Goal: Task Accomplishment & Management: Use online tool/utility

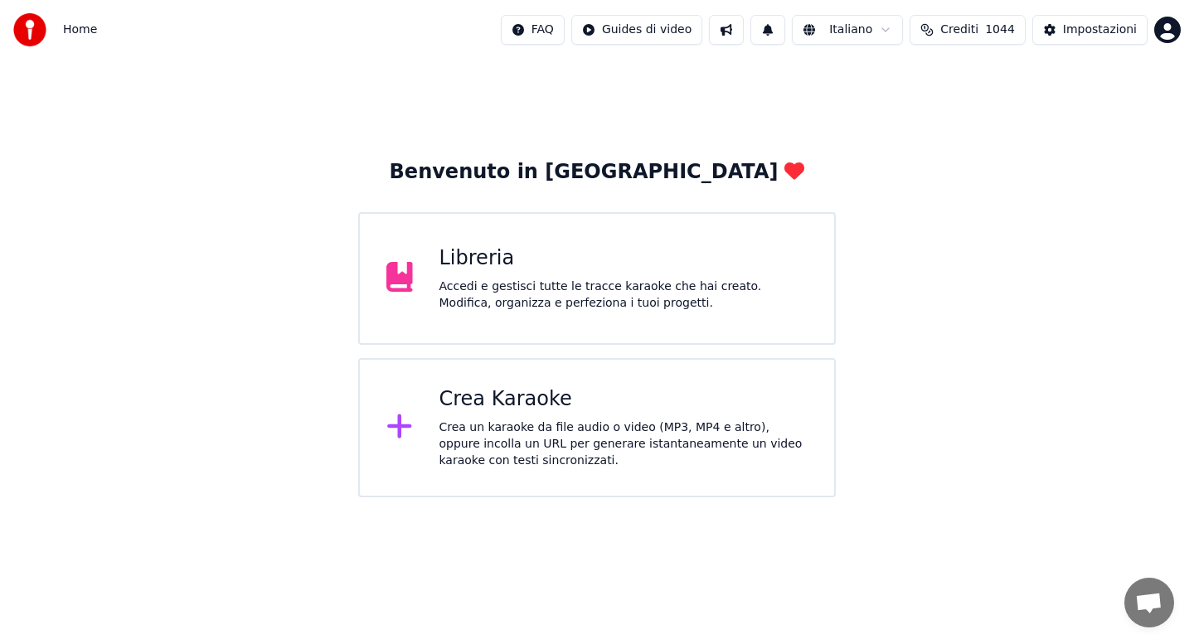
click at [527, 470] on div "Crea Karaoke Crea un karaoke da file audio o video (MP3, MP4 e altro), oppure i…" at bounding box center [597, 427] width 478 height 139
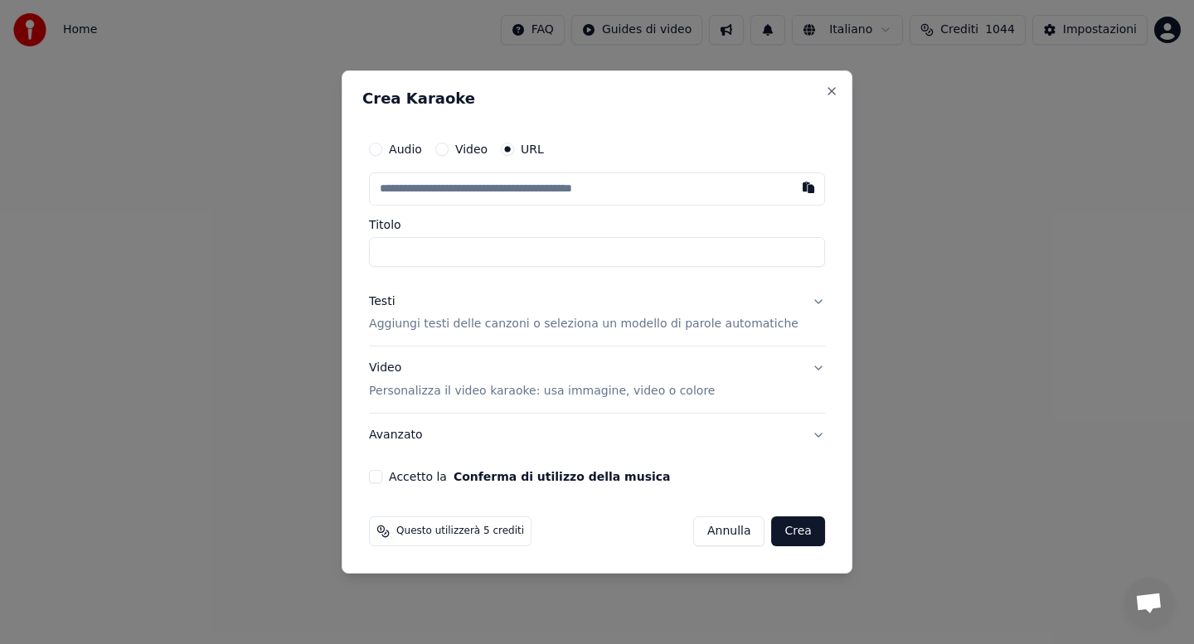
type input "**********"
click at [803, 302] on button "Testi Aggiungi testi delle canzoni o seleziona un modello di parole automatiche" at bounding box center [597, 313] width 456 height 66
type input "**********"
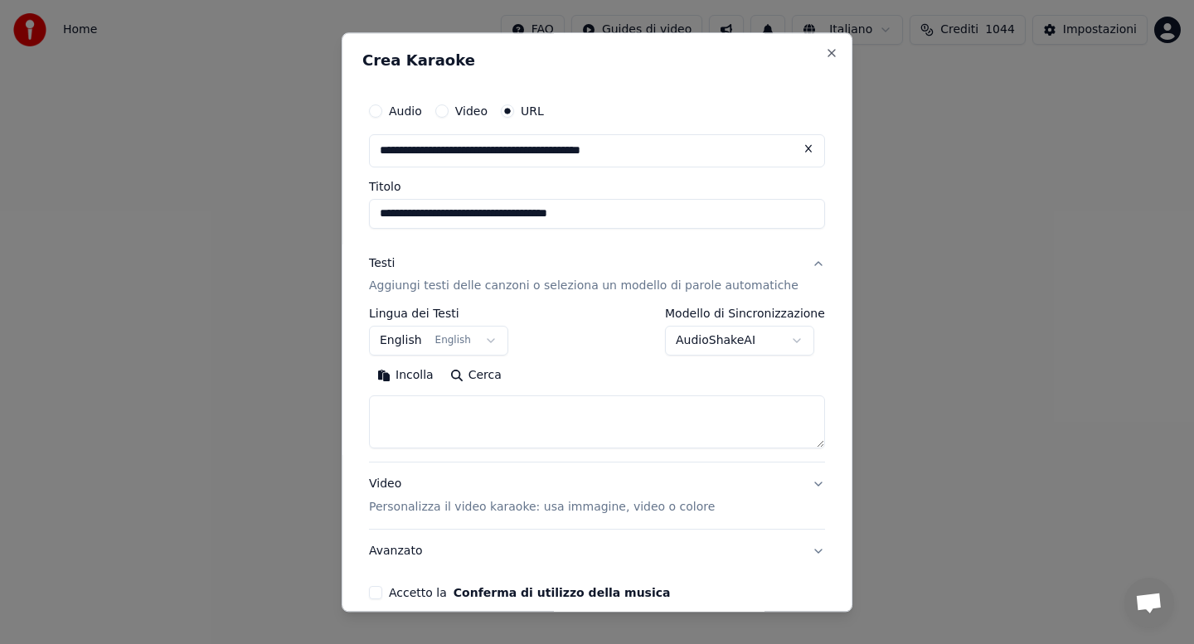
click at [410, 379] on button "Incolla" at bounding box center [405, 376] width 73 height 27
type textarea "**********"
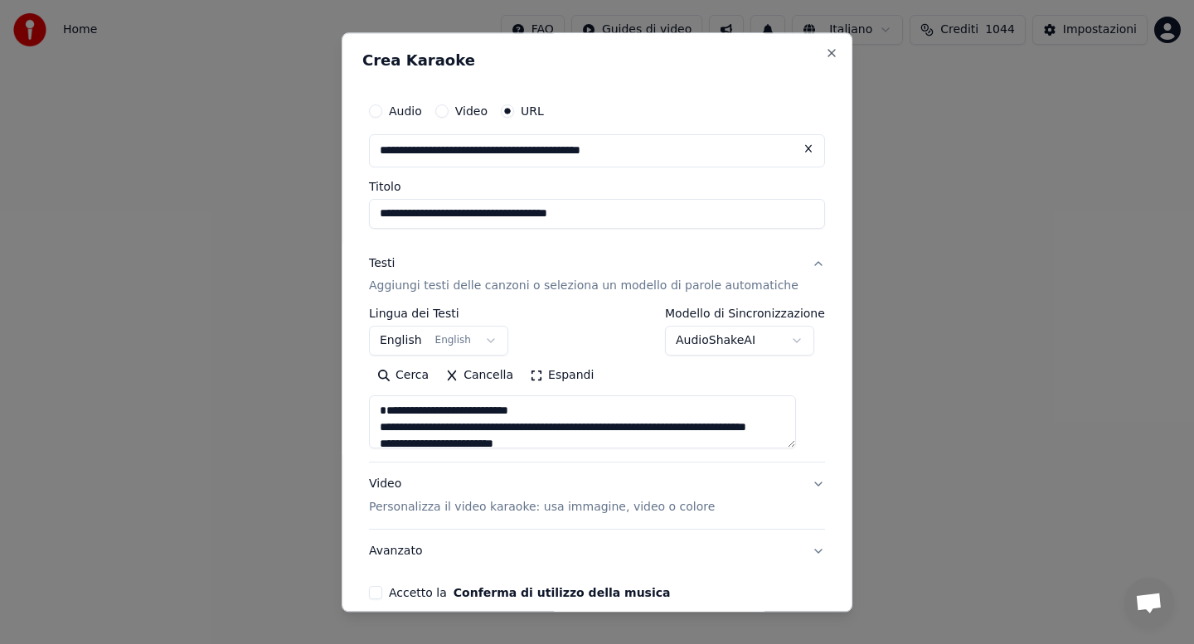
click at [382, 599] on button "Accetto la Conferma di utilizzo della musica" at bounding box center [375, 593] width 13 height 13
click at [725, 576] on div "**********" at bounding box center [596, 347] width 469 height 519
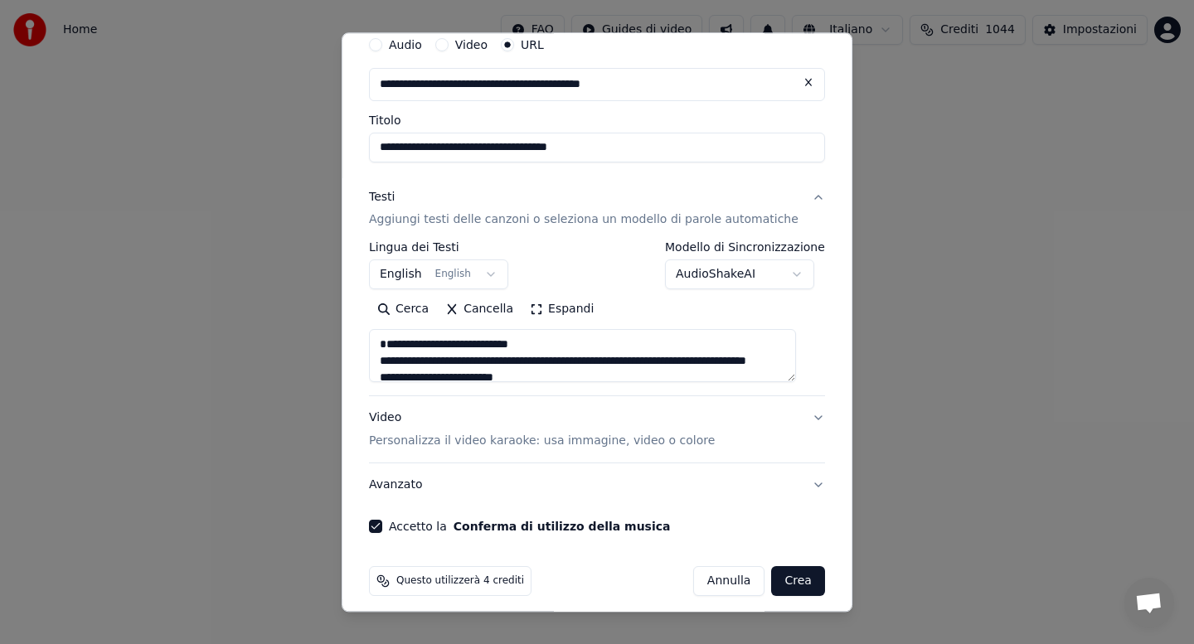
scroll to position [78, 0]
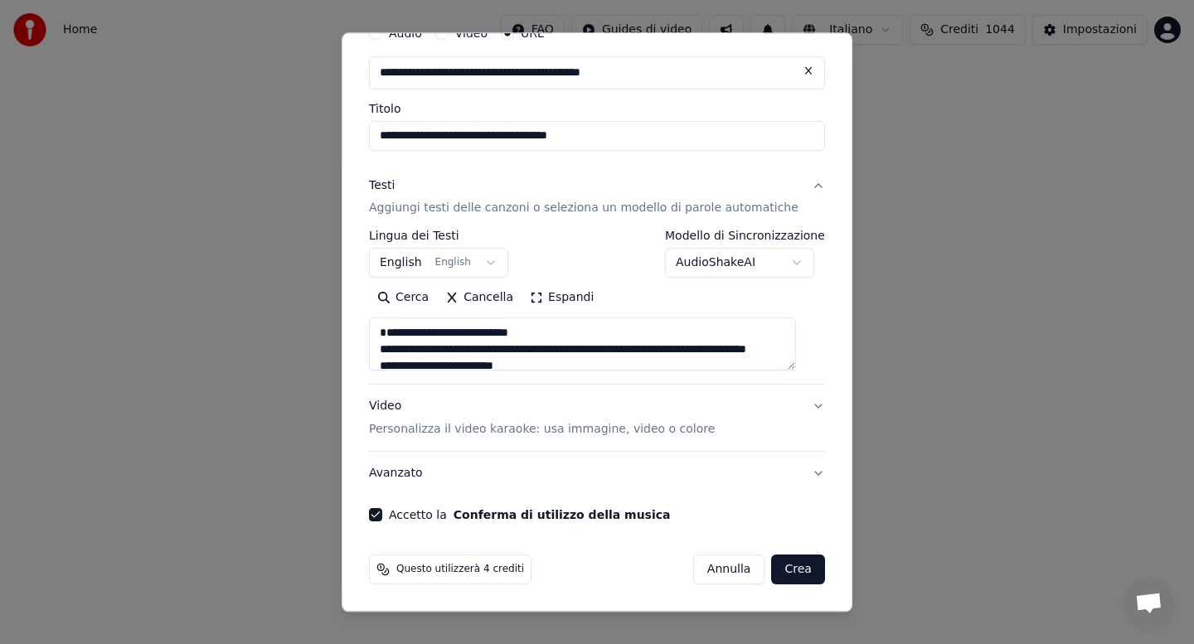
click at [781, 573] on button "Crea" at bounding box center [798, 570] width 53 height 30
select select "**"
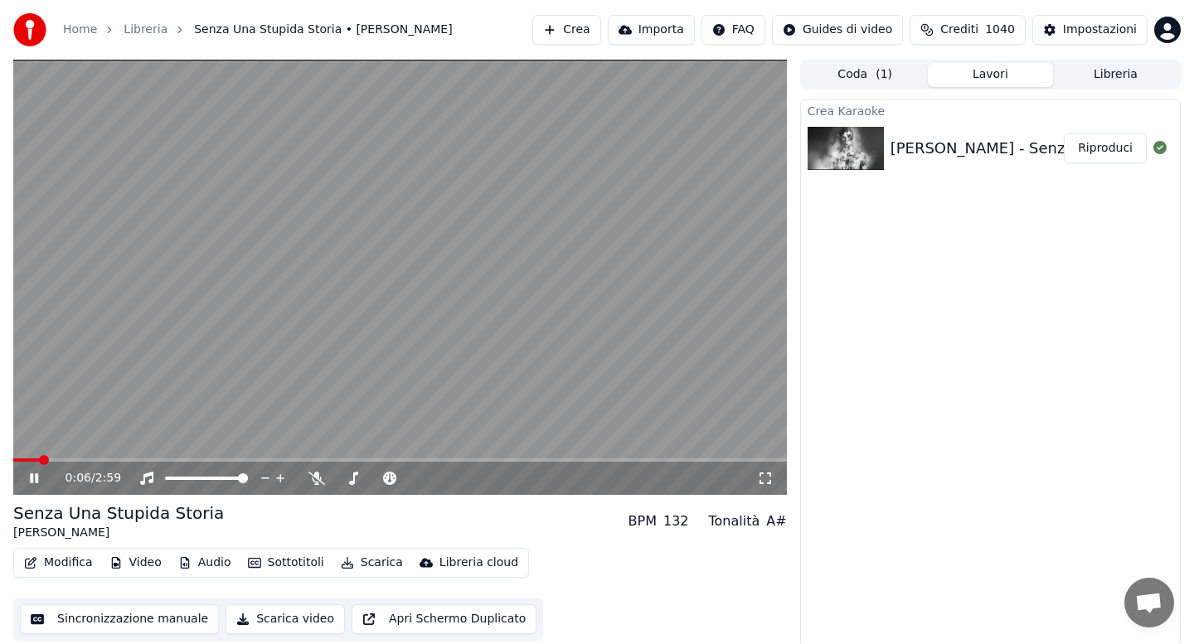
click at [204, 565] on button "Audio" at bounding box center [205, 562] width 66 height 23
click at [543, 519] on div "Senza Una Stupida Storia [PERSON_NAME] BPM 132 Tonalità A#" at bounding box center [400, 522] width 774 height 40
click at [403, 462] on div "1:41 / 2:59" at bounding box center [400, 478] width 774 height 33
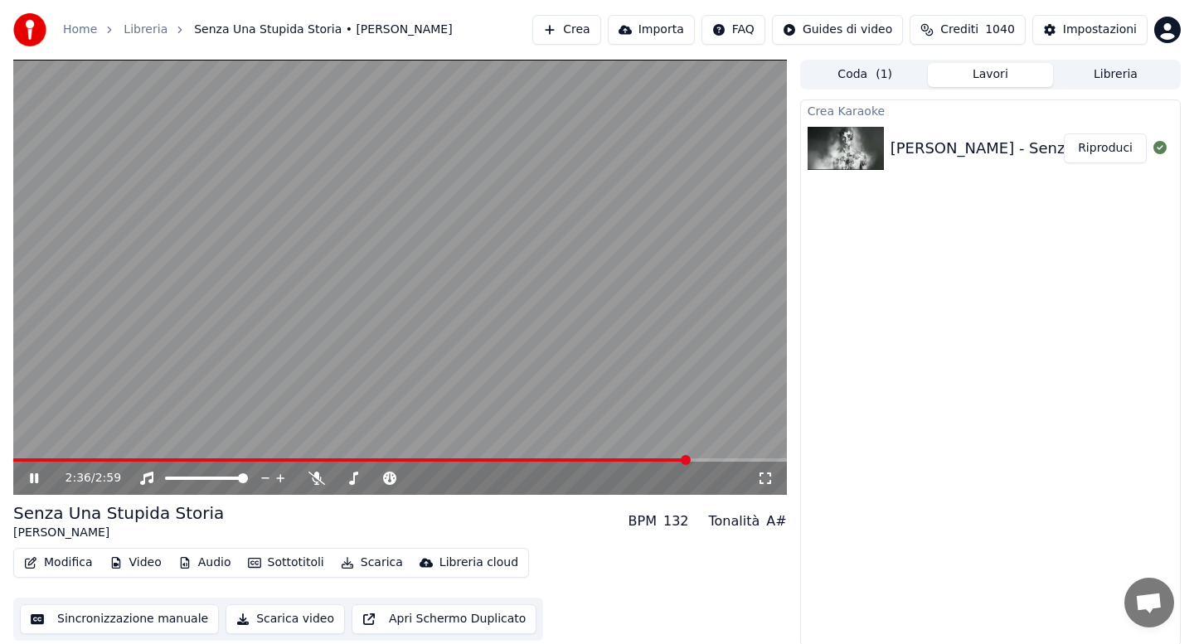
click at [365, 563] on button "Scarica" at bounding box center [371, 562] width 75 height 23
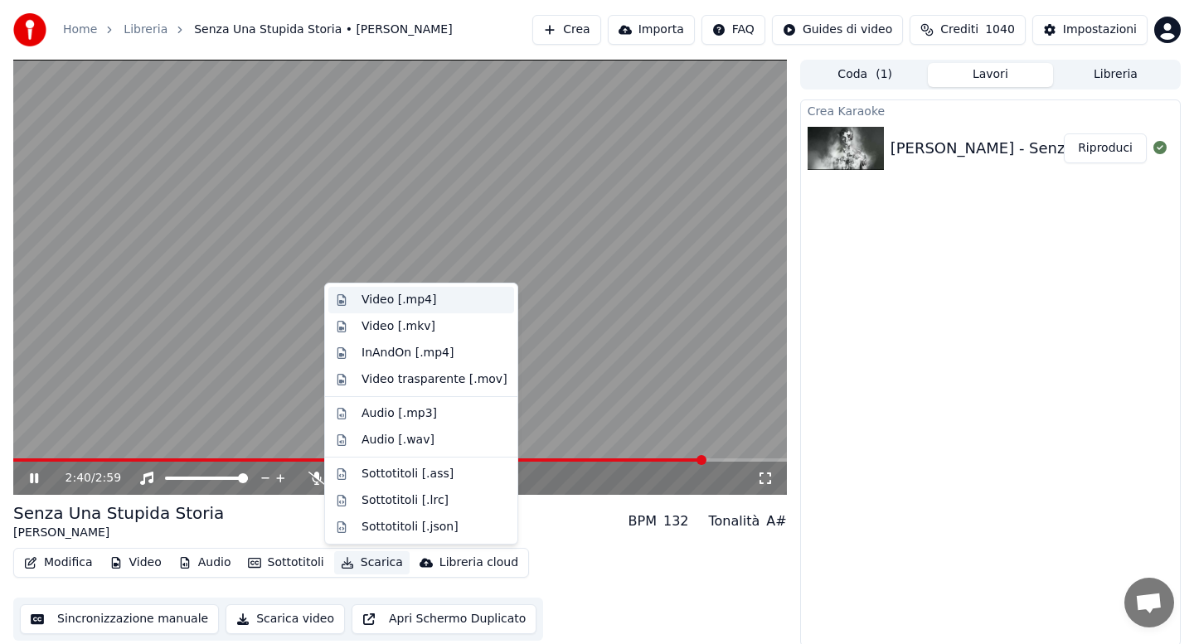
click at [389, 298] on div "Video [.mp4]" at bounding box center [398, 300] width 75 height 17
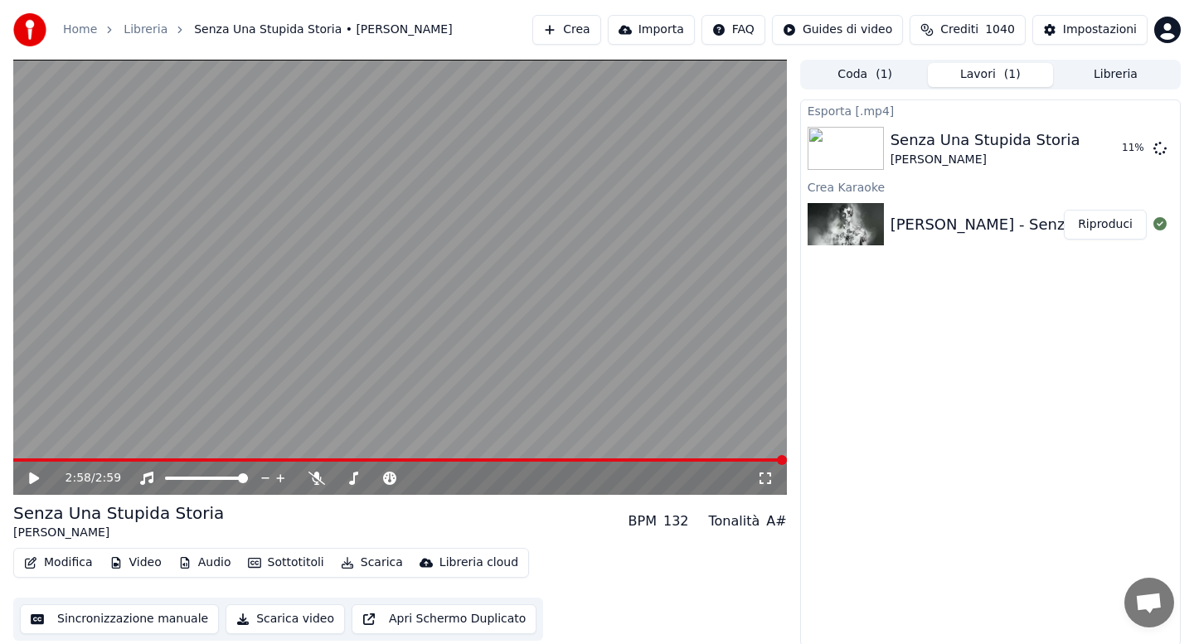
click at [1120, 78] on button "Libreria" at bounding box center [1115, 75] width 125 height 24
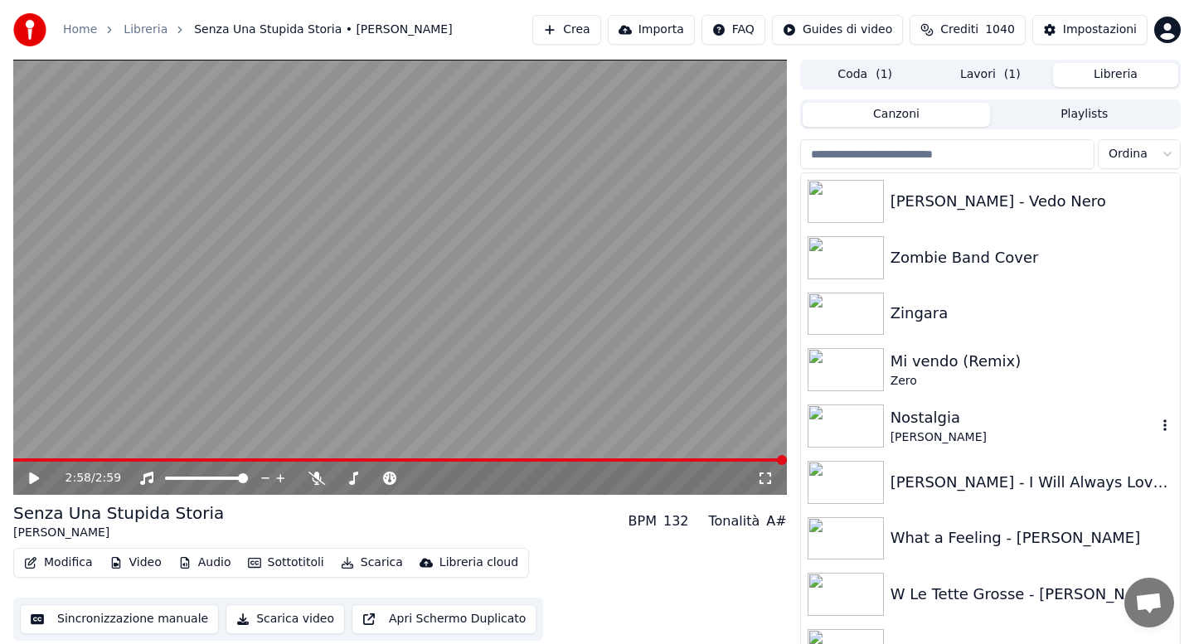
click at [939, 439] on div "[PERSON_NAME]" at bounding box center [1023, 437] width 266 height 17
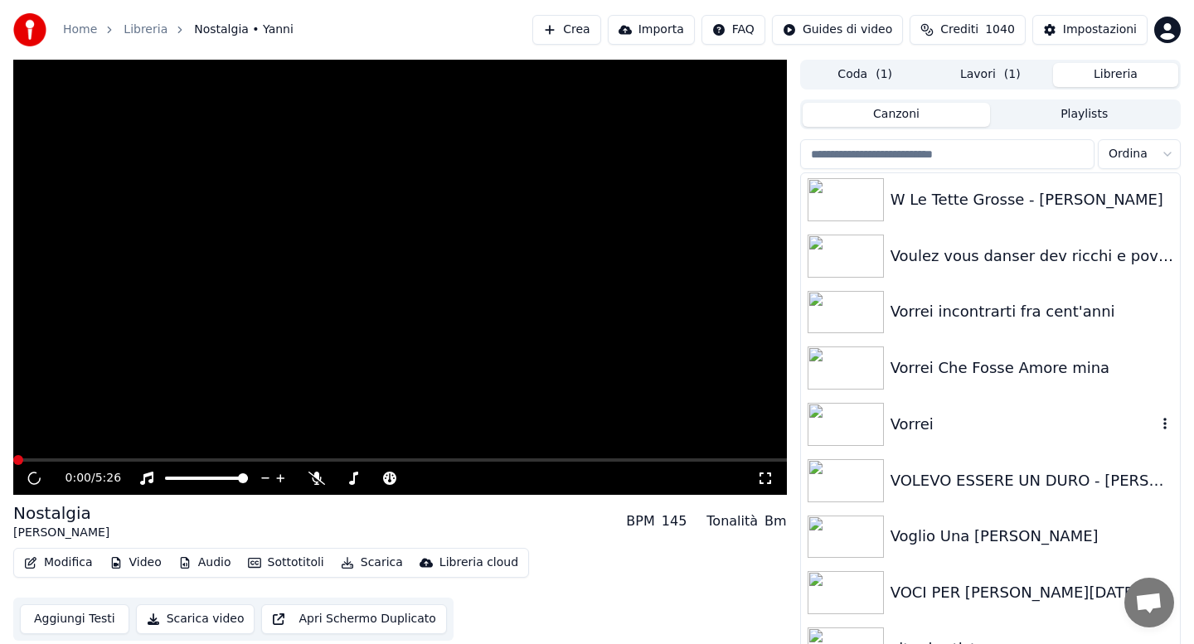
scroll to position [398, 0]
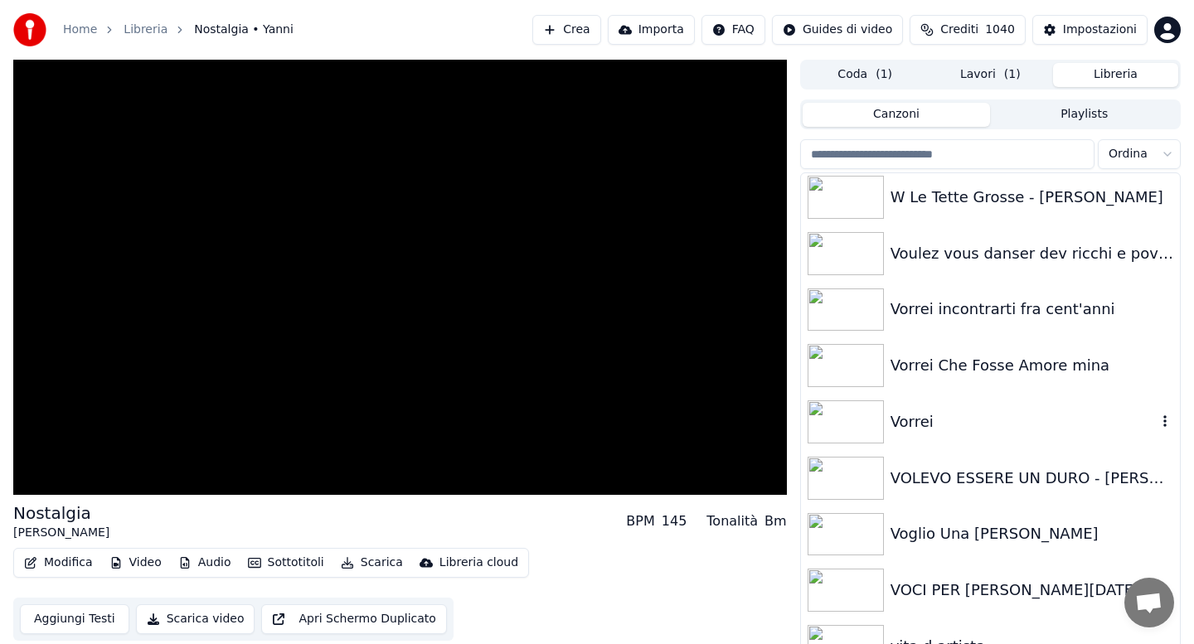
click at [939, 442] on div "Vorrei" at bounding box center [990, 422] width 379 height 56
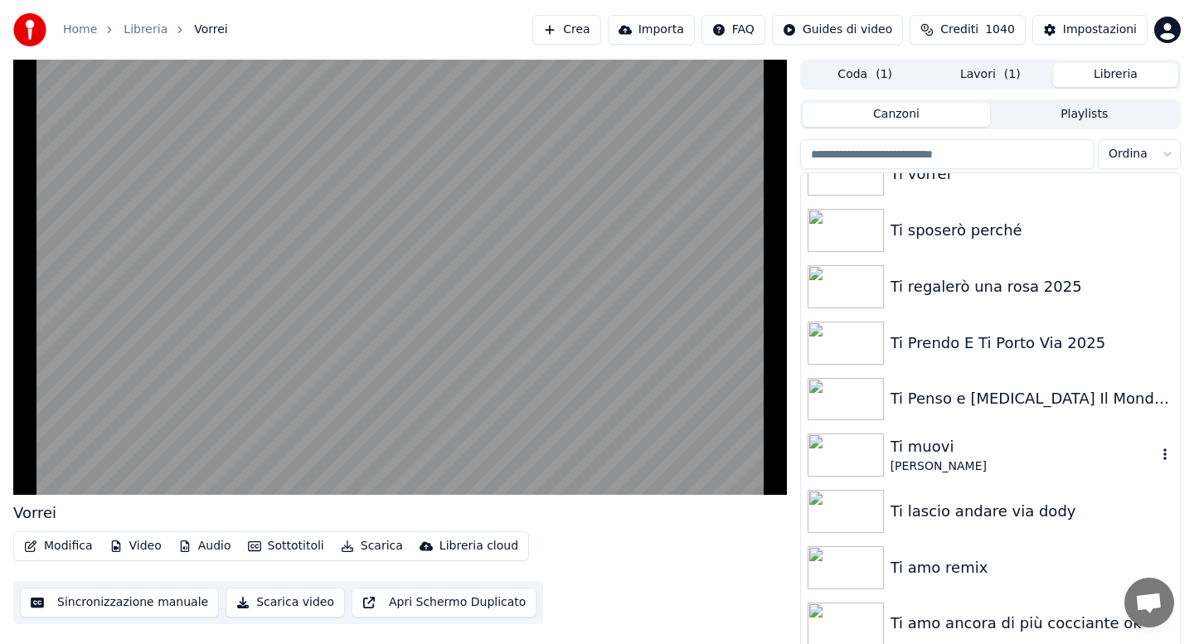
scroll to position [5472, 0]
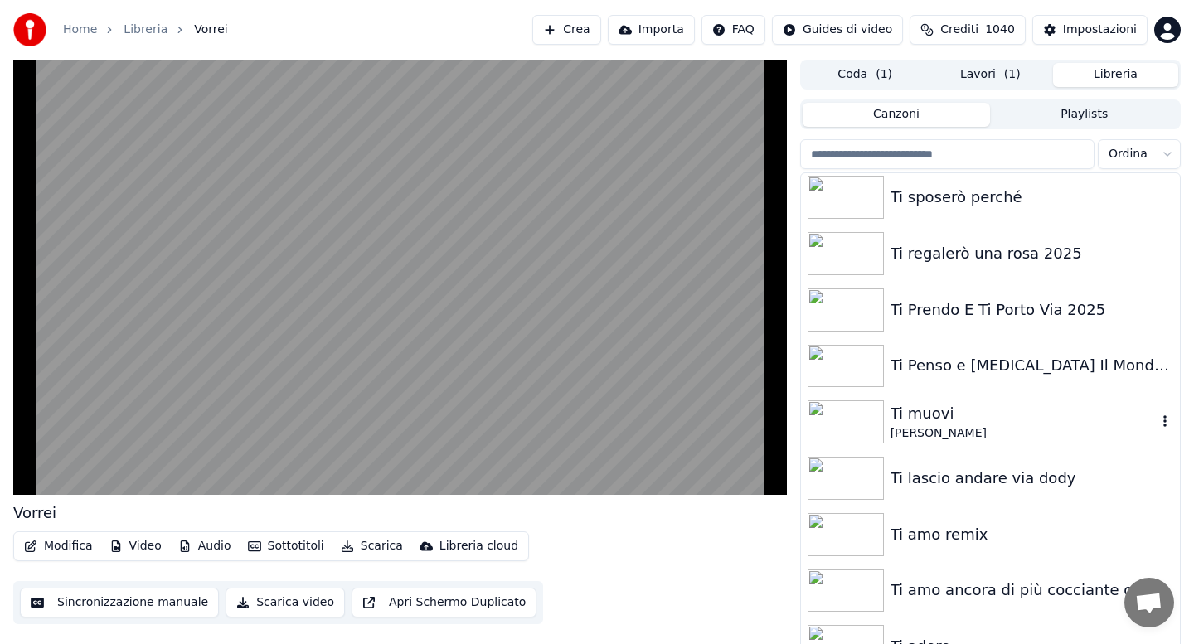
click at [934, 431] on div "[PERSON_NAME]" at bounding box center [1023, 433] width 266 height 17
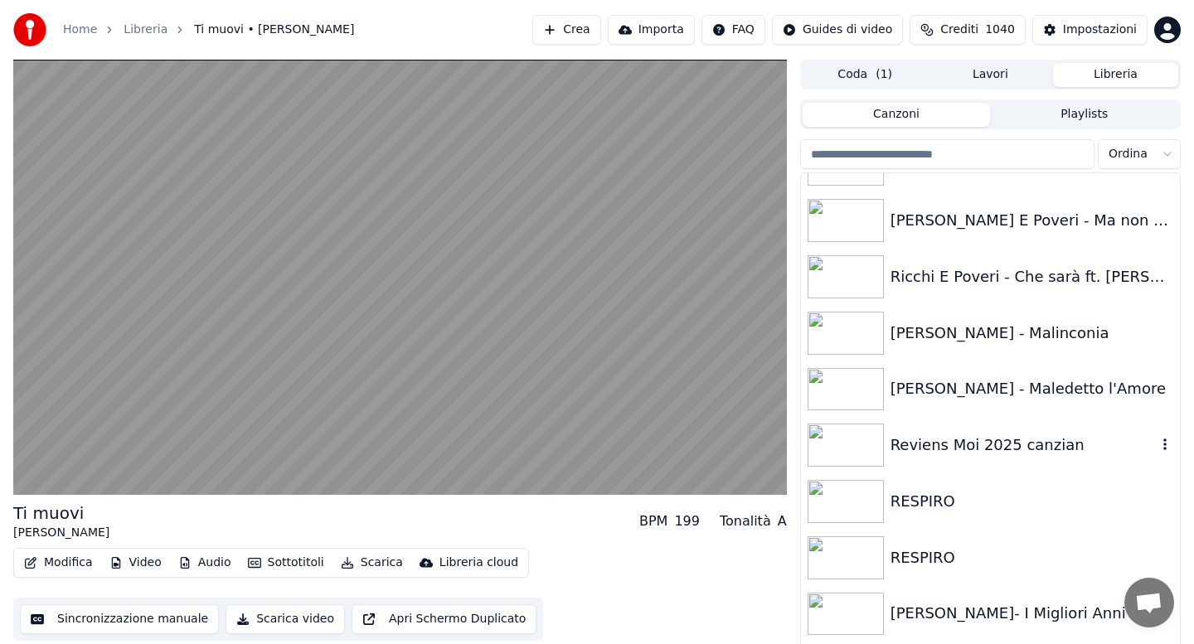
scroll to position [11674, 0]
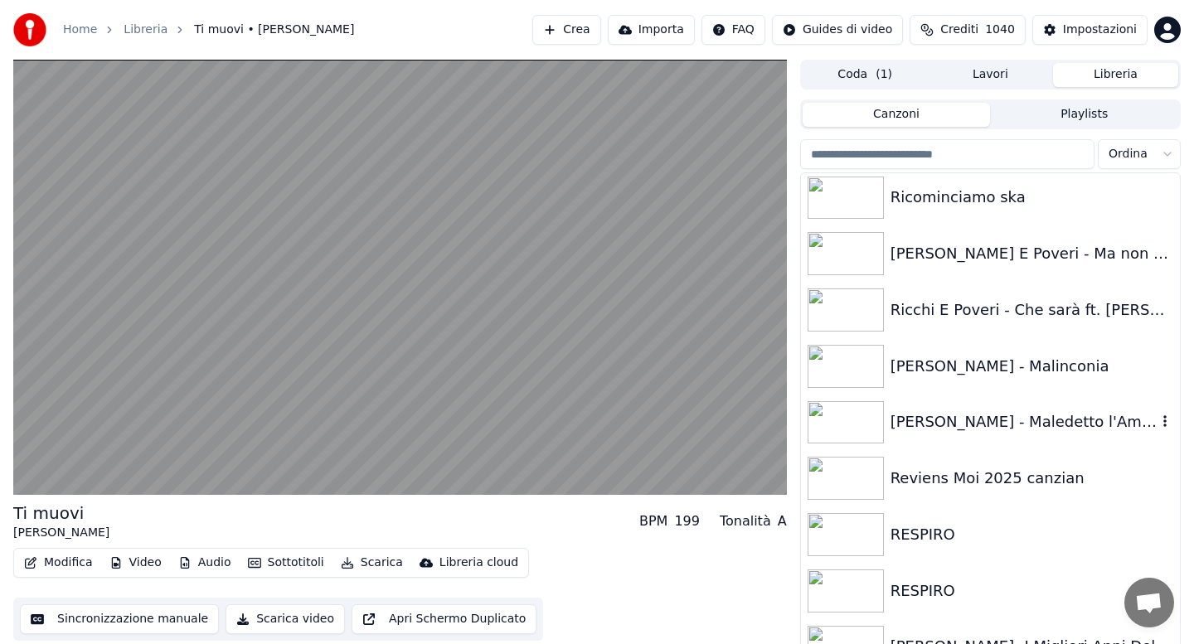
click at [934, 431] on div "[PERSON_NAME] - Maledetto l'Amore" at bounding box center [1023, 421] width 266 height 23
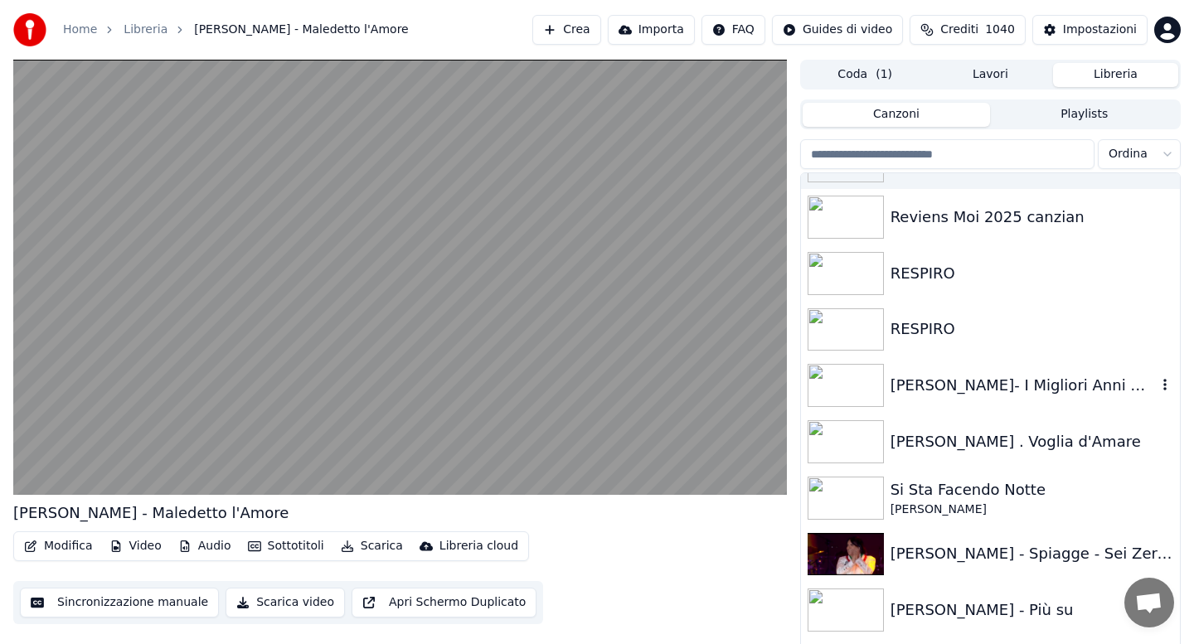
scroll to position [11939, 0]
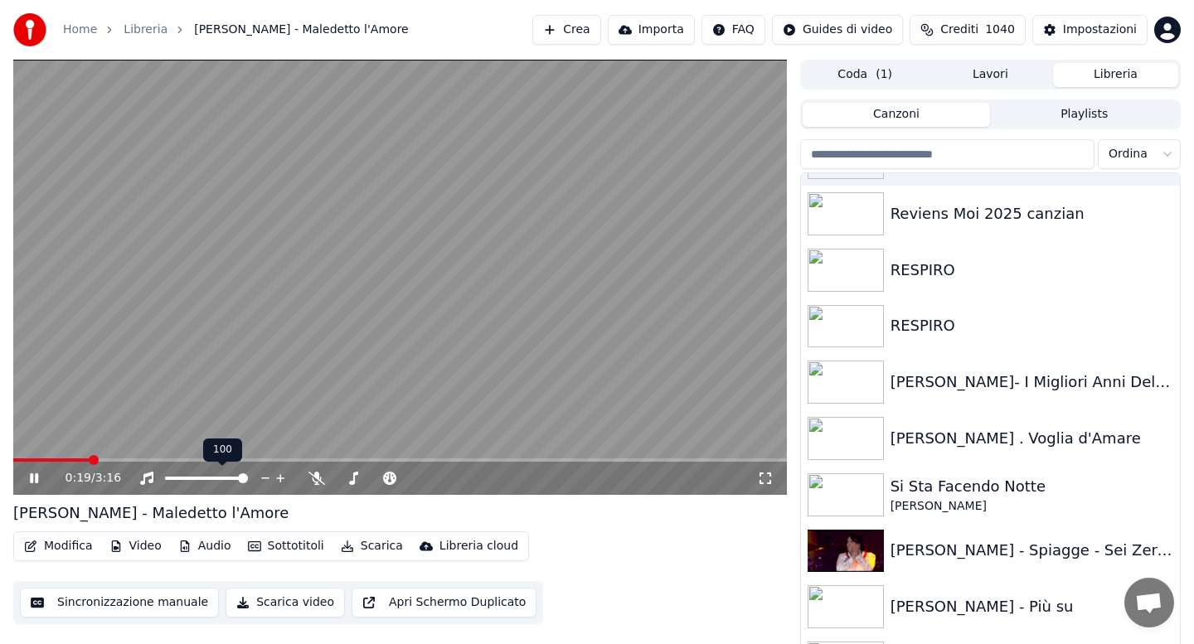
click at [315, 480] on icon at bounding box center [316, 478] width 17 height 13
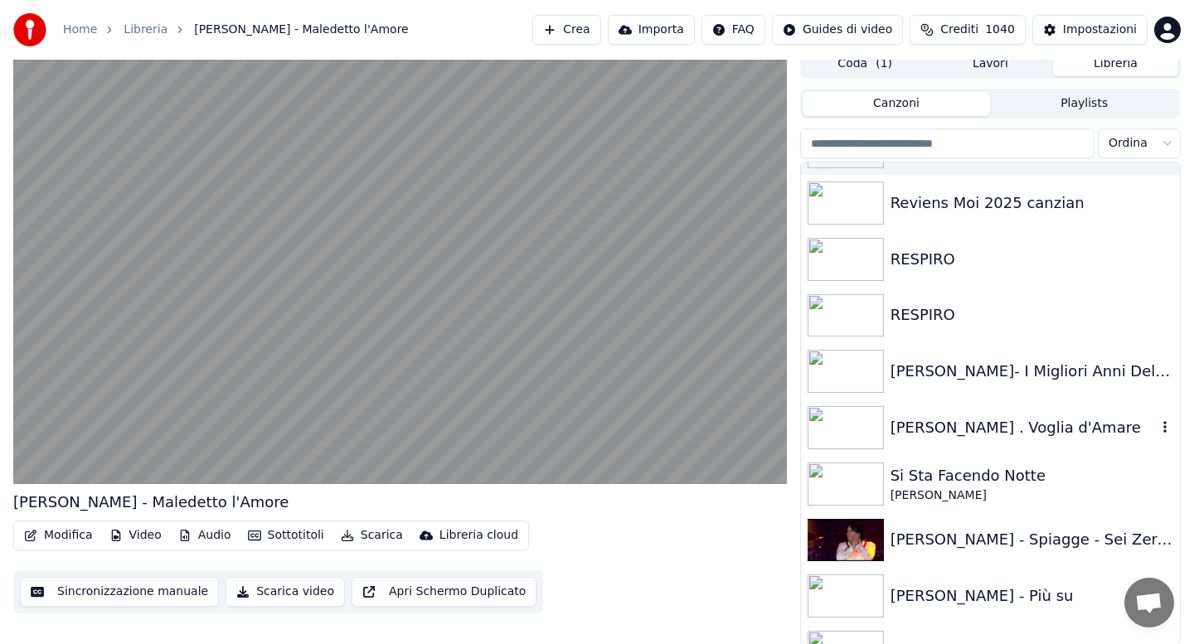
scroll to position [12, 0]
click at [929, 299] on div "RESPIRO" at bounding box center [990, 315] width 379 height 56
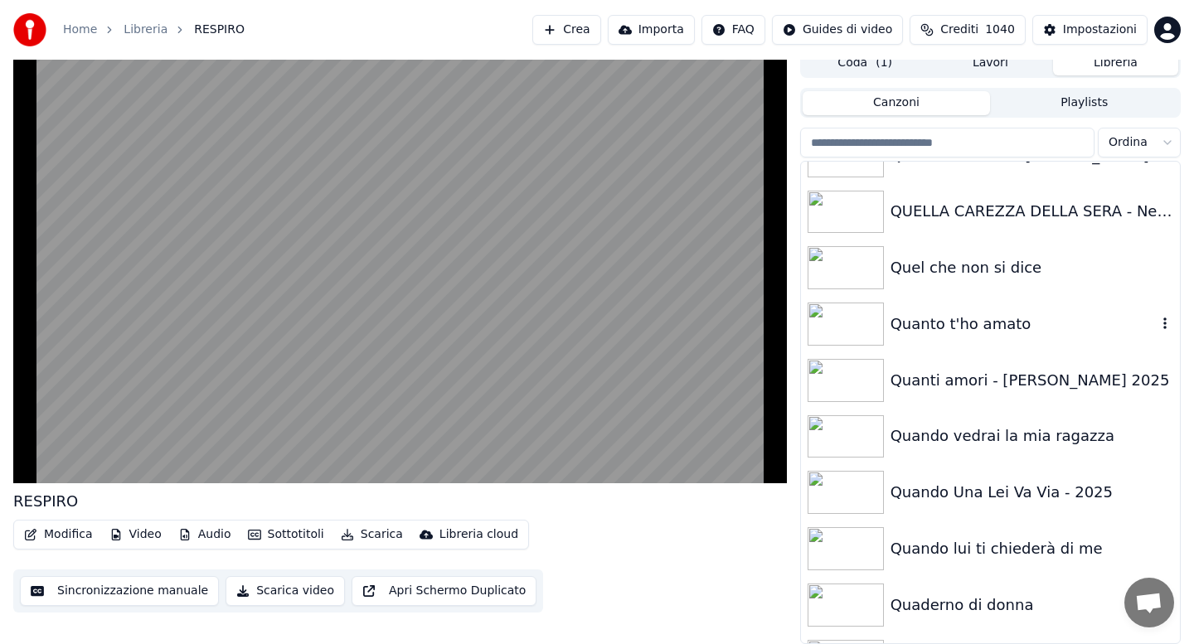
scroll to position [13597, 0]
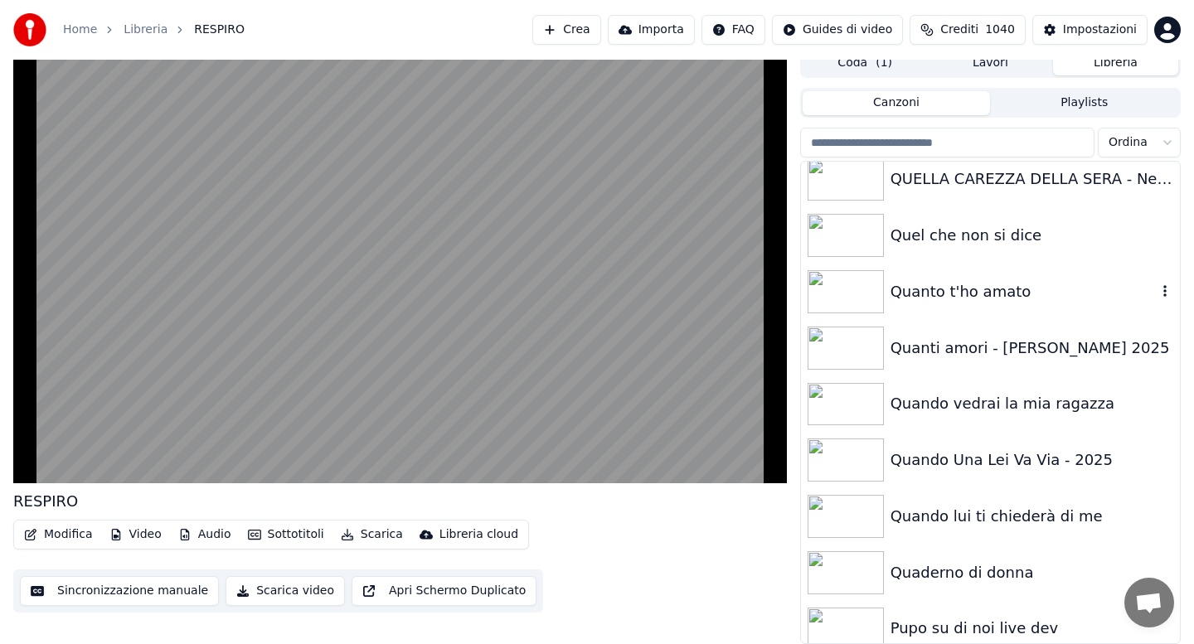
click at [929, 299] on div "Quanto t'ho amato" at bounding box center [1023, 291] width 266 height 23
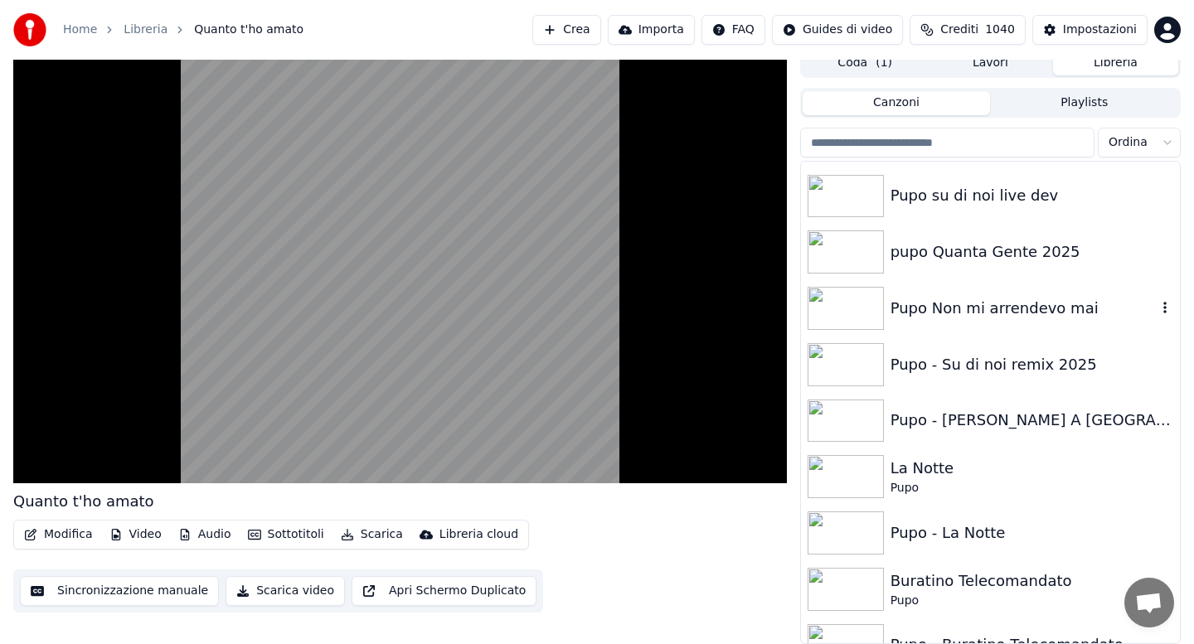
scroll to position [14028, 0]
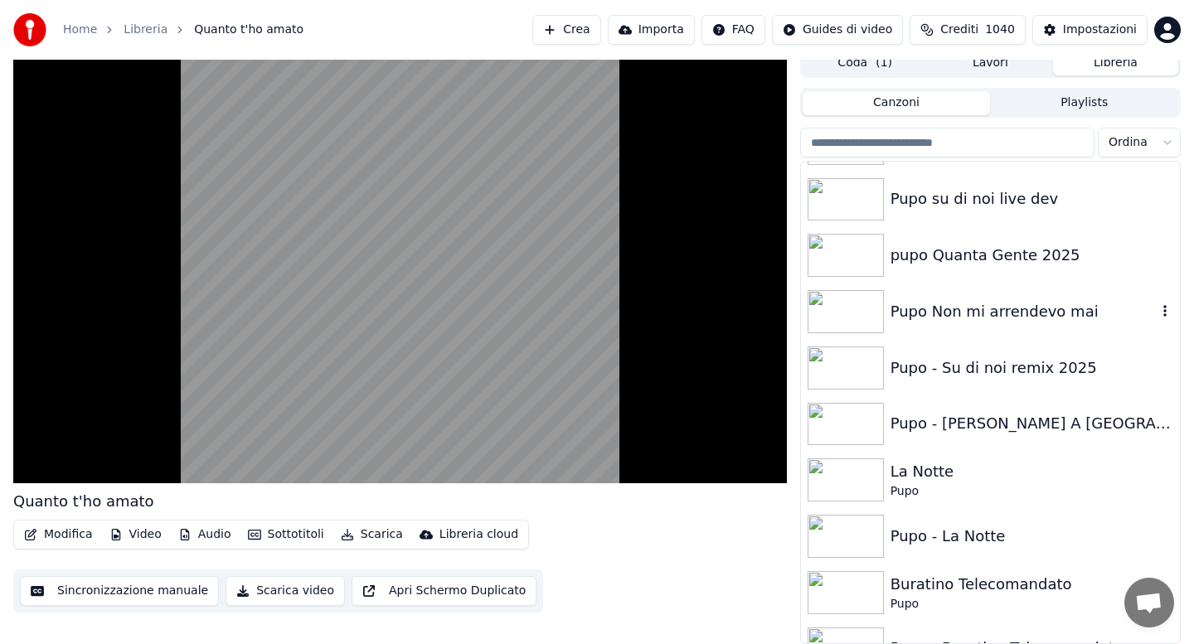
click at [929, 300] on div "Pupo Non mi arrendevo mai" at bounding box center [1023, 311] width 266 height 23
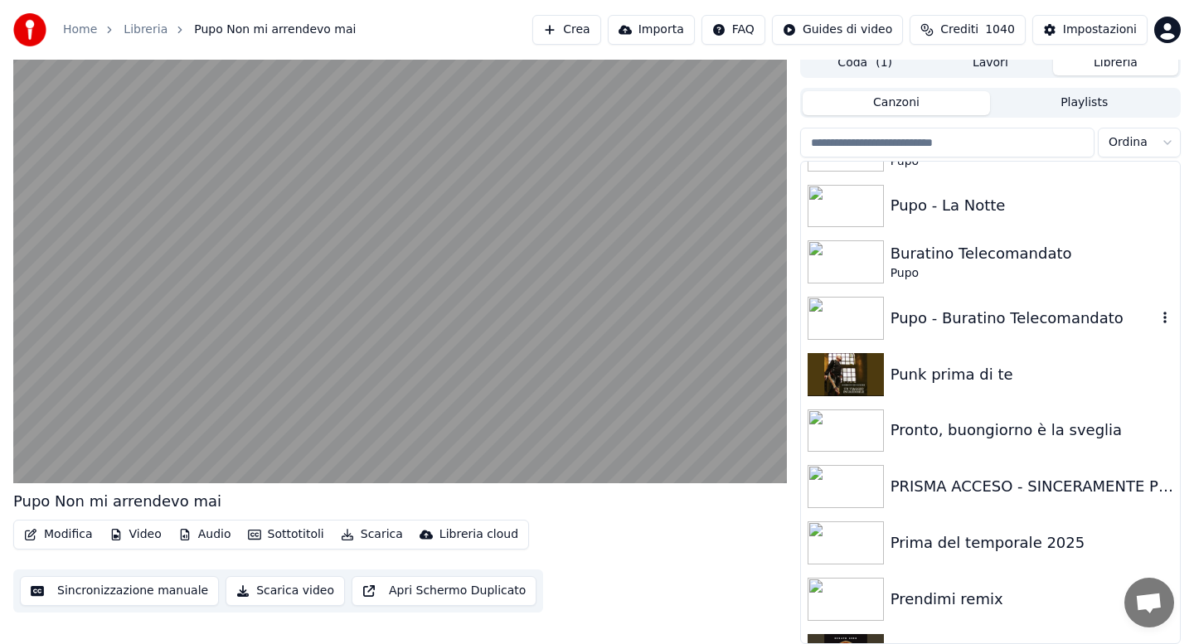
scroll to position [14393, 0]
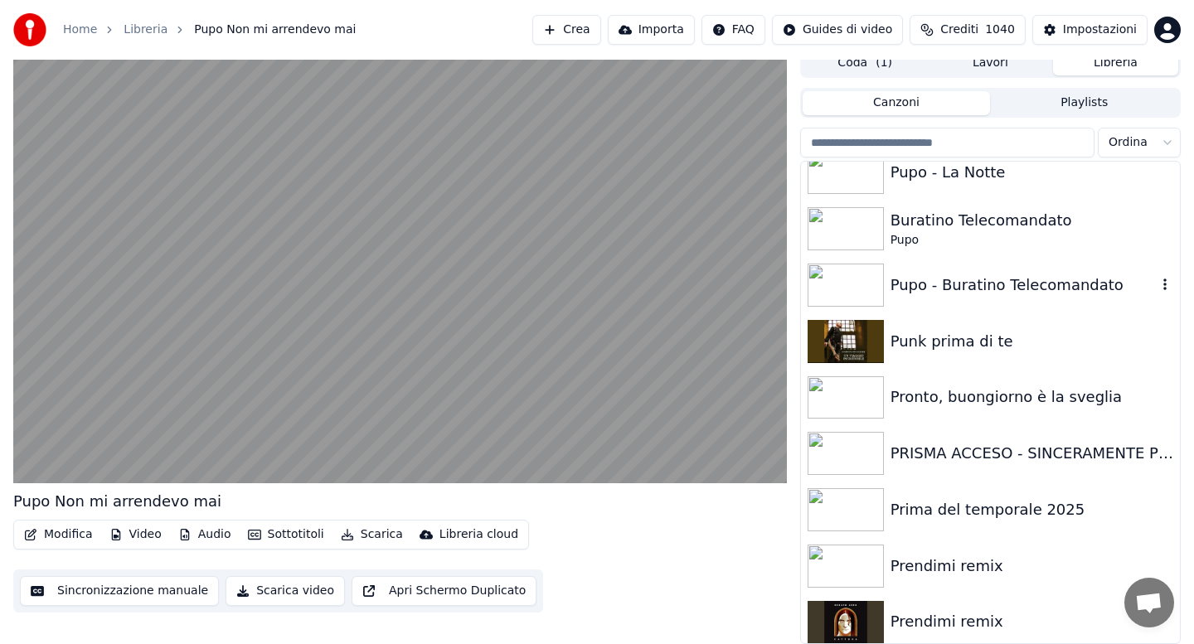
click at [929, 299] on div "Pupo - Buratino Telecomandato" at bounding box center [990, 285] width 379 height 56
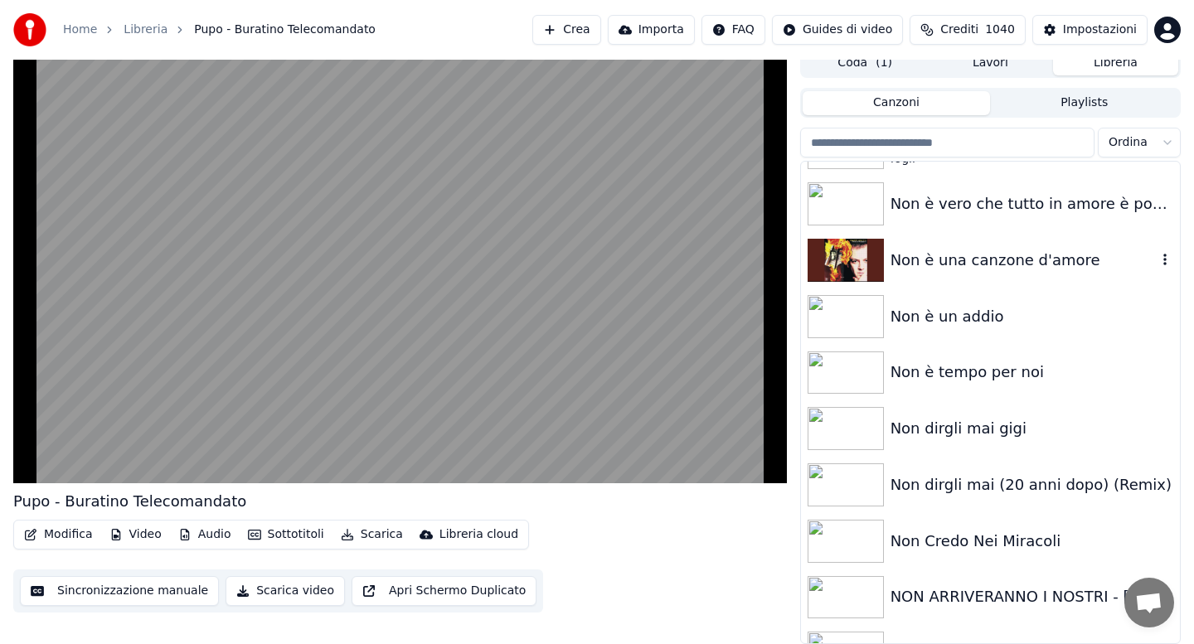
scroll to position [20760, 0]
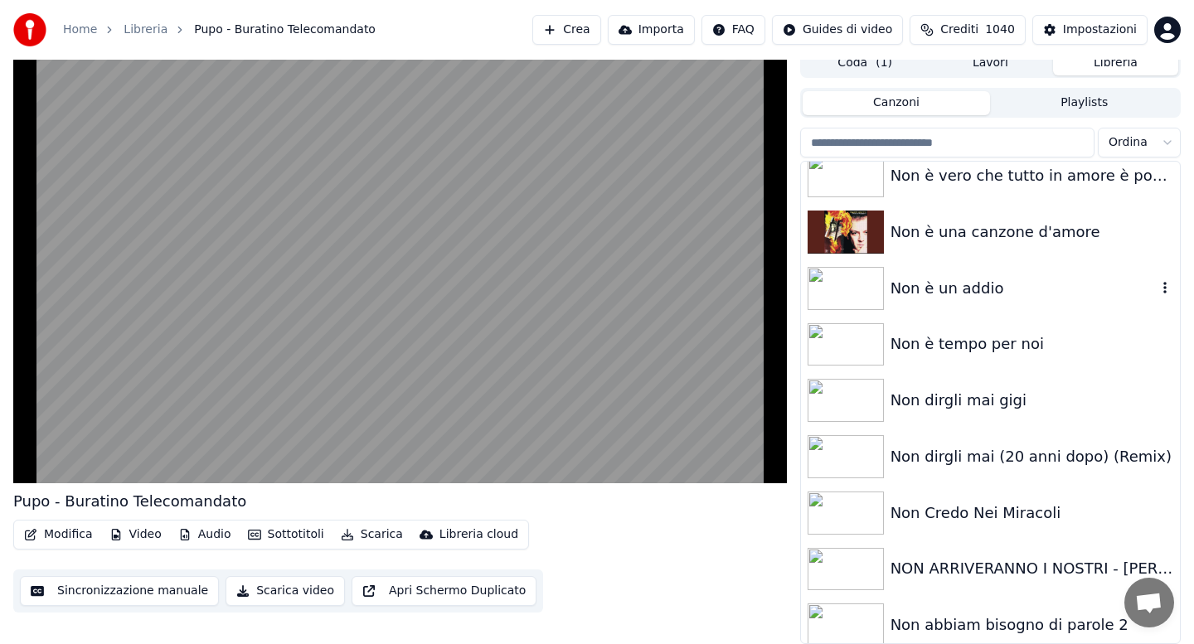
click at [929, 299] on div "Non è un addio" at bounding box center [990, 288] width 379 height 56
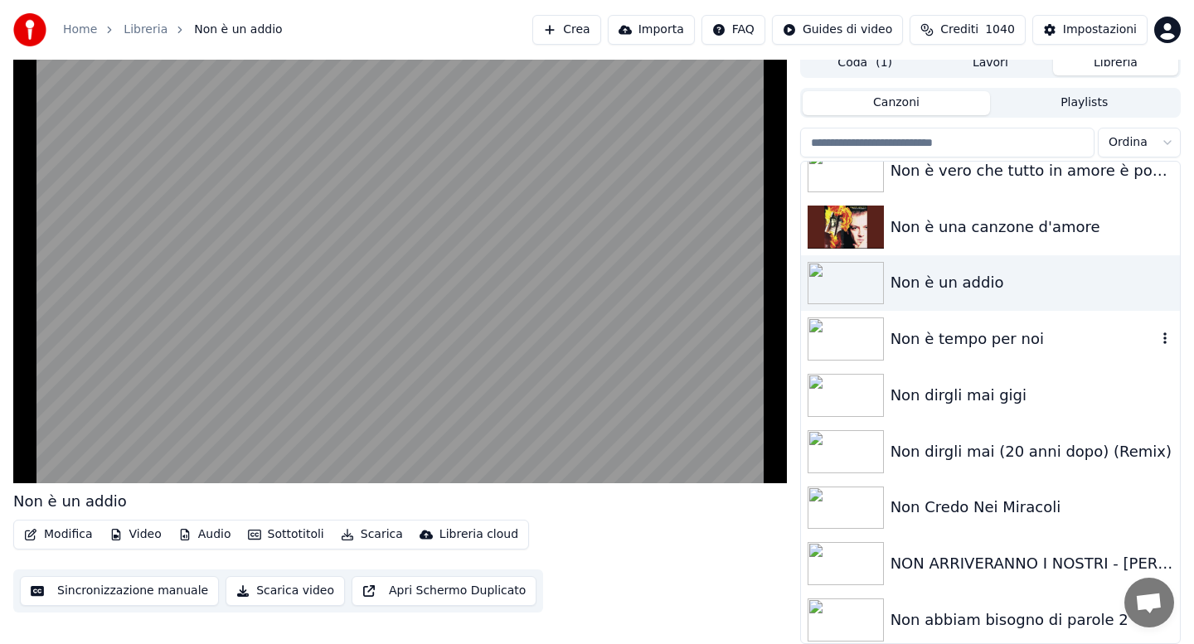
scroll to position [20760, 0]
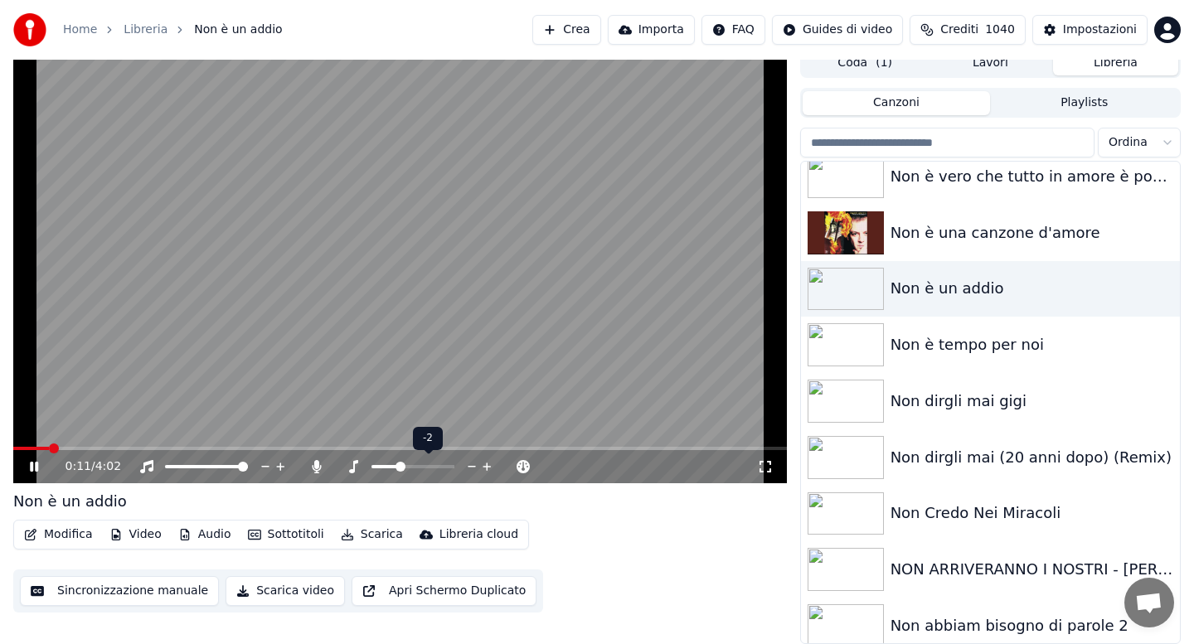
click at [400, 467] on span at bounding box center [400, 467] width 10 height 10
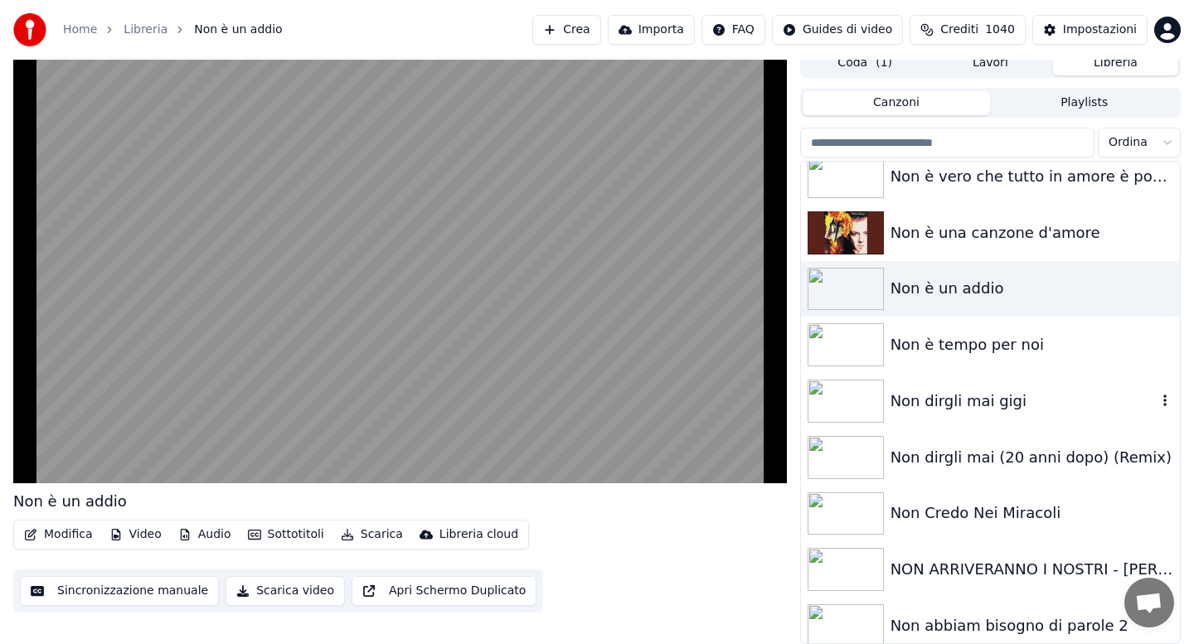
scroll to position [0, 0]
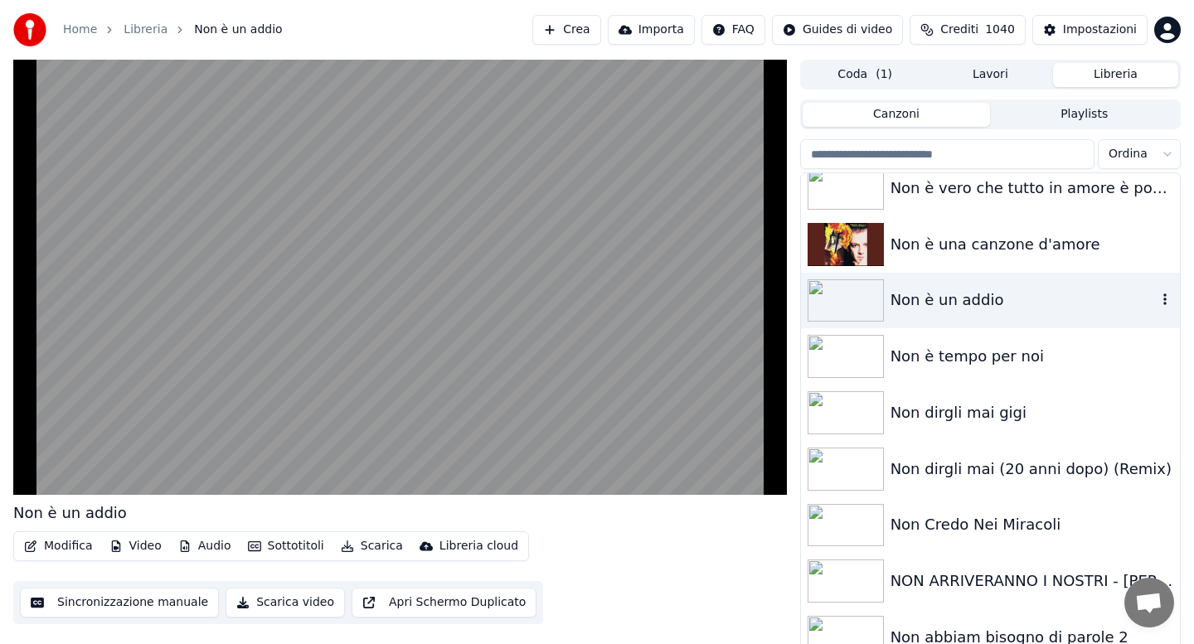
click at [931, 312] on div "Non è un addio" at bounding box center [1023, 300] width 266 height 23
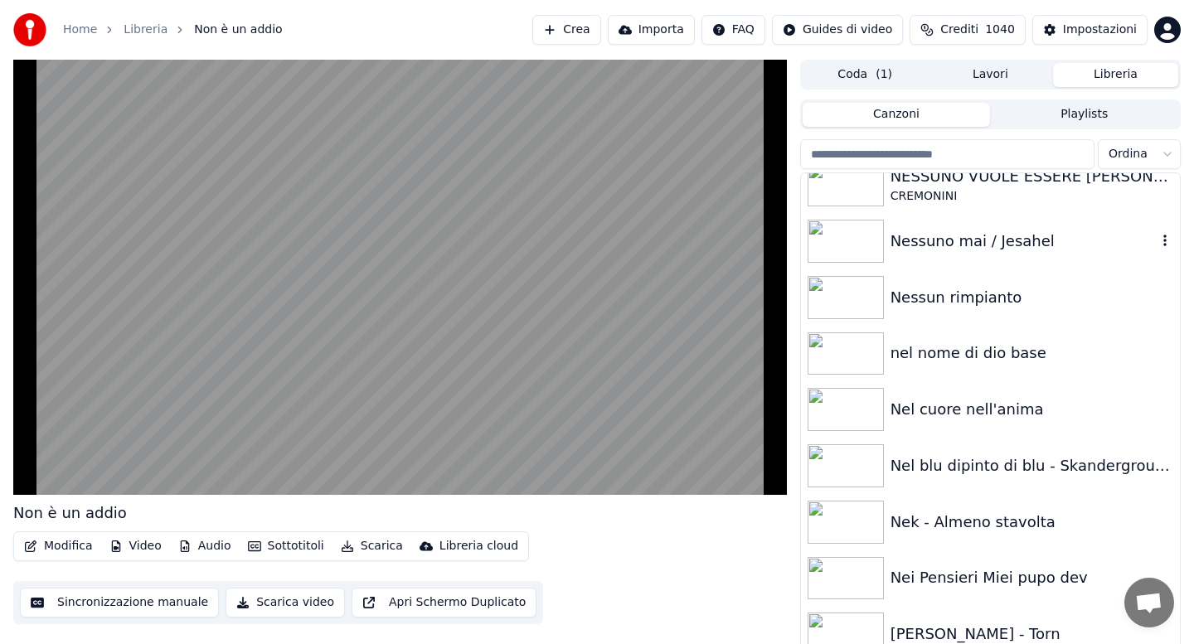
scroll to position [21722, 0]
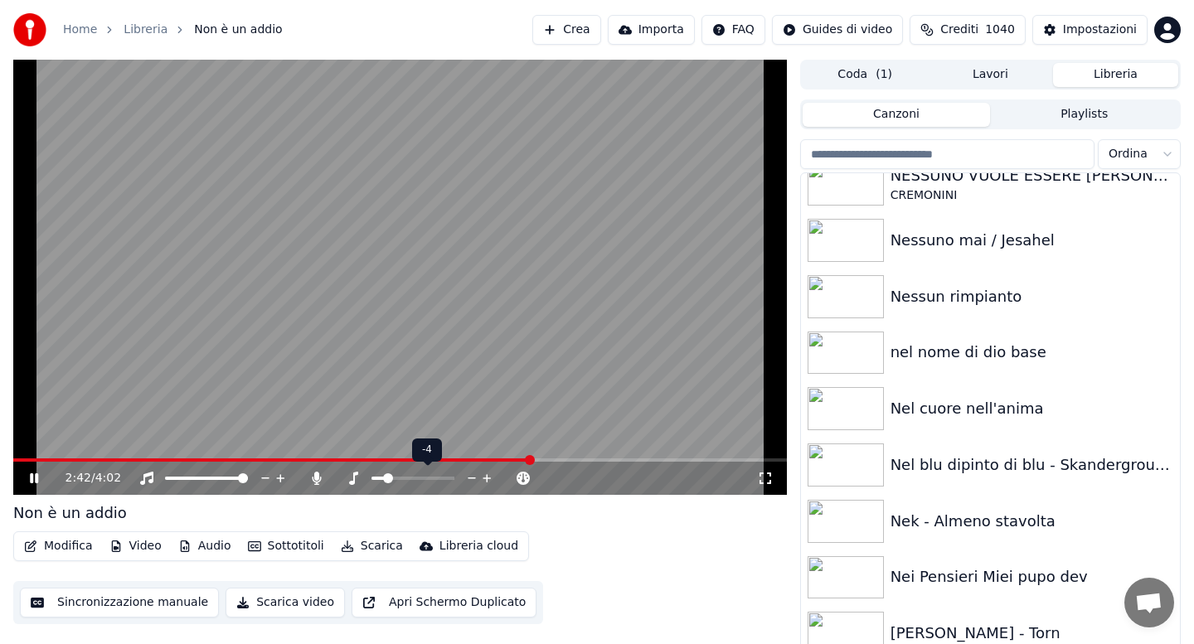
click at [386, 477] on span at bounding box center [388, 478] width 10 height 10
click at [370, 546] on button "Scarica" at bounding box center [371, 546] width 75 height 23
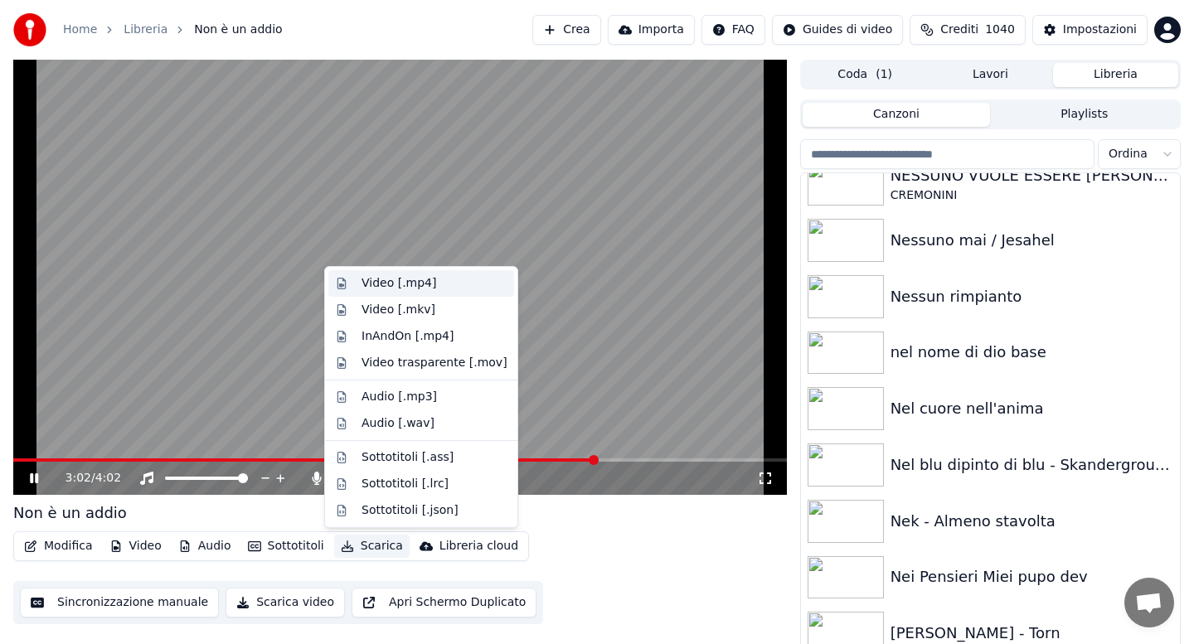
click at [390, 282] on div "Video [.mp4]" at bounding box center [398, 283] width 75 height 17
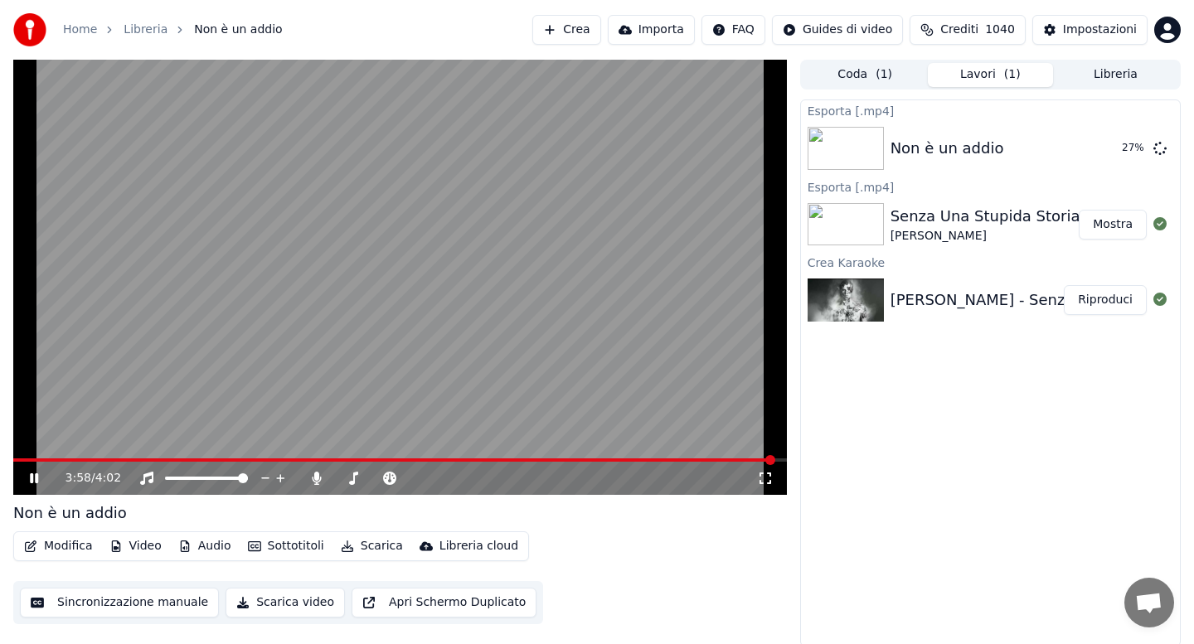
click at [21, 462] on div "3:58 / 4:02" at bounding box center [400, 478] width 774 height 33
click at [22, 461] on span at bounding box center [393, 459] width 761 height 3
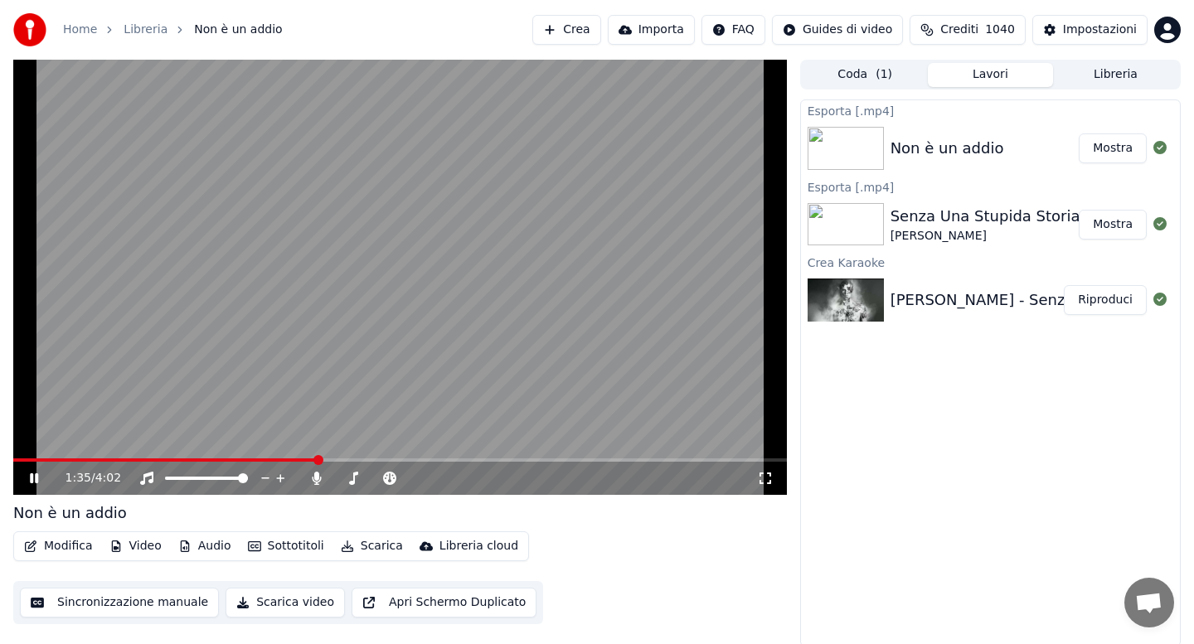
click at [33, 479] on icon at bounding box center [34, 478] width 8 height 10
click at [214, 543] on button "Audio" at bounding box center [205, 546] width 66 height 23
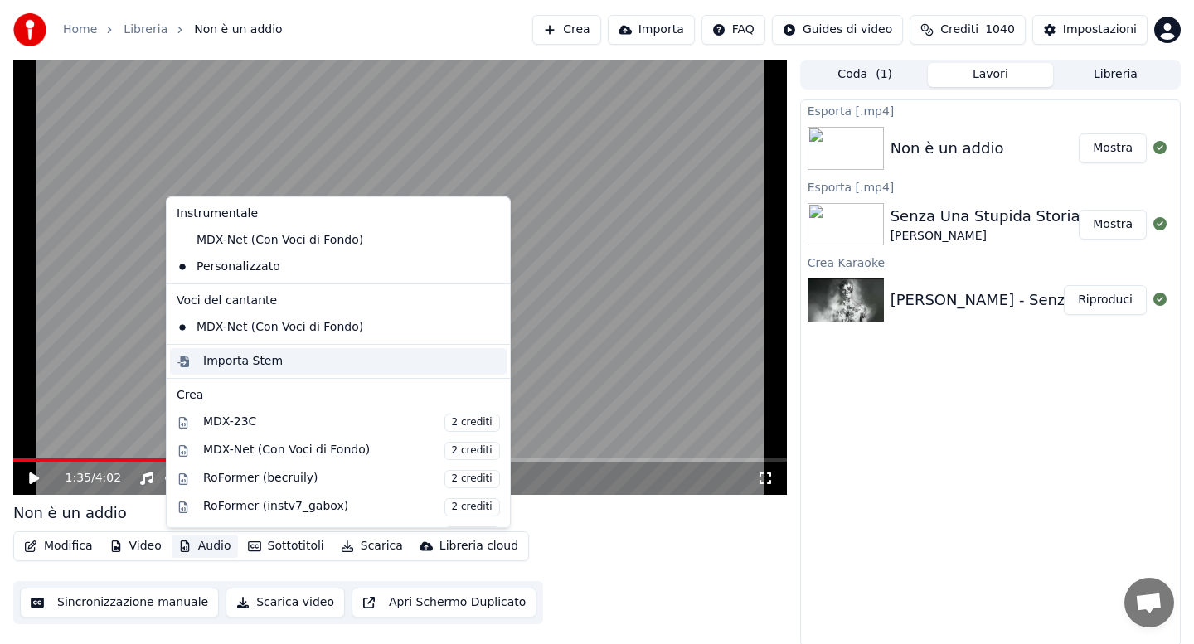
click at [260, 360] on div "Importa Stem" at bounding box center [243, 361] width 80 height 17
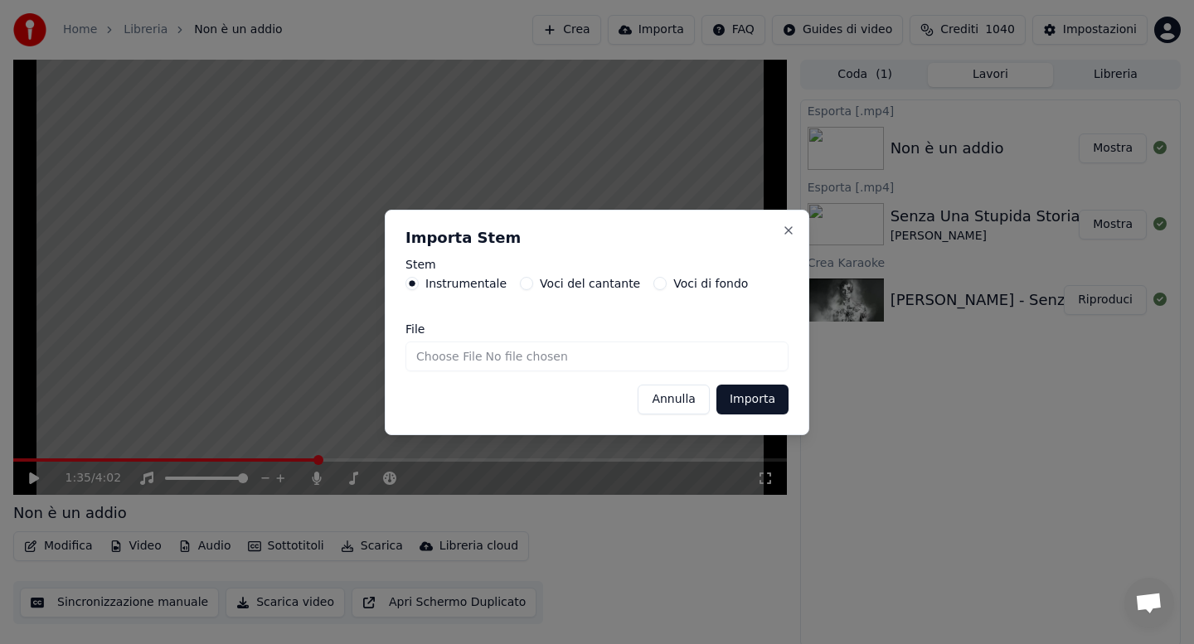
click at [429, 357] on input "File" at bounding box center [596, 357] width 383 height 30
type input "**********"
click at [753, 398] on button "Importa" at bounding box center [752, 400] width 72 height 30
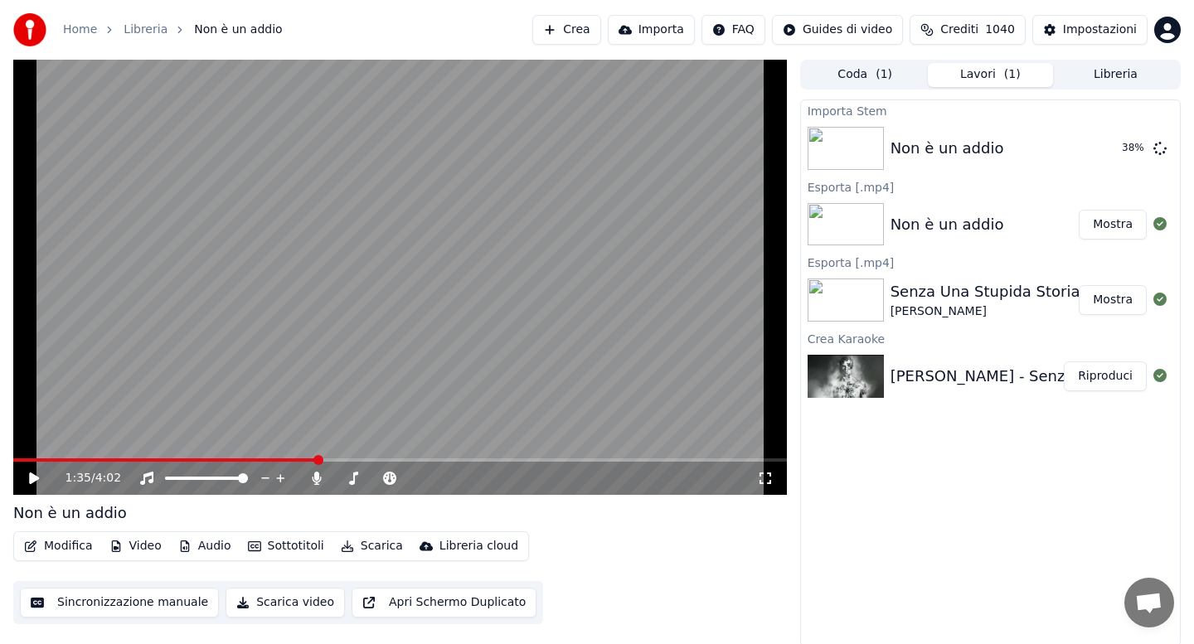
click at [65, 549] on button "Modifica" at bounding box center [58, 546] width 82 height 23
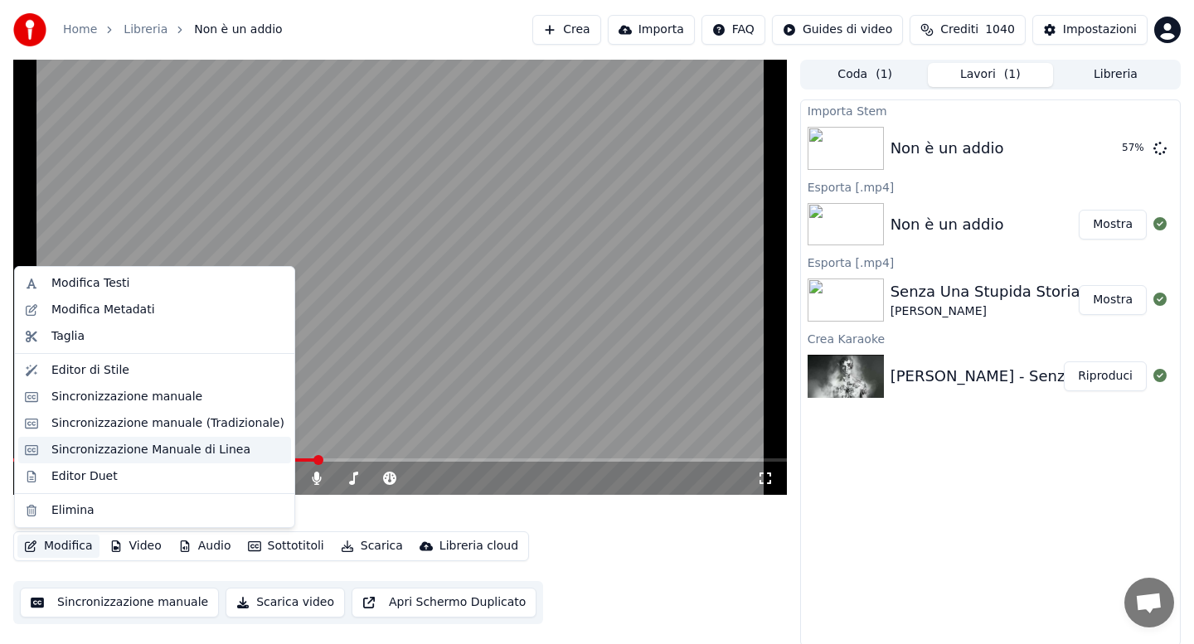
click at [149, 454] on div "Sincronizzazione Manuale di Linea" at bounding box center [150, 450] width 199 height 17
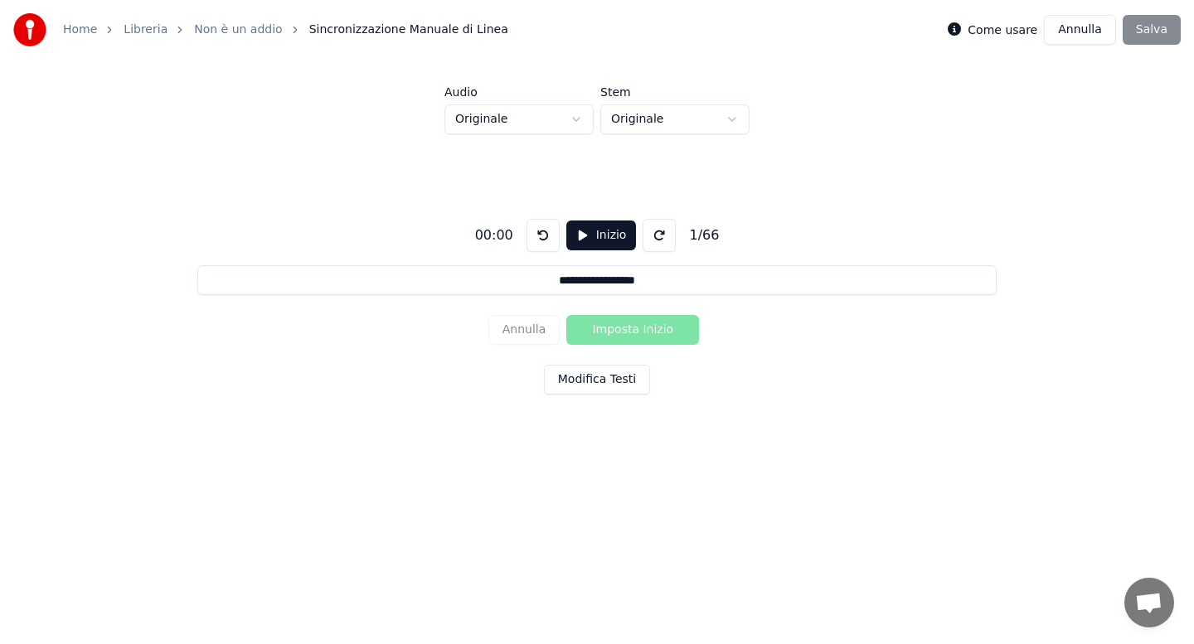
click at [580, 119] on html "**********" at bounding box center [597, 249] width 1194 height 499
click at [585, 235] on button "Inizio" at bounding box center [601, 236] width 70 height 30
click at [573, 237] on button "Pausa" at bounding box center [602, 236] width 74 height 30
click at [578, 120] on html "**********" at bounding box center [597, 249] width 1194 height 499
click at [589, 234] on button "Inizio" at bounding box center [601, 236] width 70 height 30
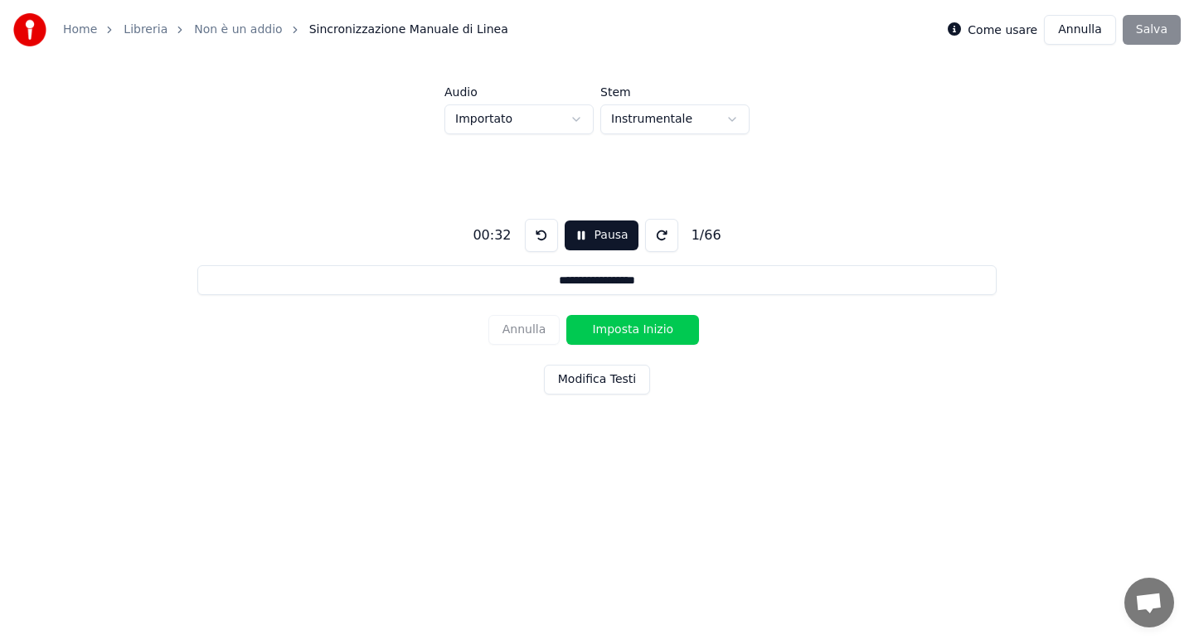
click at [632, 330] on button "Imposta Inizio" at bounding box center [632, 330] width 133 height 30
click at [632, 330] on button "Imposta Fine" at bounding box center [632, 330] width 133 height 30
click at [632, 330] on button "Imposta Inizio" at bounding box center [632, 330] width 133 height 30
click at [632, 330] on button "Imposta Fine" at bounding box center [632, 330] width 133 height 30
click at [632, 330] on button "Imposta Inizio" at bounding box center [632, 330] width 133 height 30
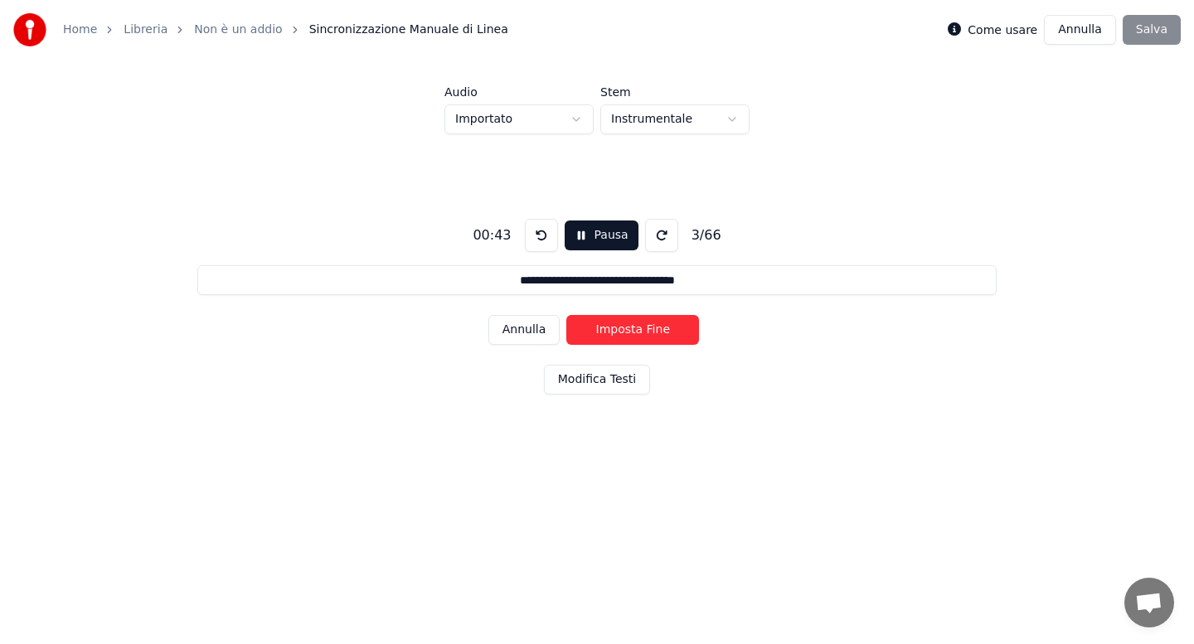
click at [632, 329] on button "Imposta Fine" at bounding box center [632, 330] width 133 height 30
click at [632, 329] on button "Imposta Inizio" at bounding box center [632, 330] width 133 height 30
click at [632, 329] on button "Imposta Fine" at bounding box center [632, 330] width 133 height 30
click at [632, 329] on button "Imposta Inizio" at bounding box center [632, 330] width 133 height 30
click at [632, 329] on button "Imposta Fine" at bounding box center [632, 330] width 133 height 30
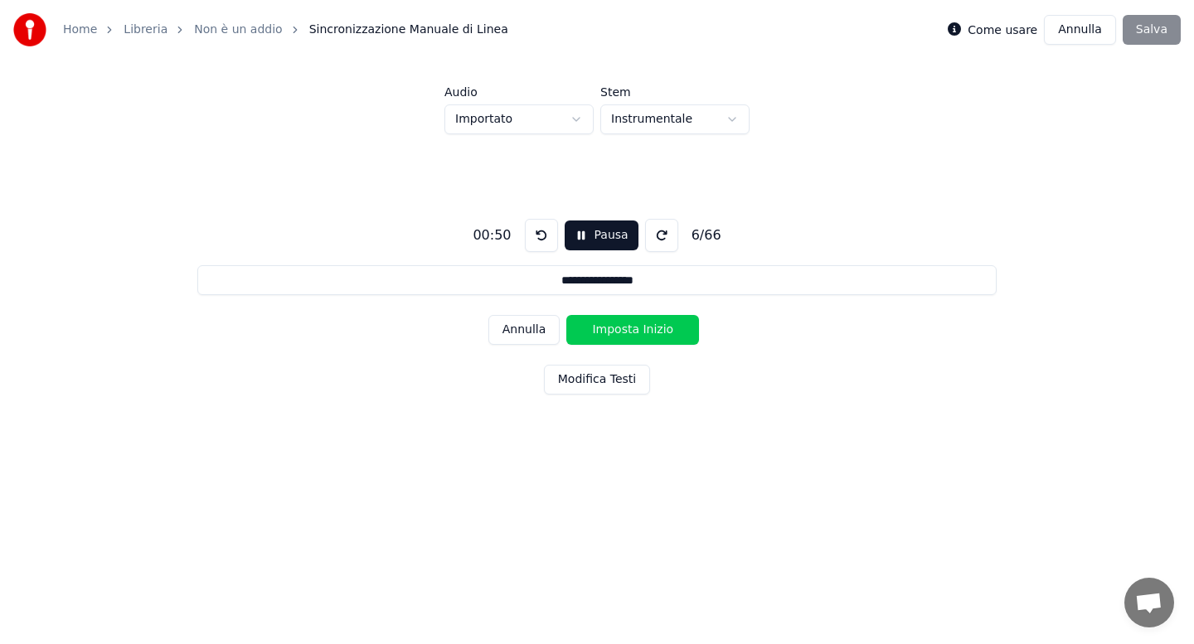
click at [632, 329] on button "Imposta Inizio" at bounding box center [632, 330] width 133 height 30
click at [632, 329] on button "Imposta Fine" at bounding box center [632, 330] width 133 height 30
click at [632, 329] on button "Imposta Inizio" at bounding box center [632, 330] width 133 height 30
click at [632, 329] on button "Imposta Fine" at bounding box center [632, 330] width 133 height 30
click at [632, 329] on button "Imposta Inizio" at bounding box center [632, 330] width 133 height 30
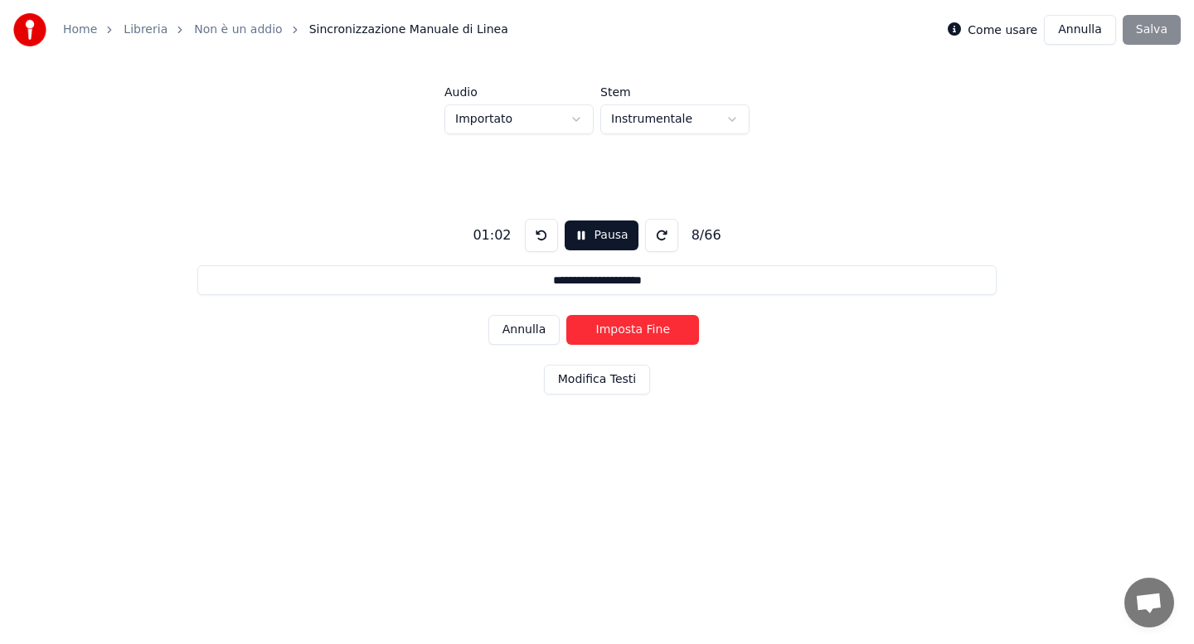
click at [632, 329] on button "Imposta Fine" at bounding box center [632, 330] width 133 height 30
click at [632, 329] on button "Imposta Inizio" at bounding box center [632, 330] width 133 height 30
click at [632, 329] on button "Imposta Fine" at bounding box center [632, 330] width 133 height 30
click at [632, 329] on button "Imposta Inizio" at bounding box center [632, 330] width 133 height 30
click at [632, 329] on button "Imposta Fine" at bounding box center [632, 330] width 133 height 30
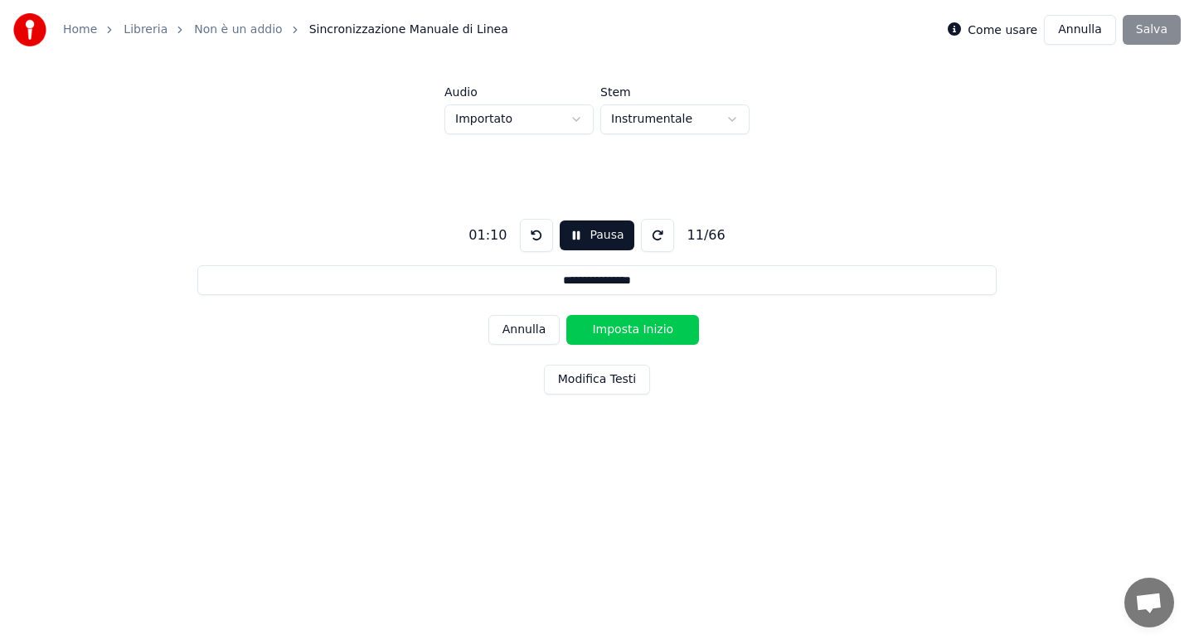
click at [632, 329] on button "Imposta Inizio" at bounding box center [632, 330] width 133 height 30
click at [632, 329] on button "Imposta Fine" at bounding box center [632, 330] width 133 height 30
click at [632, 329] on button "Imposta Inizio" at bounding box center [632, 330] width 133 height 30
click at [632, 329] on button "Imposta Fine" at bounding box center [632, 330] width 133 height 30
click at [632, 329] on button "Imposta Inizio" at bounding box center [632, 330] width 133 height 30
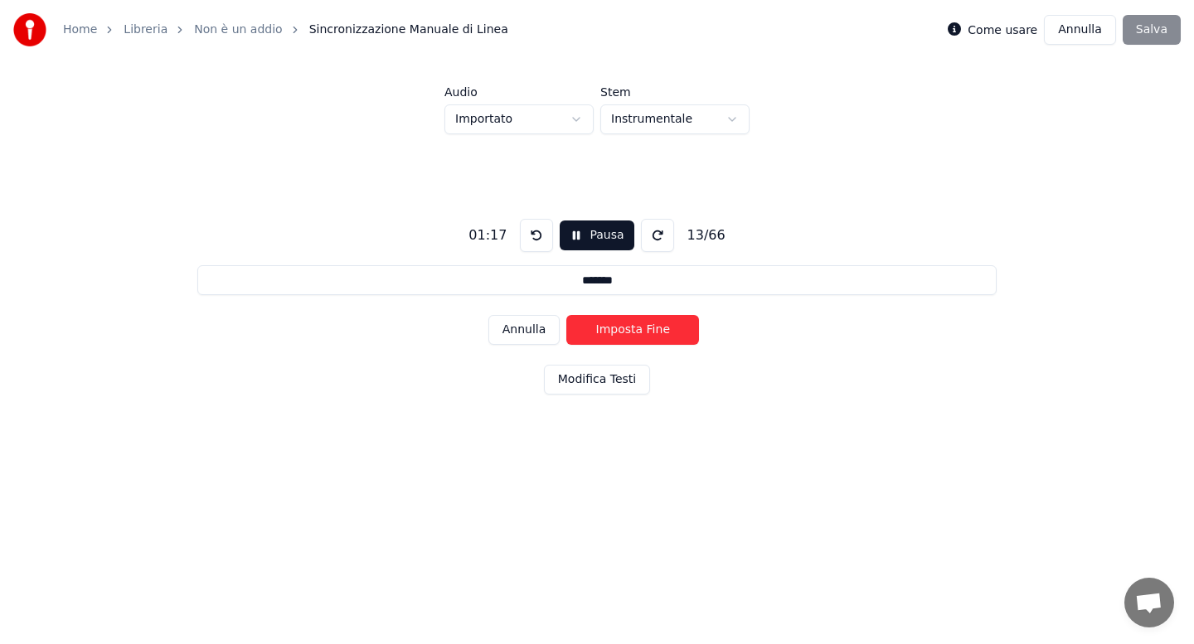
click at [632, 329] on button "Imposta Fine" at bounding box center [632, 330] width 133 height 30
click at [632, 329] on button "Imposta Inizio" at bounding box center [632, 330] width 133 height 30
click at [632, 329] on button "Imposta Fine" at bounding box center [632, 330] width 133 height 30
click at [632, 329] on button "Imposta Inizio" at bounding box center [632, 330] width 133 height 30
click at [632, 329] on button "Imposta Fine" at bounding box center [632, 330] width 133 height 30
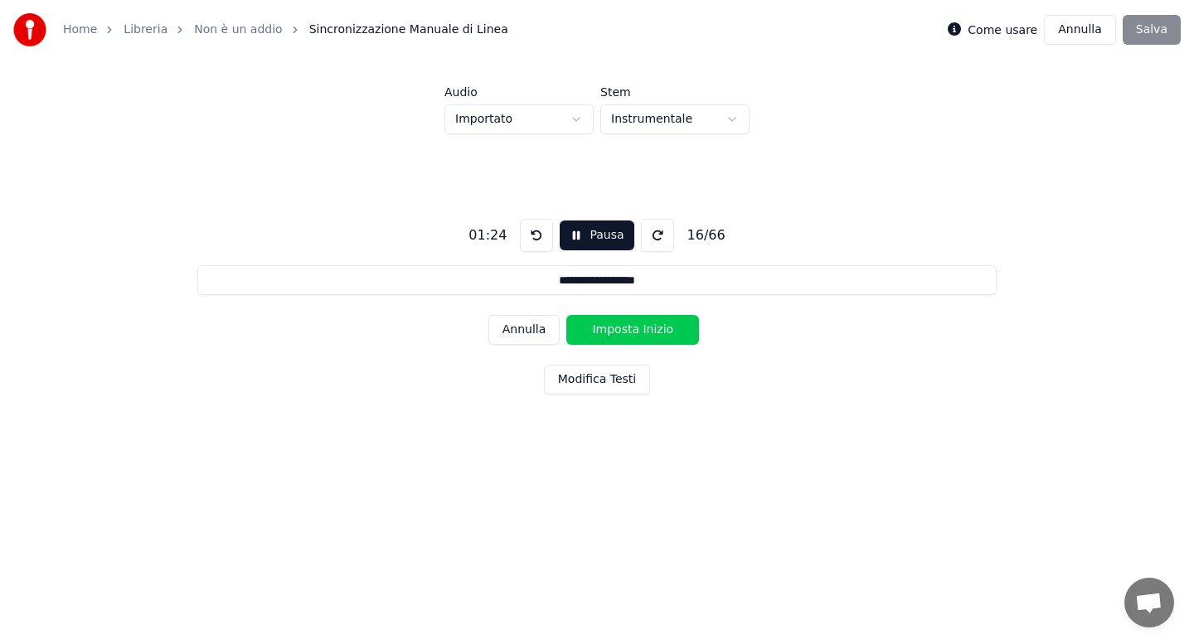
click at [632, 329] on button "Imposta Inizio" at bounding box center [632, 330] width 133 height 30
click at [632, 329] on button "Imposta Fine" at bounding box center [632, 330] width 133 height 30
click at [632, 329] on button "Imposta Inizio" at bounding box center [632, 330] width 133 height 30
click at [632, 329] on button "Imposta Fine" at bounding box center [632, 330] width 133 height 30
click at [632, 329] on button "Imposta Inizio" at bounding box center [632, 330] width 133 height 30
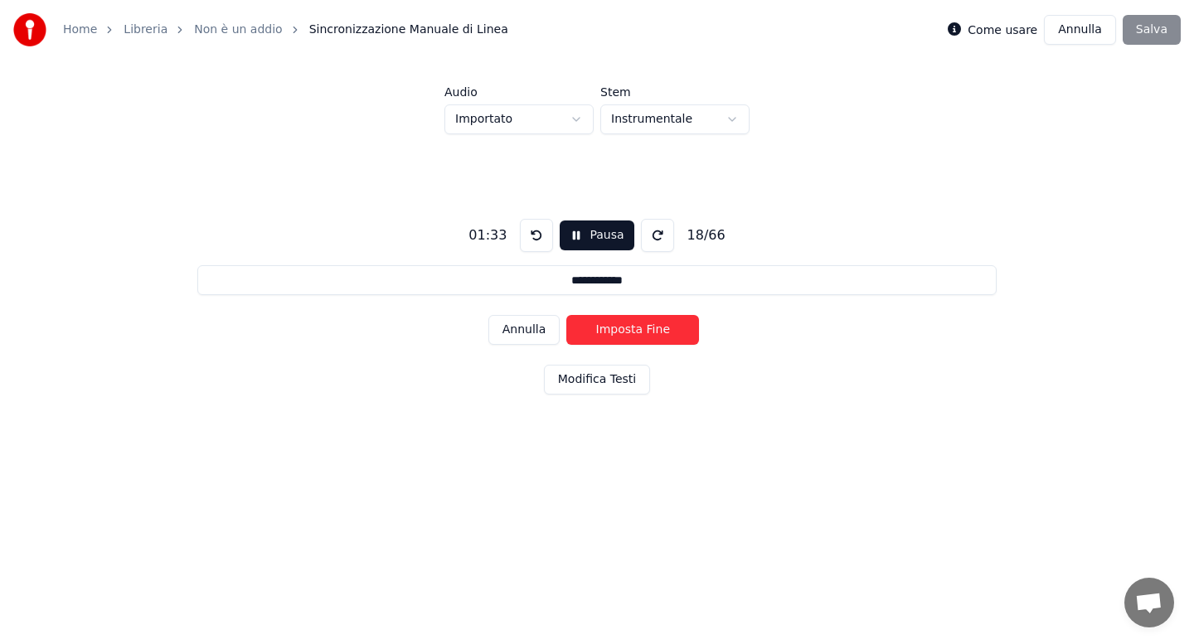
click at [632, 329] on button "Imposta Fine" at bounding box center [632, 330] width 133 height 30
click at [632, 329] on button "Imposta Inizio" at bounding box center [632, 330] width 133 height 30
click at [632, 329] on button "Imposta Fine" at bounding box center [632, 330] width 133 height 30
click at [632, 329] on button "Imposta Inizio" at bounding box center [632, 330] width 133 height 30
click at [632, 329] on button "Imposta Fine" at bounding box center [632, 330] width 133 height 30
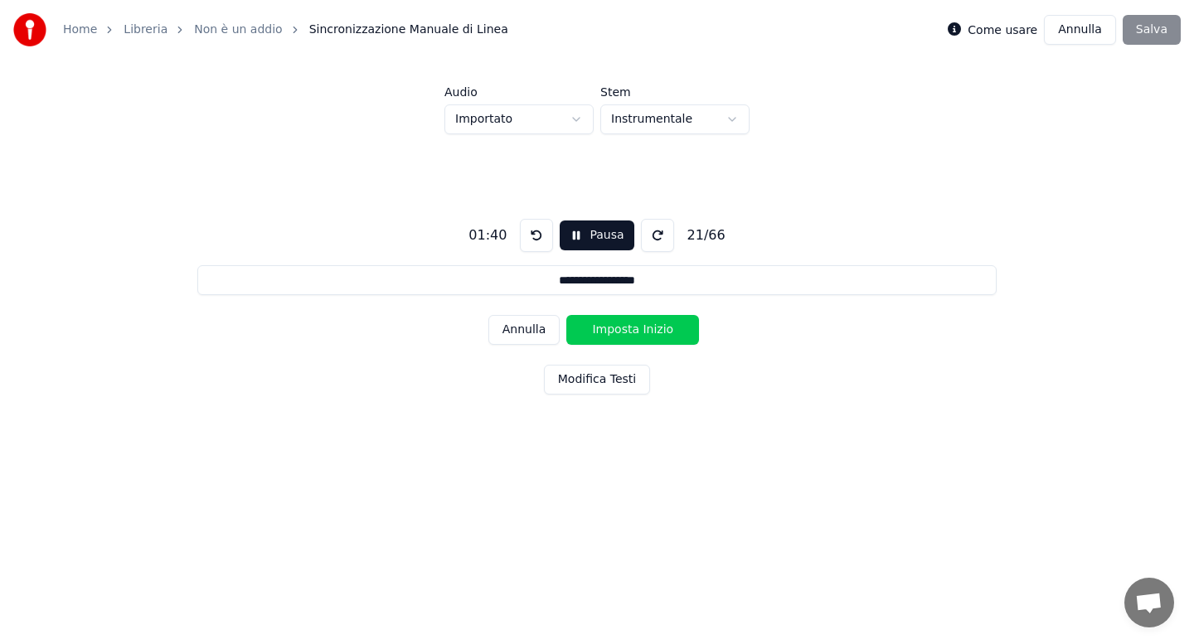
click at [632, 329] on button "Imposta Inizio" at bounding box center [632, 330] width 133 height 30
click at [632, 329] on button "Imposta Fine" at bounding box center [632, 330] width 133 height 30
click at [632, 329] on button "Imposta Inizio" at bounding box center [632, 330] width 133 height 30
click at [632, 329] on button "Imposta Fine" at bounding box center [632, 330] width 133 height 30
click at [632, 328] on button "Imposta Inizio" at bounding box center [632, 330] width 133 height 30
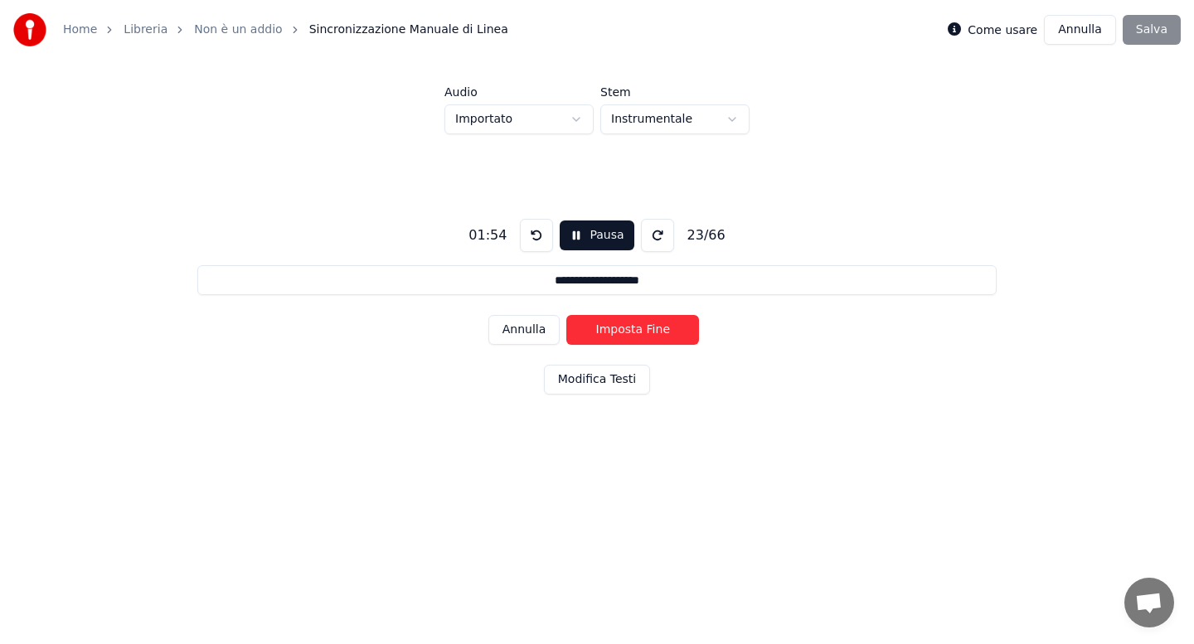
click at [632, 328] on button "Imposta Fine" at bounding box center [632, 330] width 133 height 30
click at [632, 328] on button "Imposta Inizio" at bounding box center [632, 330] width 133 height 30
click at [632, 328] on button "Imposta Fine" at bounding box center [632, 330] width 133 height 30
click at [632, 328] on button "Imposta Inizio" at bounding box center [632, 330] width 133 height 30
click at [632, 328] on button "Imposta Fine" at bounding box center [632, 330] width 133 height 30
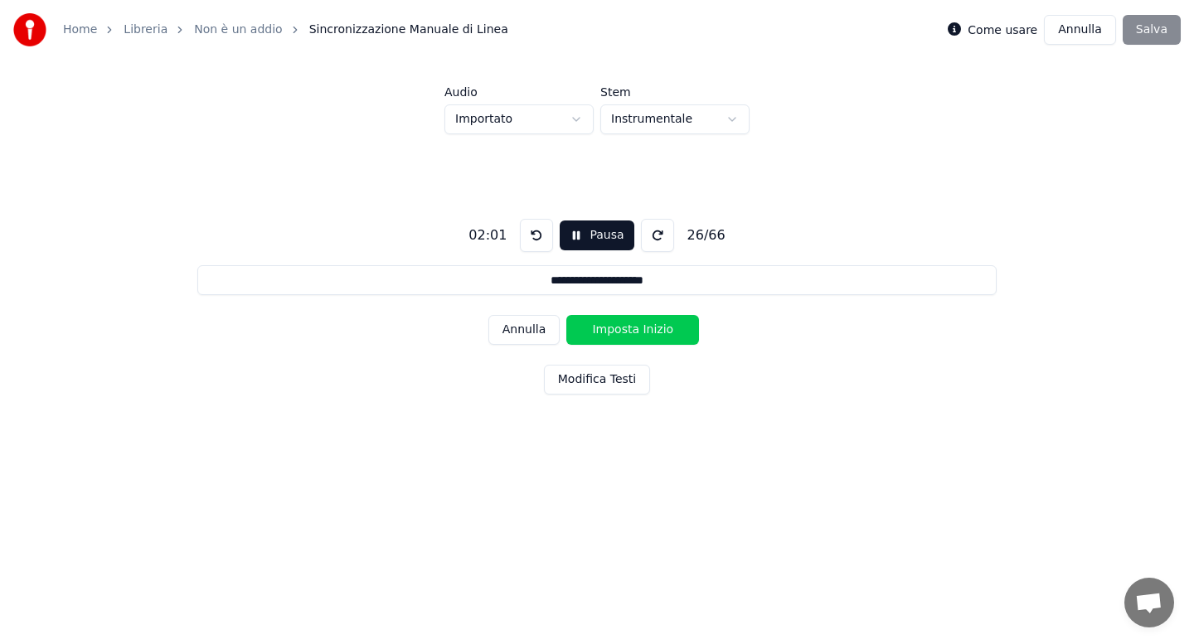
click at [632, 328] on button "Imposta Inizio" at bounding box center [632, 330] width 133 height 30
click at [632, 328] on button "Imposta Fine" at bounding box center [632, 330] width 133 height 30
click at [632, 328] on button "Imposta Inizio" at bounding box center [632, 330] width 133 height 30
click at [632, 328] on button "Imposta Fine" at bounding box center [632, 330] width 133 height 30
click at [632, 328] on button "Imposta Inizio" at bounding box center [632, 330] width 133 height 30
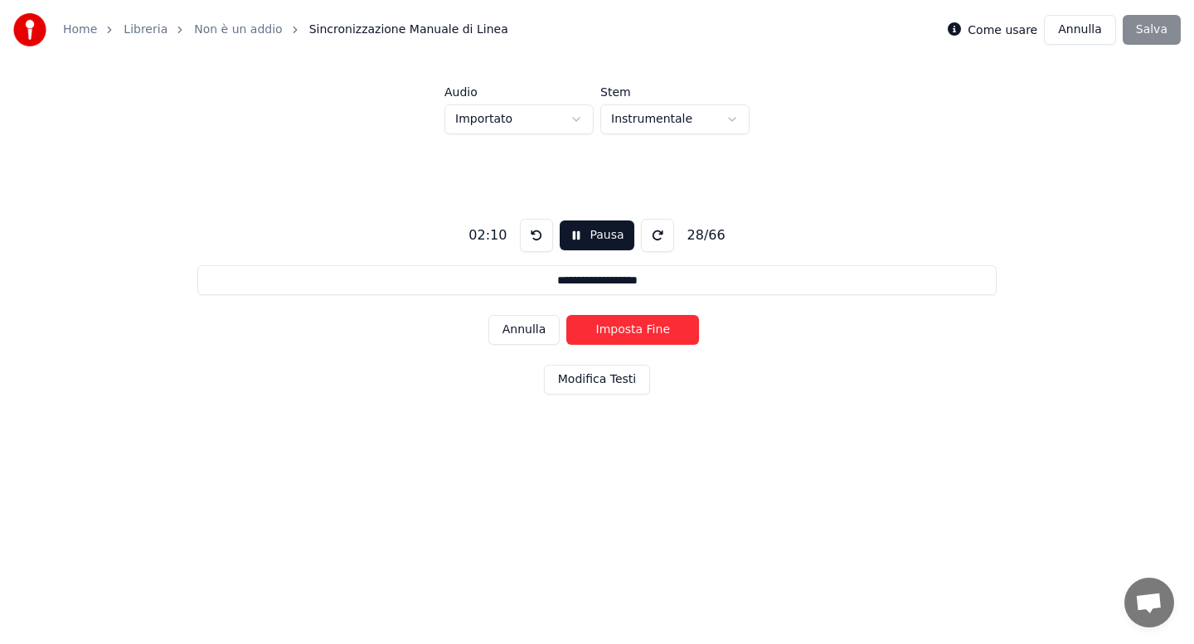
click at [632, 328] on button "Imposta Fine" at bounding box center [632, 330] width 133 height 30
click at [632, 328] on button "Imposta Inizio" at bounding box center [632, 330] width 133 height 30
click at [632, 328] on button "Imposta Fine" at bounding box center [632, 330] width 133 height 30
click at [632, 328] on button "Imposta Inizio" at bounding box center [632, 330] width 133 height 30
click at [632, 328] on button "Imposta Fine" at bounding box center [632, 330] width 133 height 30
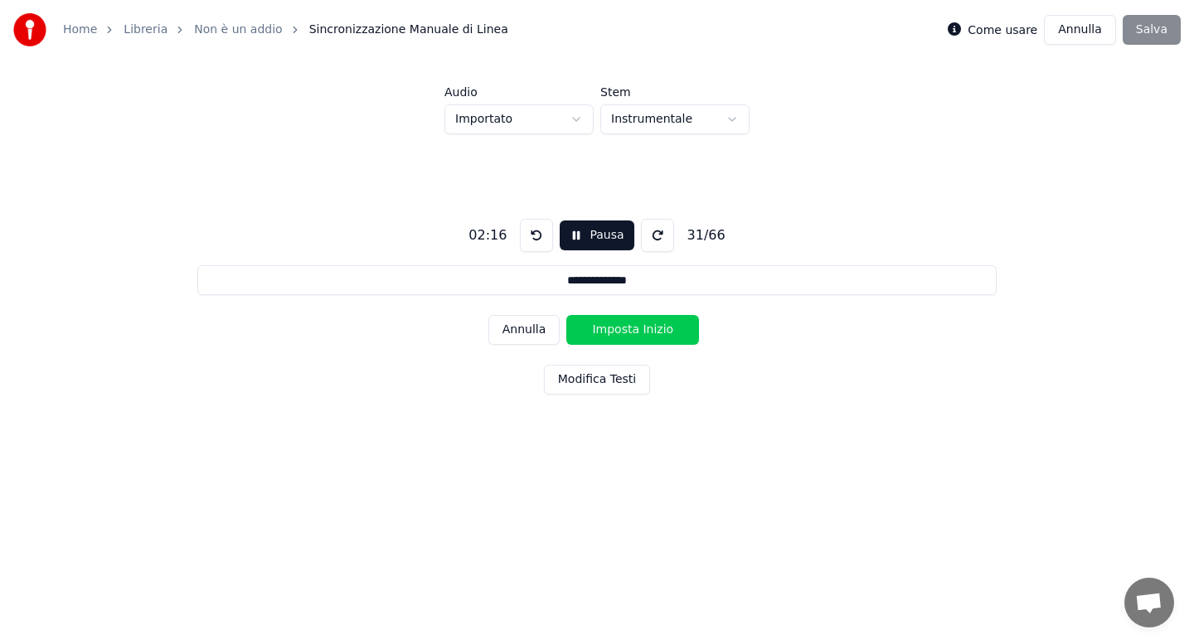
click at [632, 328] on button "Imposta Inizio" at bounding box center [632, 330] width 133 height 30
click at [632, 328] on button "Imposta Fine" at bounding box center [632, 330] width 133 height 30
click at [632, 328] on button "Imposta Inizio" at bounding box center [632, 330] width 133 height 30
click at [632, 328] on button "Imposta Fine" at bounding box center [632, 330] width 133 height 30
click at [632, 328] on button "Imposta Inizio" at bounding box center [632, 330] width 133 height 30
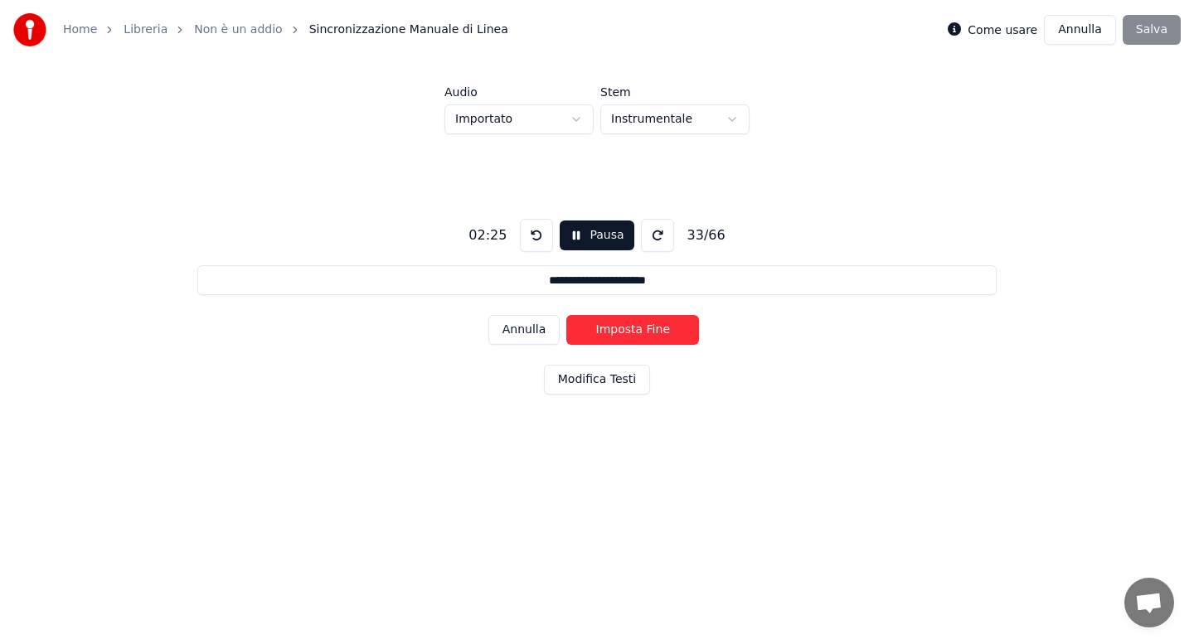
click at [632, 328] on button "Imposta Fine" at bounding box center [632, 330] width 133 height 30
click at [632, 328] on button "Imposta Inizio" at bounding box center [632, 330] width 133 height 30
click at [632, 328] on button "Imposta Fine" at bounding box center [632, 330] width 133 height 30
click at [632, 328] on button "Imposta Inizio" at bounding box center [632, 330] width 133 height 30
click at [632, 328] on button "Imposta Fine" at bounding box center [632, 330] width 133 height 30
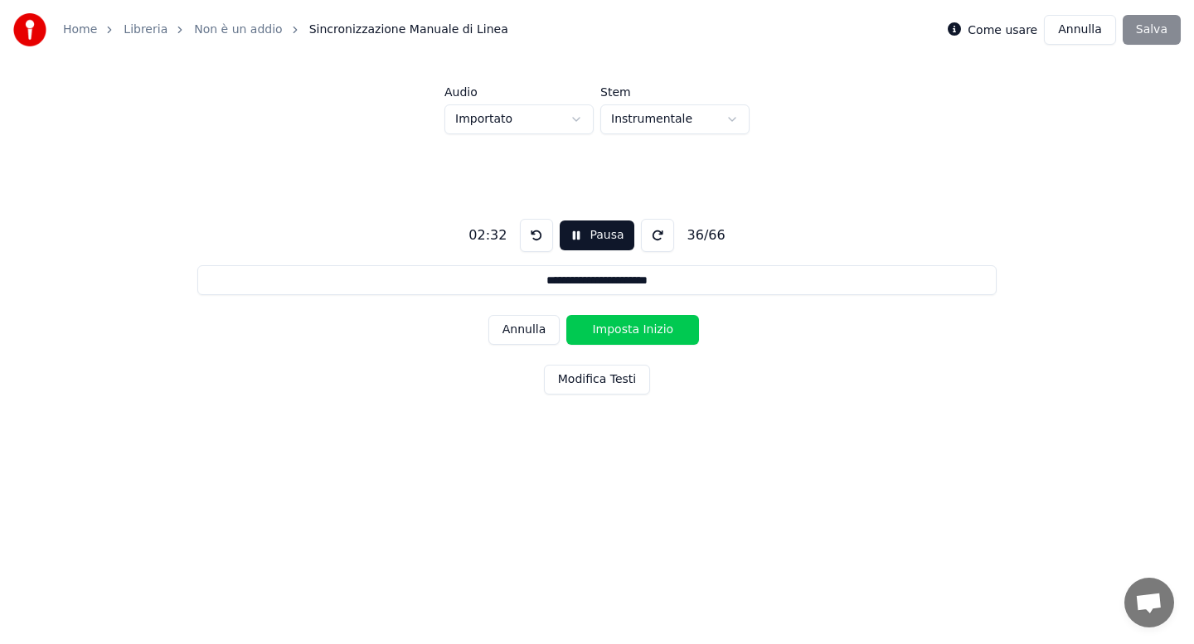
click at [632, 328] on button "Imposta Inizio" at bounding box center [632, 330] width 133 height 30
click at [632, 328] on button "Imposta Fine" at bounding box center [632, 330] width 133 height 30
click at [632, 328] on button "Imposta Inizio" at bounding box center [632, 330] width 133 height 30
click at [632, 328] on button "Imposta Fine" at bounding box center [632, 330] width 133 height 30
click at [632, 328] on button "Imposta Inizio" at bounding box center [632, 330] width 133 height 30
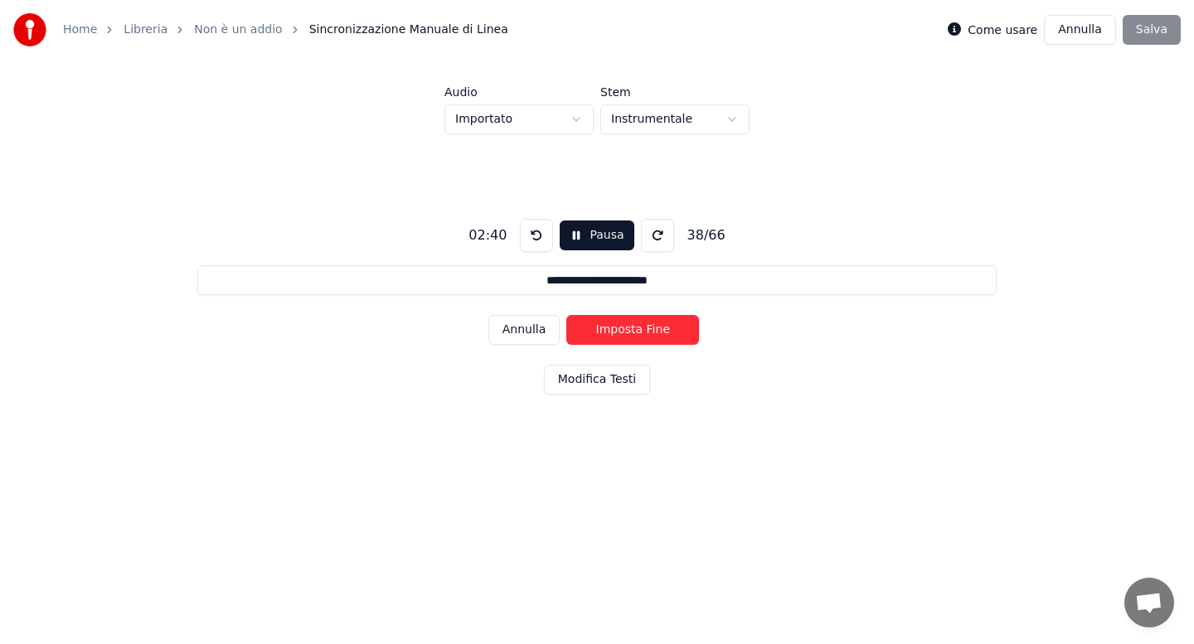
click at [632, 328] on button "Imposta Fine" at bounding box center [632, 330] width 133 height 30
click at [632, 328] on button "Imposta Inizio" at bounding box center [632, 330] width 133 height 30
click at [632, 328] on button "Imposta Fine" at bounding box center [632, 330] width 133 height 30
click at [632, 328] on button "Imposta Inizio" at bounding box center [632, 330] width 133 height 30
click at [632, 328] on button "Imposta Fine" at bounding box center [632, 330] width 133 height 30
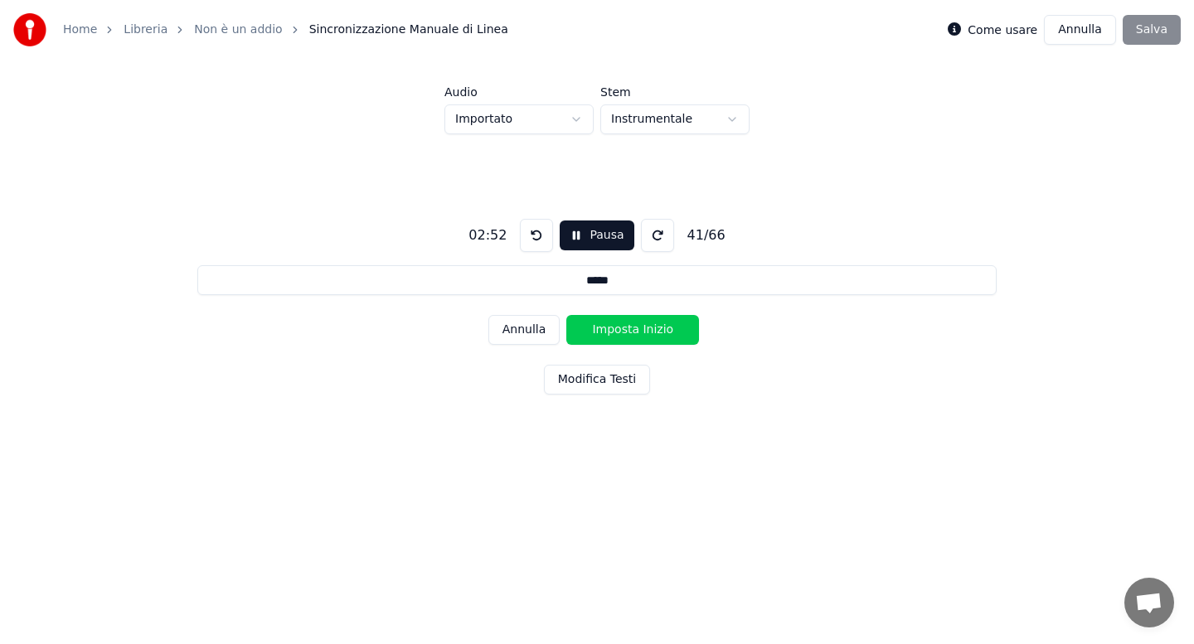
click at [632, 328] on button "Imposta Inizio" at bounding box center [632, 330] width 133 height 30
click at [632, 328] on button "Imposta Fine" at bounding box center [632, 330] width 133 height 30
click at [632, 328] on button "Imposta Inizio" at bounding box center [632, 330] width 133 height 30
click at [632, 328] on button "Imposta Fine" at bounding box center [632, 330] width 133 height 30
click at [632, 328] on button "Imposta Inizio" at bounding box center [632, 330] width 133 height 30
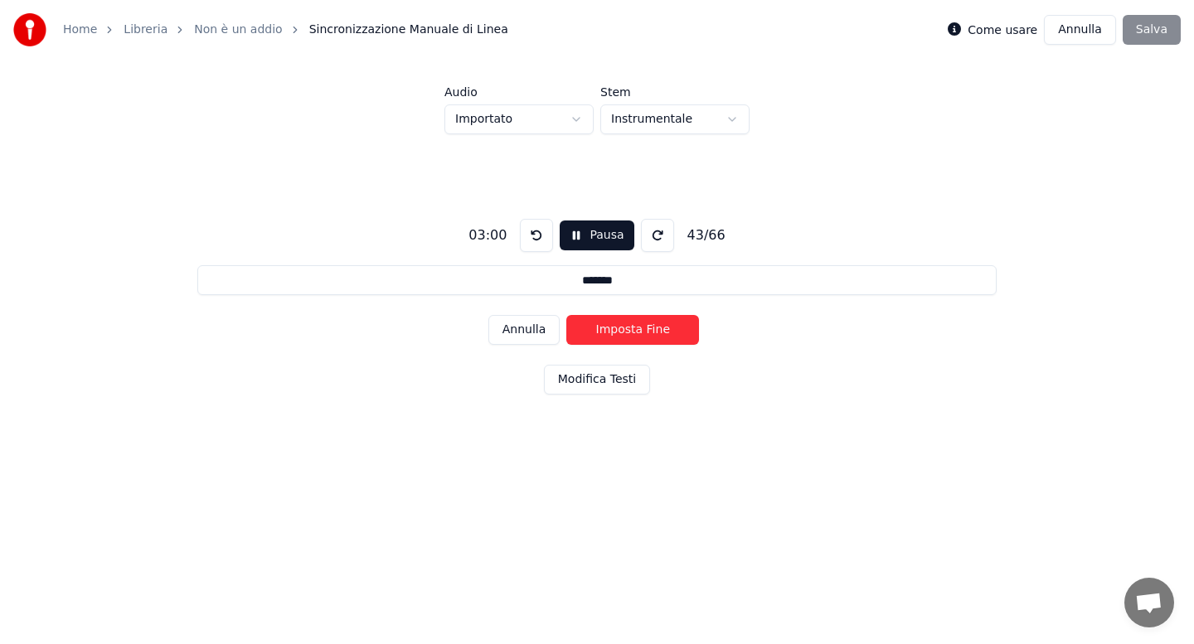
click at [632, 328] on button "Imposta Fine" at bounding box center [632, 330] width 133 height 30
click at [632, 328] on button "Imposta Inizio" at bounding box center [632, 330] width 133 height 30
click at [632, 328] on button "Imposta Fine" at bounding box center [632, 330] width 133 height 30
click at [632, 328] on button "Imposta Inizio" at bounding box center [632, 330] width 133 height 30
click at [632, 328] on button "Imposta Fine" at bounding box center [632, 330] width 133 height 30
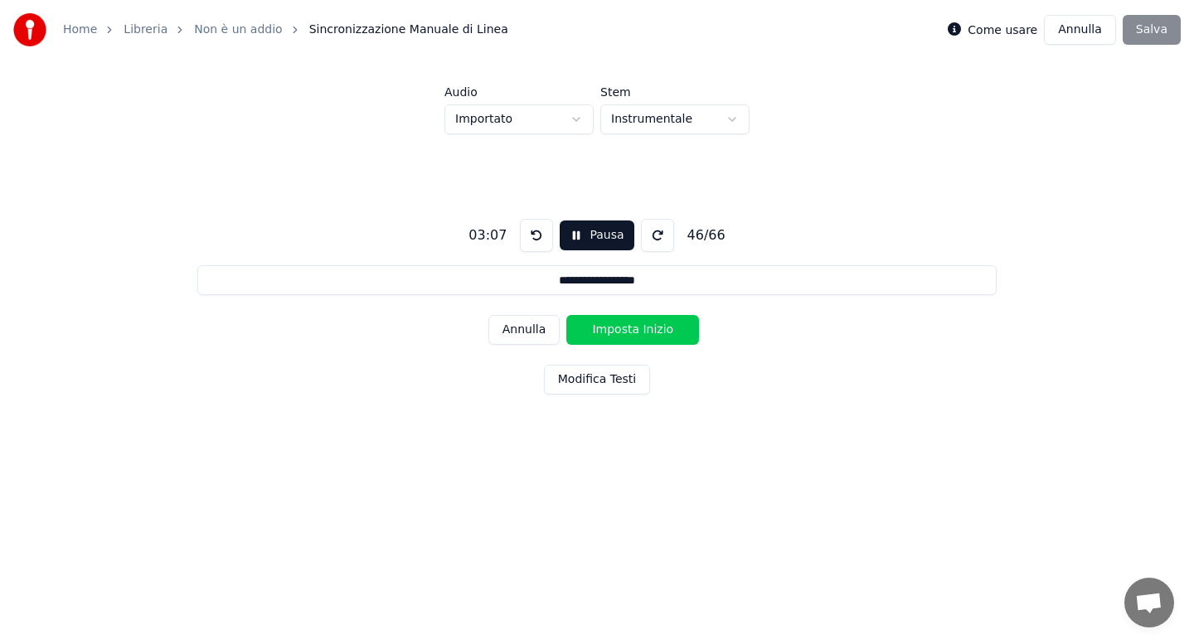
click at [632, 328] on button "Imposta Inizio" at bounding box center [632, 330] width 133 height 30
click at [632, 328] on button "Imposta Fine" at bounding box center [632, 330] width 133 height 30
click at [632, 328] on button "Imposta Inizio" at bounding box center [632, 330] width 133 height 30
click at [632, 328] on button "Imposta Fine" at bounding box center [632, 330] width 133 height 30
click at [632, 328] on button "Imposta Inizio" at bounding box center [632, 330] width 133 height 30
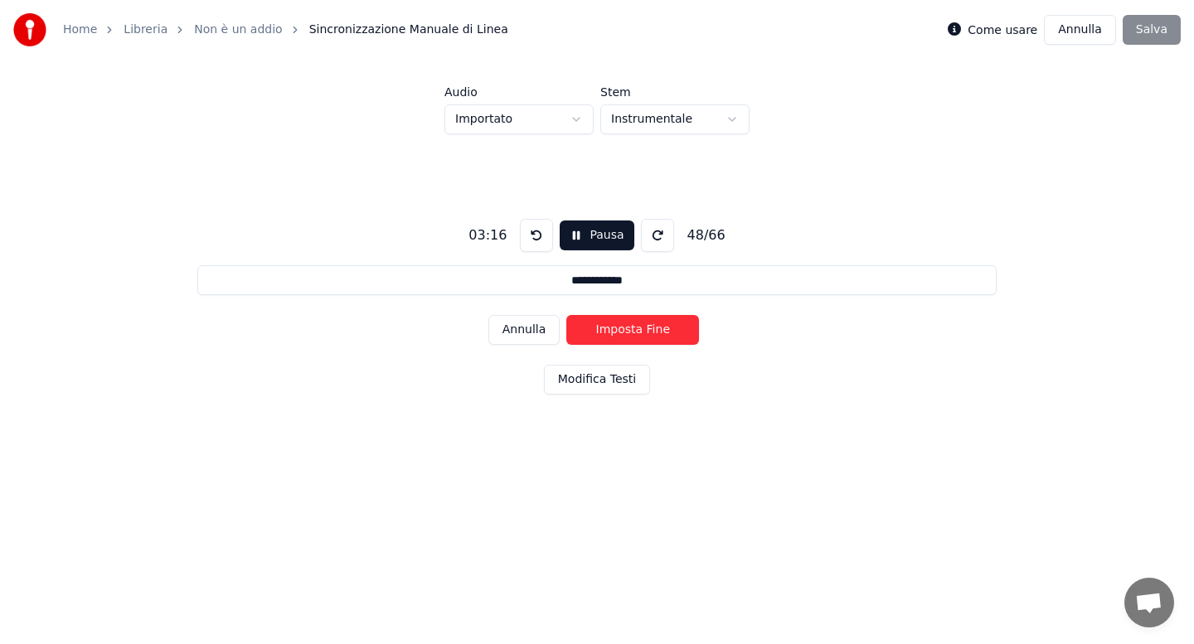
click at [632, 328] on button "Imposta Fine" at bounding box center [632, 330] width 133 height 30
click at [632, 328] on button "Imposta Inizio" at bounding box center [632, 330] width 133 height 30
click at [632, 328] on button "Imposta Fine" at bounding box center [632, 330] width 133 height 30
click at [632, 328] on button "Imposta Inizio" at bounding box center [632, 330] width 133 height 30
click at [632, 328] on button "Imposta Fine" at bounding box center [632, 330] width 133 height 30
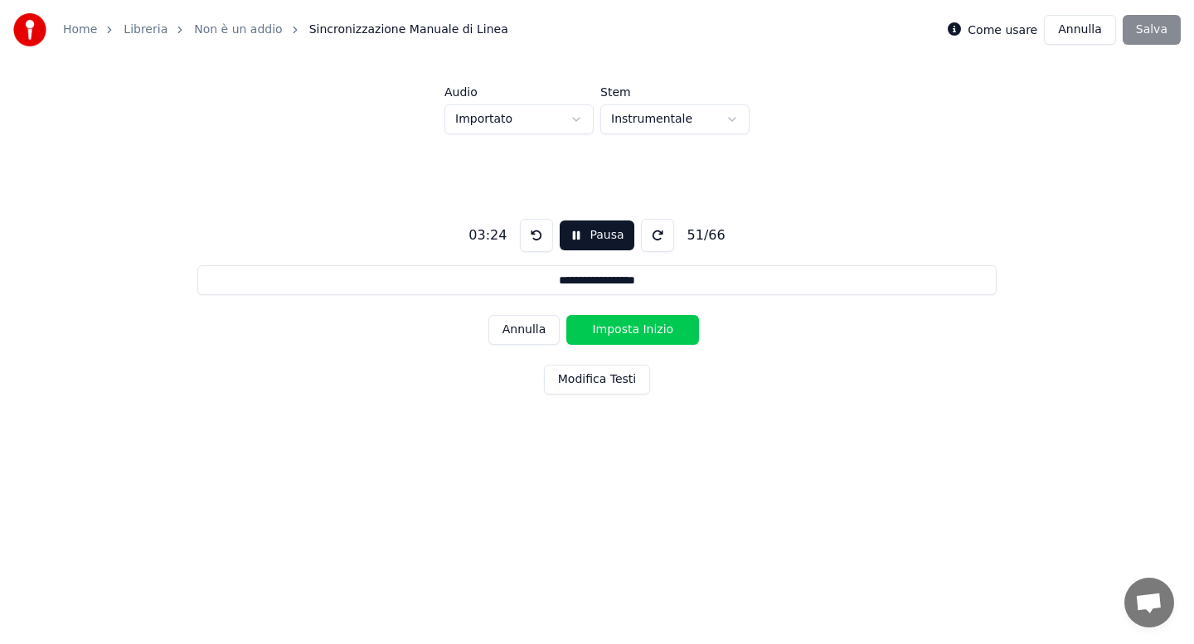
click at [632, 328] on button "Imposta Inizio" at bounding box center [632, 330] width 133 height 30
click at [632, 328] on button "Imposta Fine" at bounding box center [632, 330] width 133 height 30
click at [632, 328] on button "Imposta Inizio" at bounding box center [632, 330] width 133 height 30
click at [632, 328] on button "Imposta Fine" at bounding box center [632, 330] width 133 height 30
click at [632, 328] on button "Imposta Inizio" at bounding box center [632, 330] width 133 height 30
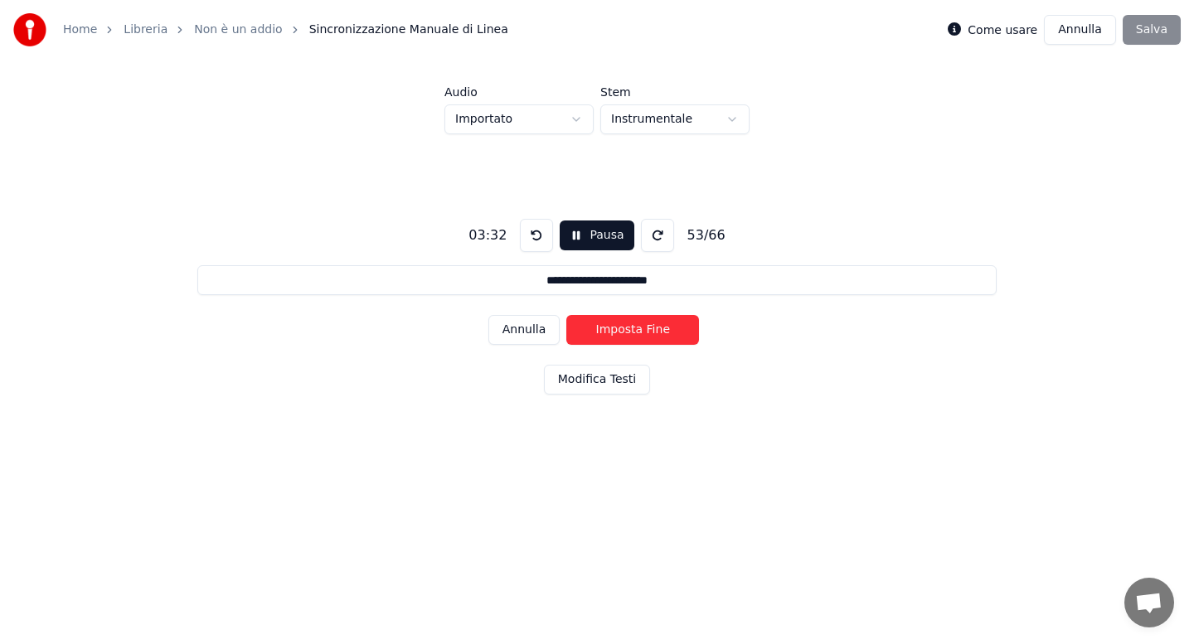
click at [632, 328] on button "Imposta Fine" at bounding box center [632, 330] width 133 height 30
click at [632, 328] on button "Imposta Inizio" at bounding box center [632, 330] width 133 height 30
click at [632, 328] on button "Imposta Fine" at bounding box center [632, 330] width 133 height 30
click at [632, 328] on button "Imposta Inizio" at bounding box center [632, 330] width 133 height 30
click at [632, 328] on button "Imposta Fine" at bounding box center [632, 330] width 133 height 30
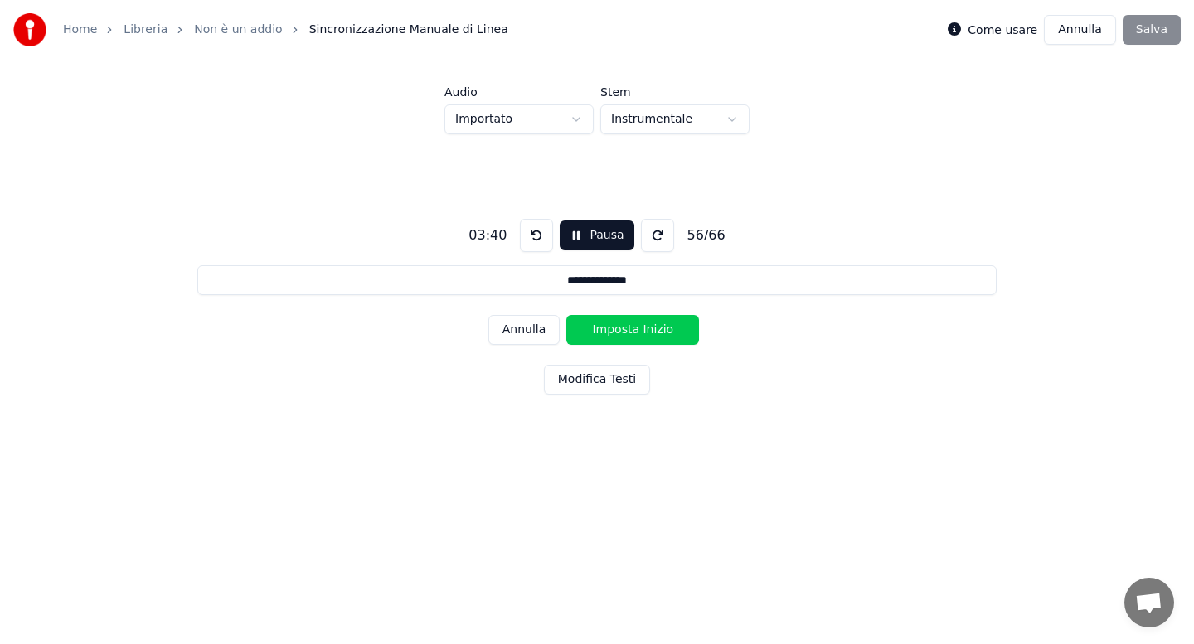
click at [632, 328] on button "Imposta Inizio" at bounding box center [632, 330] width 133 height 30
click at [632, 328] on button "Imposta Fine" at bounding box center [632, 330] width 133 height 30
click at [632, 328] on button "Imposta Inizio" at bounding box center [632, 330] width 133 height 30
click at [632, 328] on button "Imposta Fine" at bounding box center [632, 330] width 133 height 30
click at [632, 328] on button "Imposta Inizio" at bounding box center [632, 330] width 133 height 30
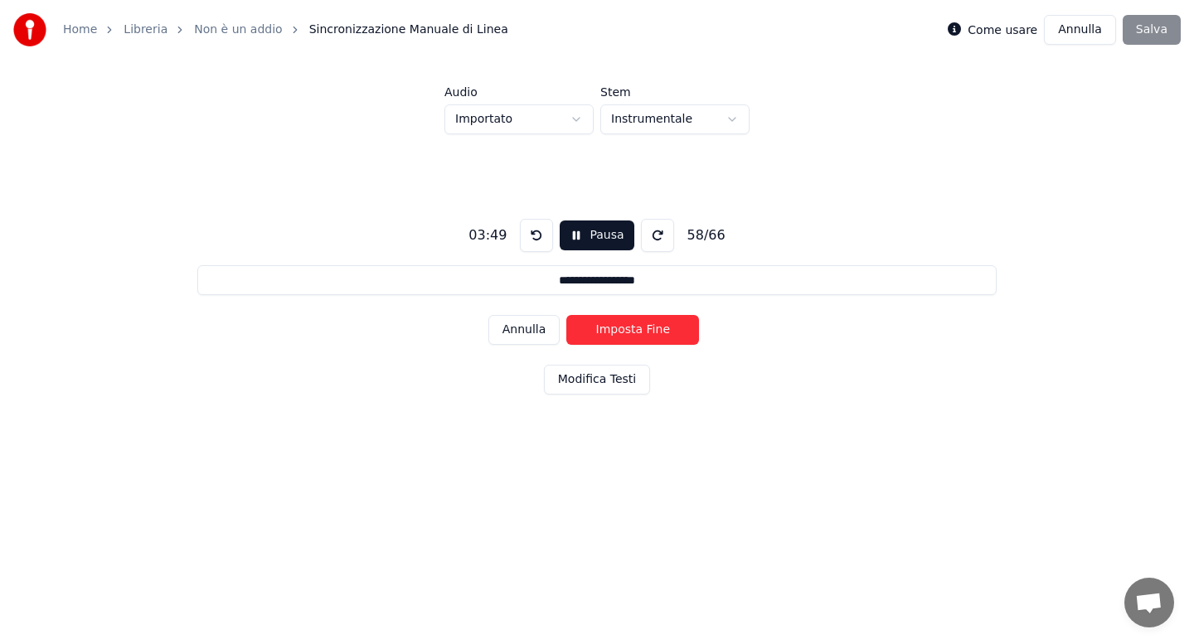
click at [632, 328] on button "Imposta Fine" at bounding box center [632, 330] width 133 height 30
click at [632, 328] on button "Imposta Inizio" at bounding box center [632, 330] width 133 height 30
click at [632, 328] on button "Imposta Fine" at bounding box center [632, 330] width 133 height 30
click at [632, 328] on button "Imposta Inizio" at bounding box center [632, 330] width 133 height 30
click at [632, 328] on button "Imposta Fine" at bounding box center [632, 330] width 133 height 30
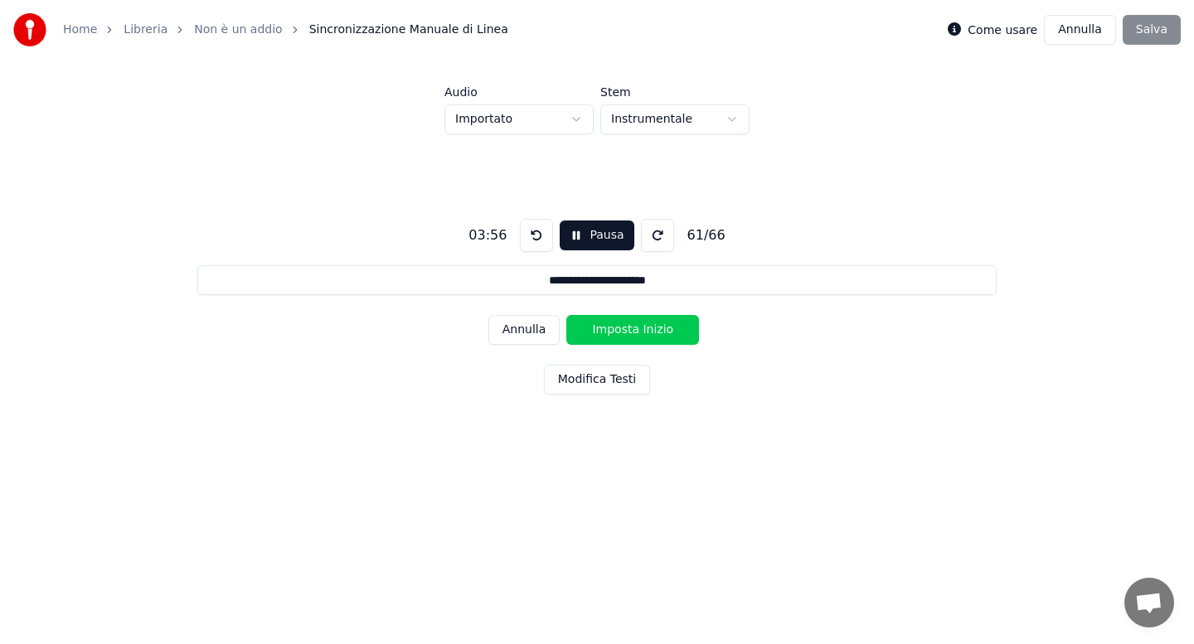
click at [632, 328] on button "Imposta Inizio" at bounding box center [632, 330] width 133 height 30
click at [632, 328] on button "Imposta Fine" at bounding box center [632, 330] width 133 height 30
click at [632, 328] on button "Imposta Inizio" at bounding box center [632, 330] width 133 height 30
click at [632, 328] on button "Imposta Fine" at bounding box center [632, 330] width 133 height 30
click at [632, 328] on button "Imposta Inizio" at bounding box center [632, 330] width 133 height 30
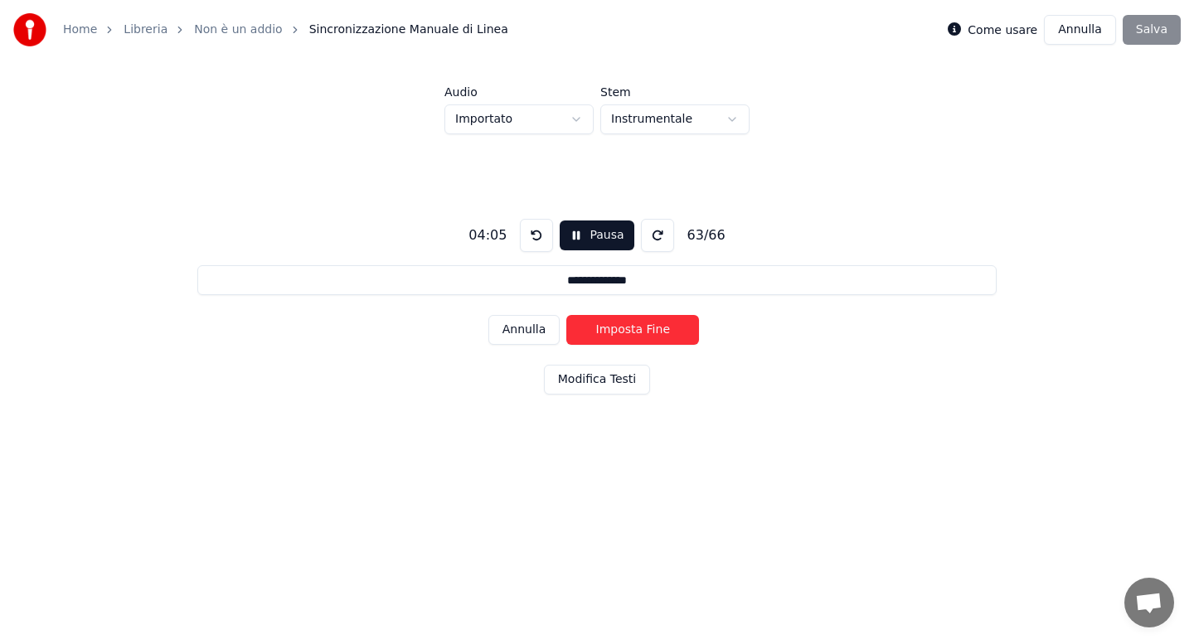
click at [632, 328] on button "Imposta Fine" at bounding box center [632, 330] width 133 height 30
click at [632, 328] on button "Imposta Inizio" at bounding box center [632, 330] width 133 height 30
click at [632, 328] on button "Imposta Fine" at bounding box center [632, 330] width 133 height 30
click at [632, 328] on button "Imposta Inizio" at bounding box center [632, 330] width 133 height 30
click at [632, 328] on button "Imposta Fine" at bounding box center [632, 330] width 133 height 30
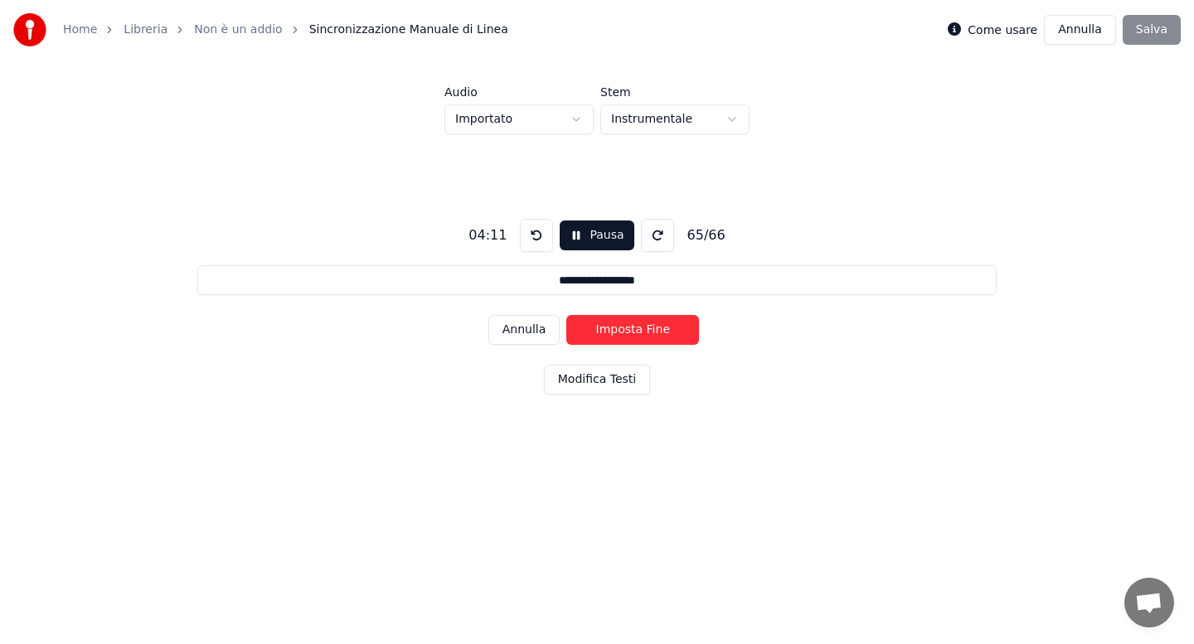
type input "**********"
click at [632, 328] on button "Imposta Inizio" at bounding box center [632, 330] width 133 height 30
click at [632, 328] on button "Imposta Fine" at bounding box center [632, 330] width 133 height 30
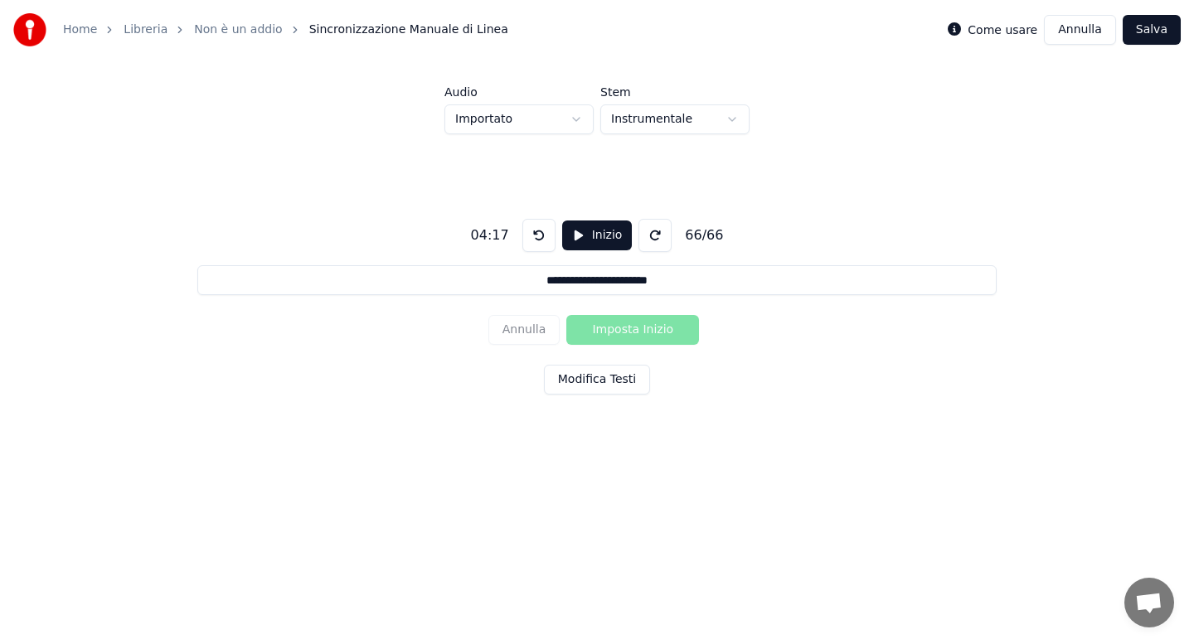
click at [1151, 32] on button "Salva" at bounding box center [1152, 30] width 58 height 30
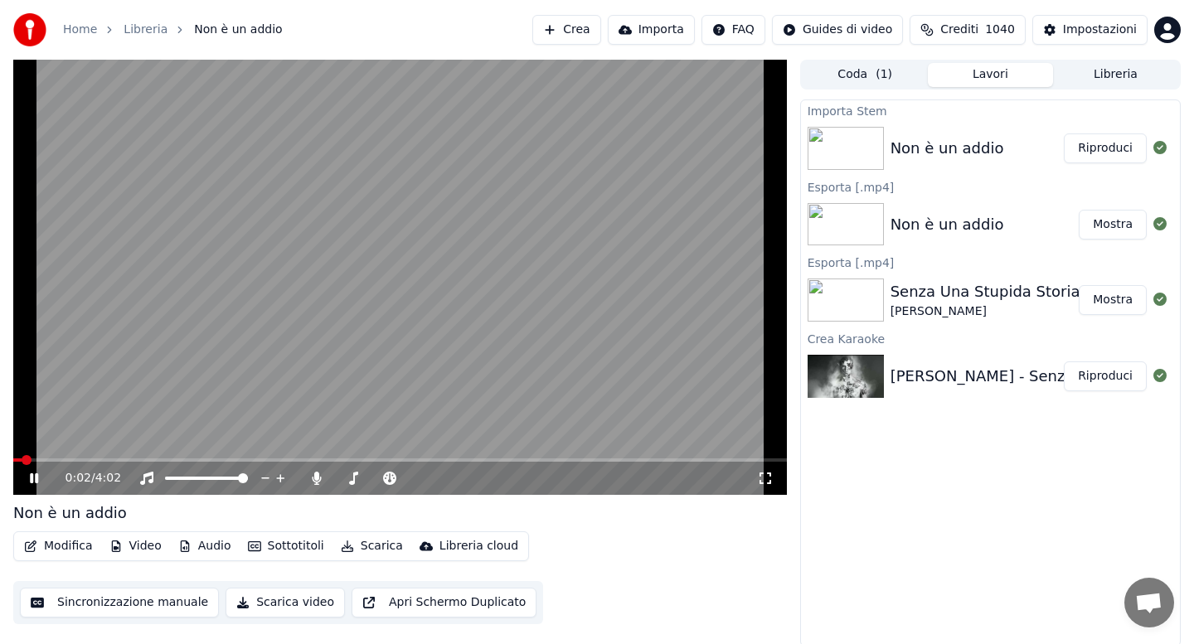
click at [210, 546] on button "Audio" at bounding box center [205, 546] width 66 height 23
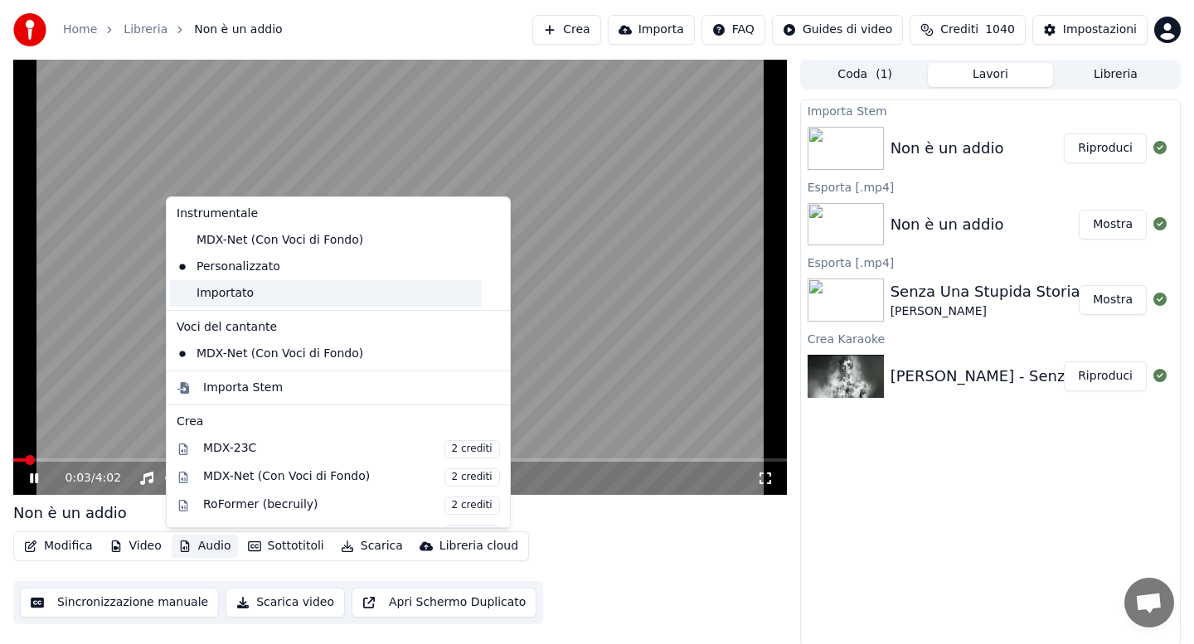
click at [261, 289] on div "Importato" at bounding box center [326, 293] width 312 height 27
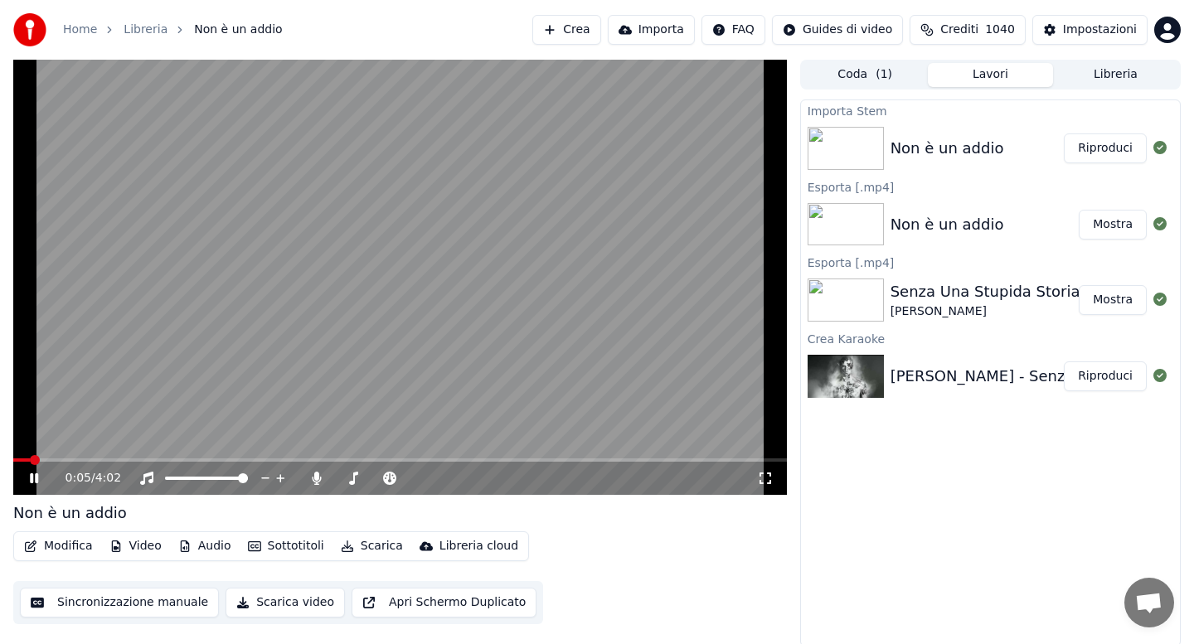
click at [282, 546] on button "Sottotitoli" at bounding box center [286, 546] width 90 height 23
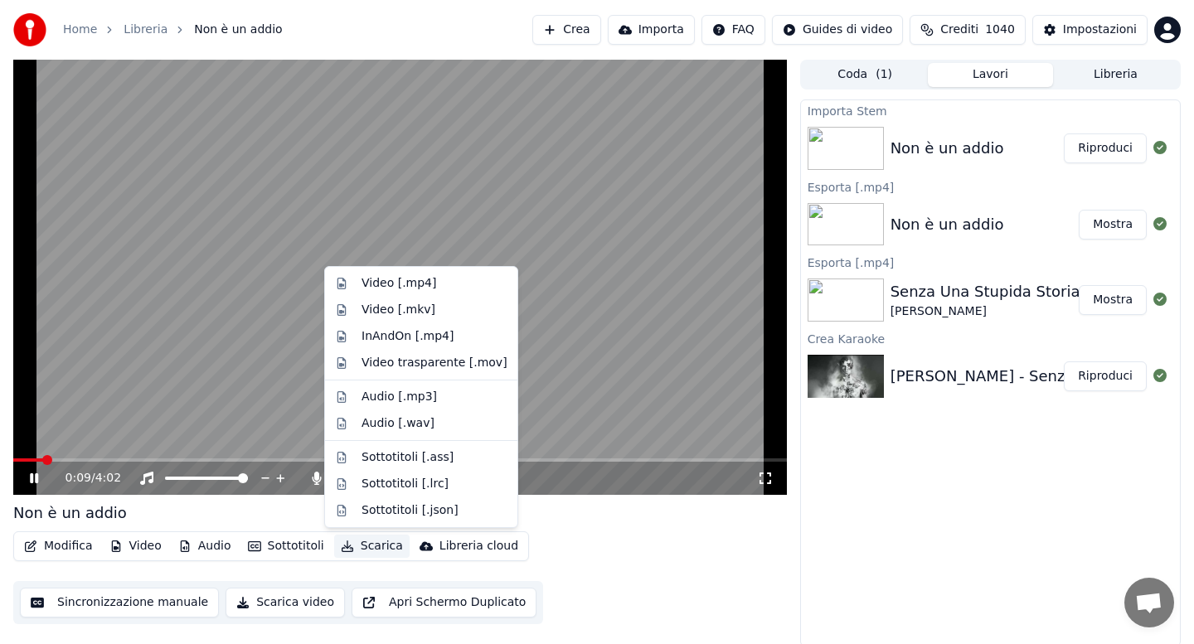
click at [570, 509] on div "Non è un addio" at bounding box center [400, 513] width 774 height 23
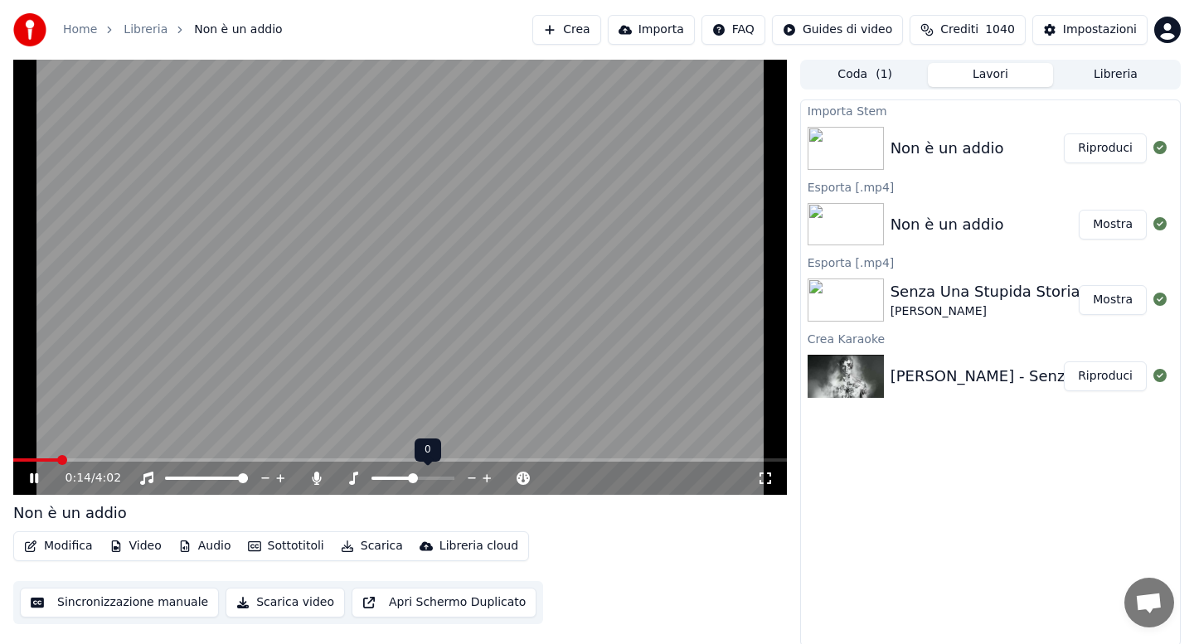
click at [408, 478] on span at bounding box center [413, 478] width 10 height 10
click at [409, 478] on span at bounding box center [413, 478] width 10 height 10
click at [317, 478] on icon at bounding box center [316, 478] width 9 height 13
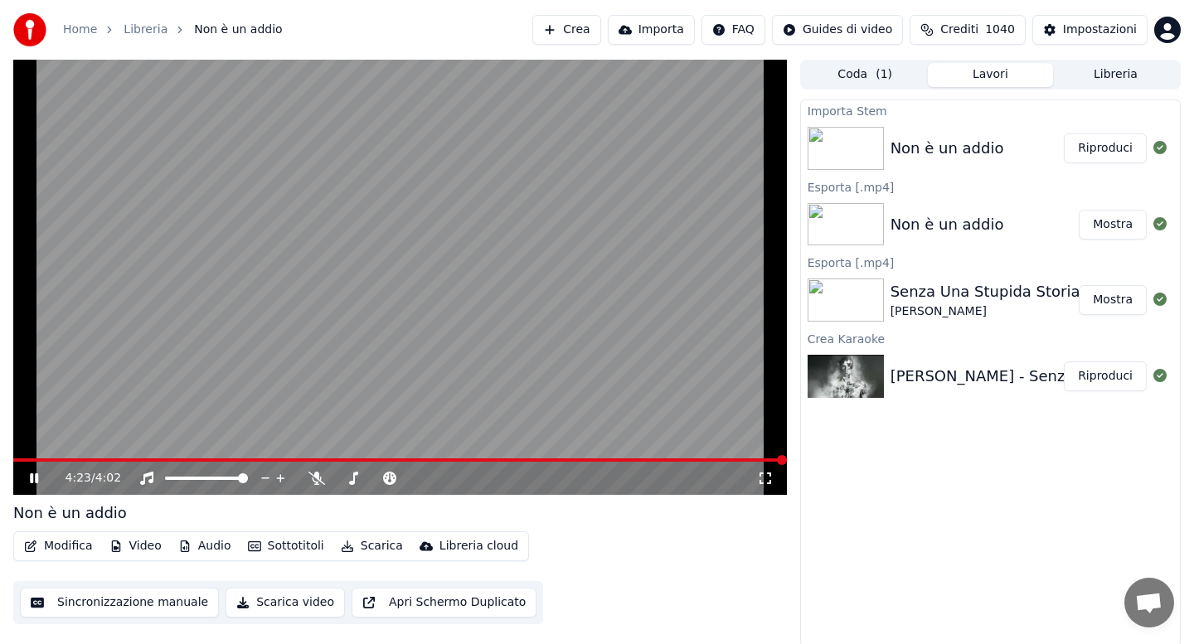
click at [375, 551] on button "Scarica" at bounding box center [371, 546] width 75 height 23
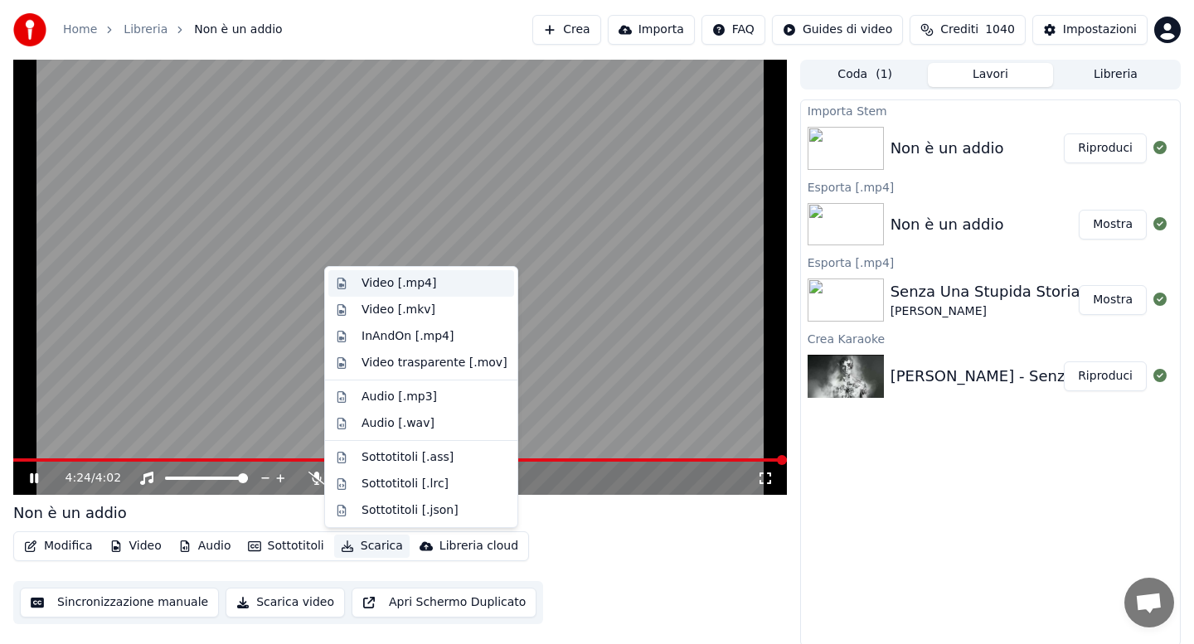
click at [405, 280] on div "Video [.mp4]" at bounding box center [398, 283] width 75 height 17
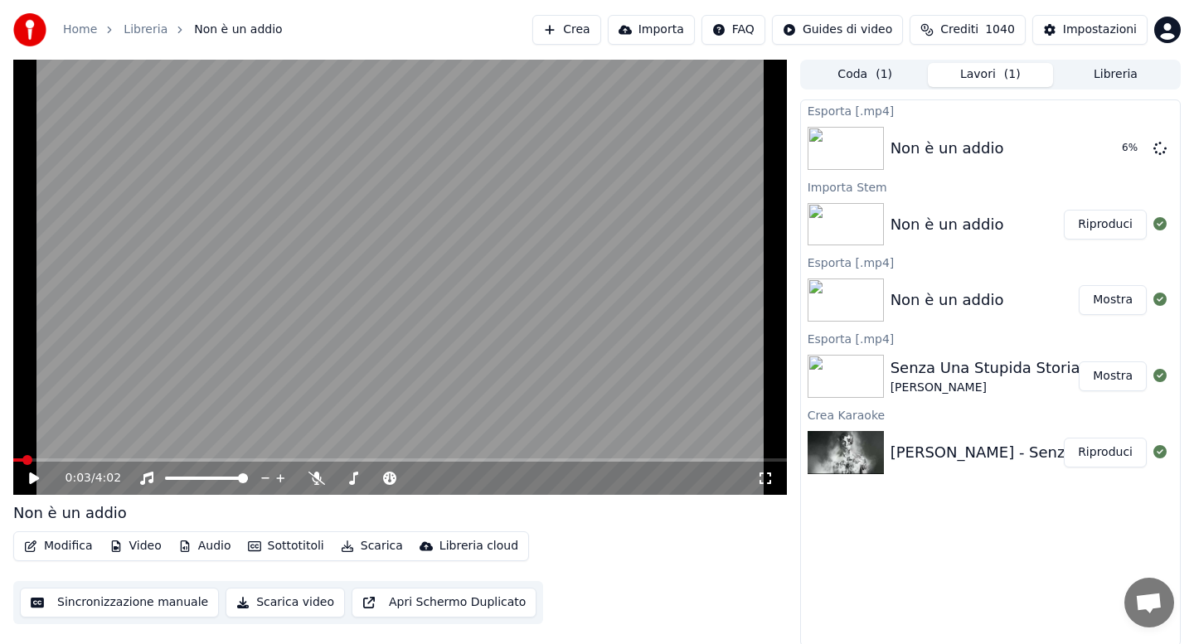
click at [23, 459] on span at bounding box center [18, 459] width 10 height 3
click at [32, 477] on icon at bounding box center [34, 479] width 10 height 12
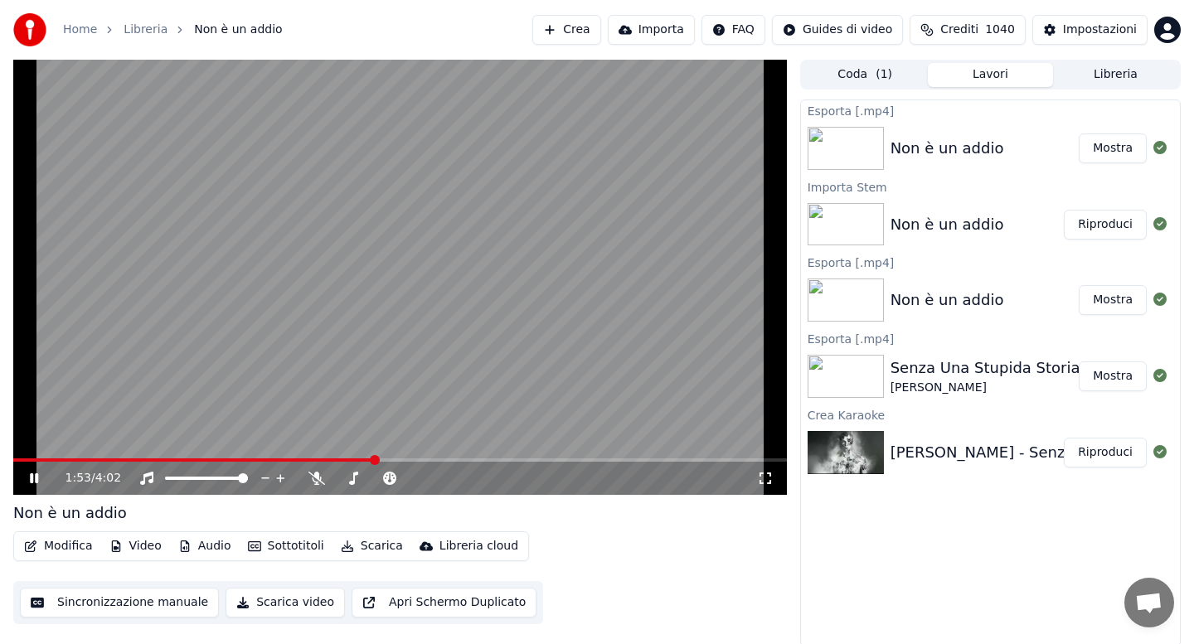
click at [47, 552] on button "Modifica" at bounding box center [58, 546] width 82 height 23
click at [110, 205] on video at bounding box center [400, 277] width 774 height 435
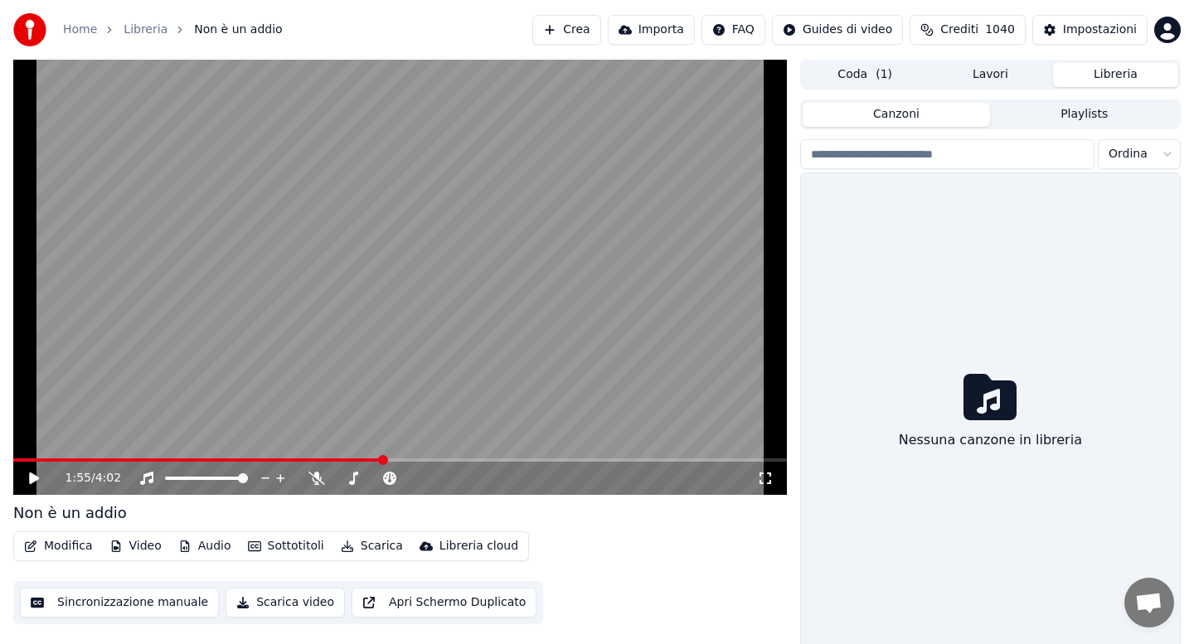
click at [1104, 81] on button "Libreria" at bounding box center [1115, 75] width 125 height 24
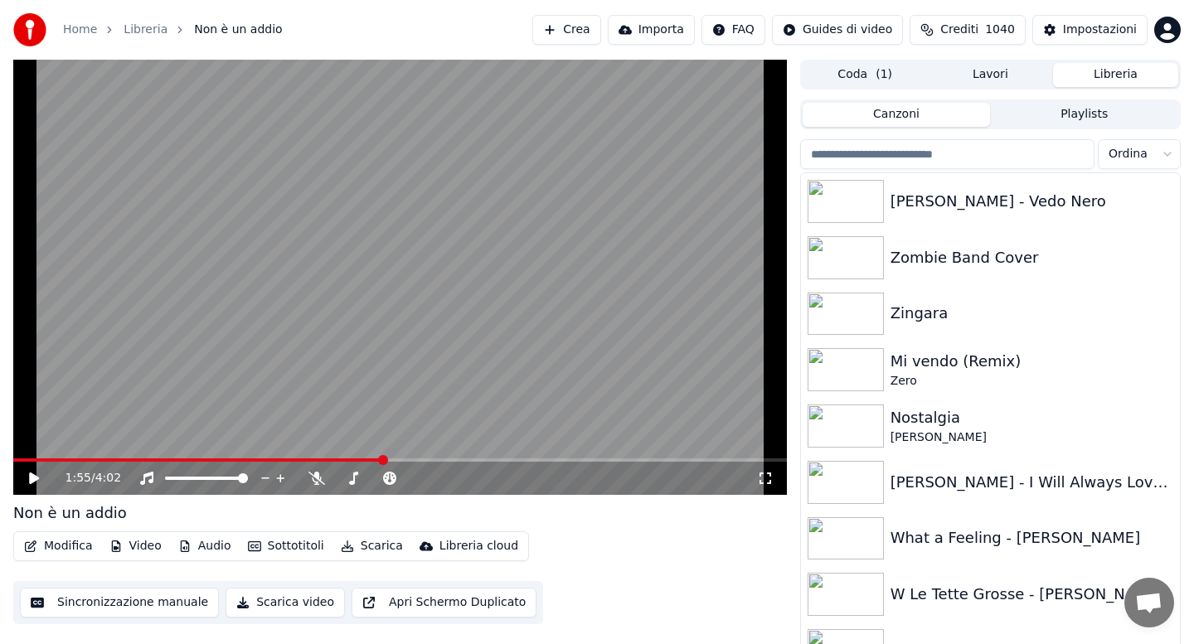
click at [919, 147] on input "search" at bounding box center [947, 154] width 294 height 30
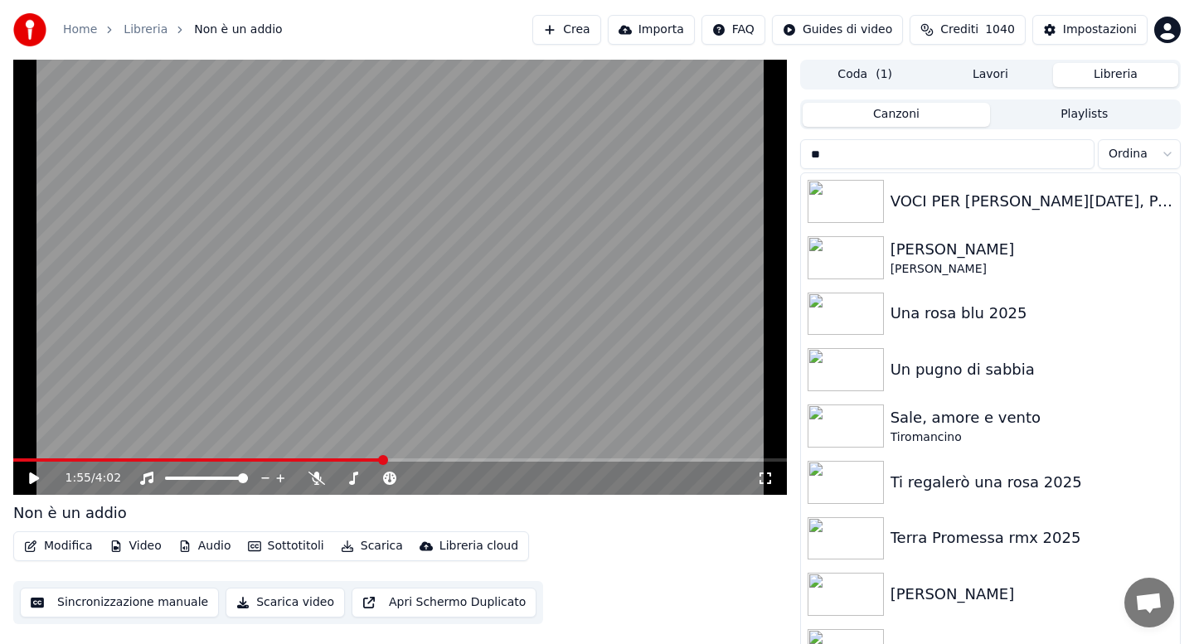
type input "*"
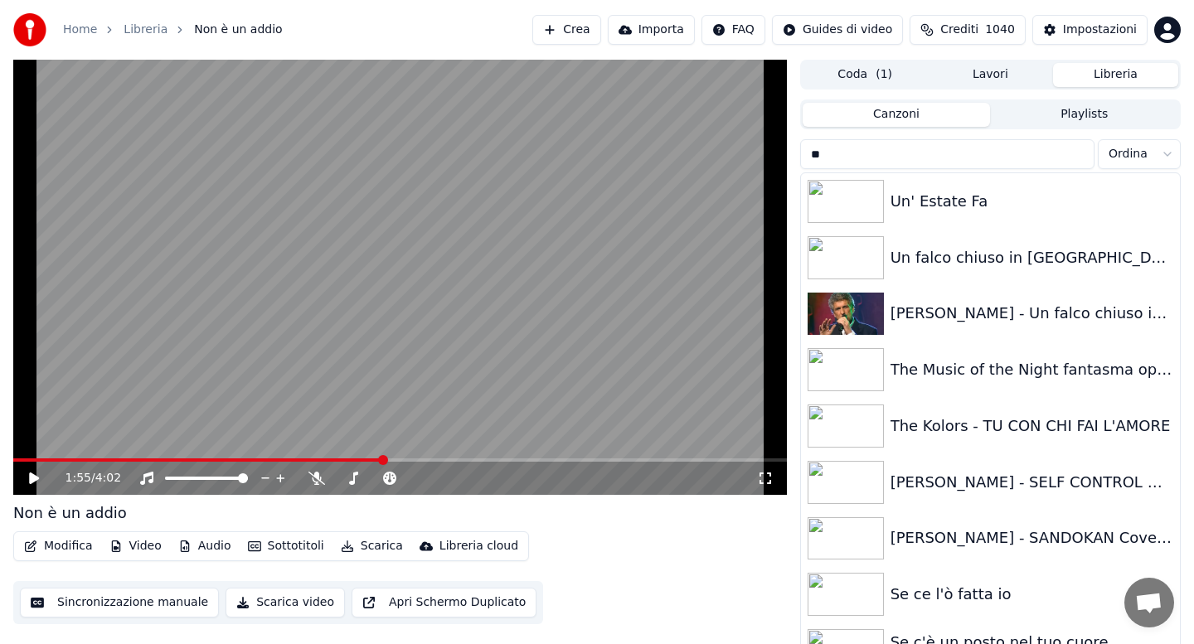
type input "*"
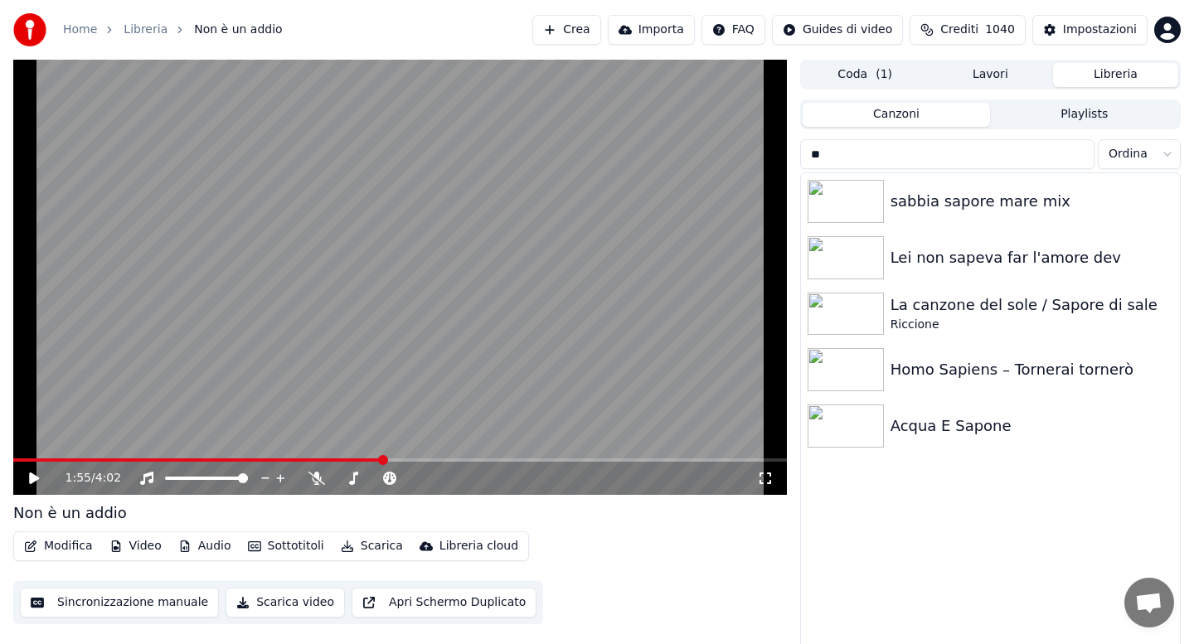
type input "*"
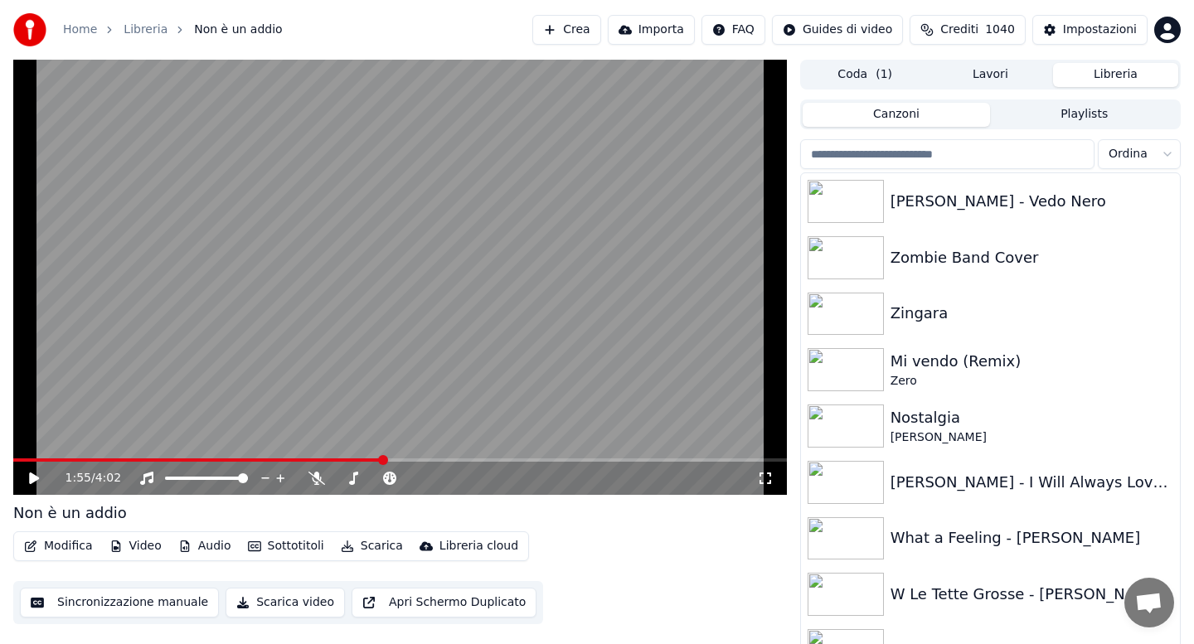
click at [81, 33] on link "Home" at bounding box center [80, 30] width 34 height 17
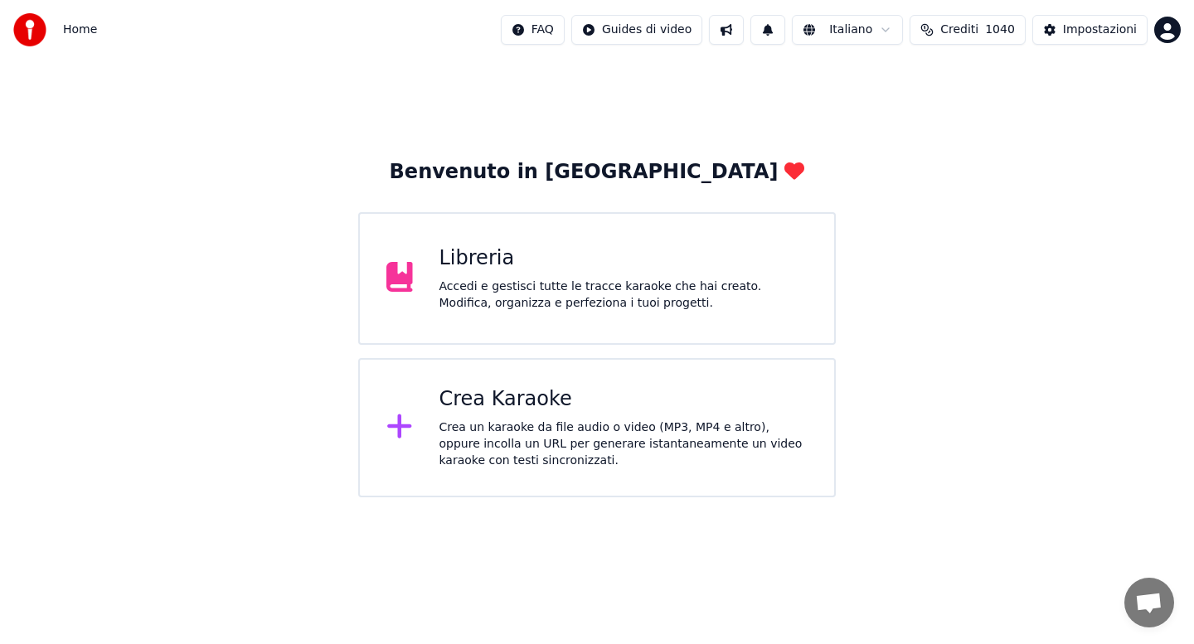
click at [504, 391] on div "Crea Karaoke" at bounding box center [623, 399] width 369 height 27
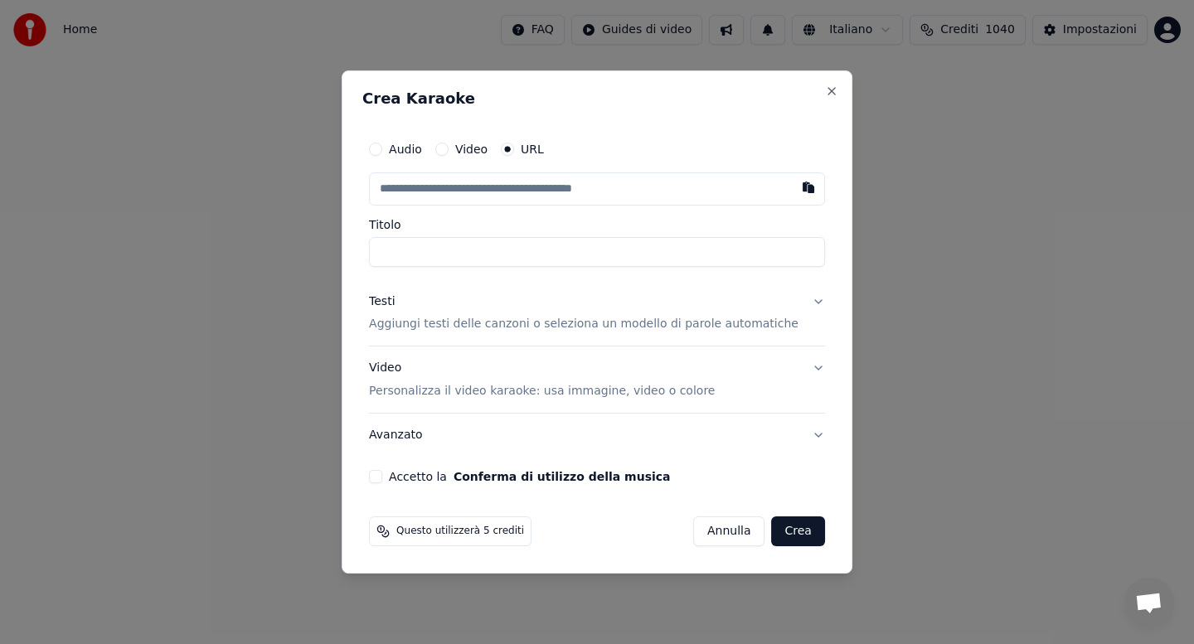
type input "**********"
click at [803, 303] on button "Testi Aggiungi testi delle canzoni o seleziona un modello di parole automatiche" at bounding box center [597, 313] width 456 height 66
type input "**********"
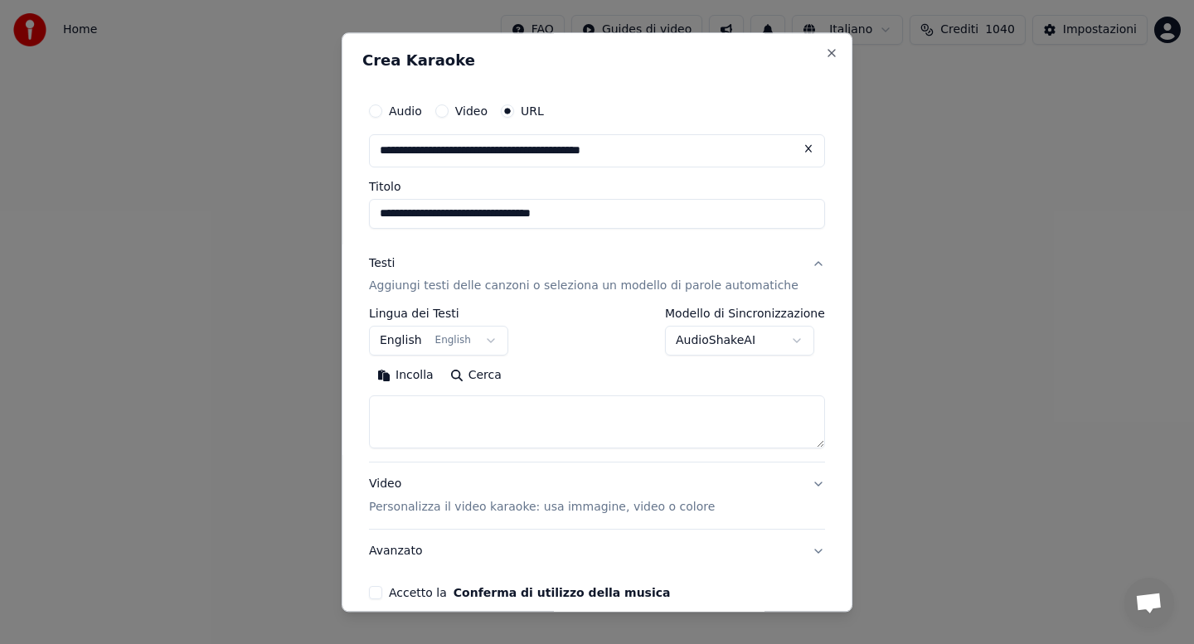
click at [418, 381] on button "Incolla" at bounding box center [405, 376] width 73 height 27
type textarea "**********"
click at [667, 552] on button "Avanzato" at bounding box center [597, 552] width 456 height 43
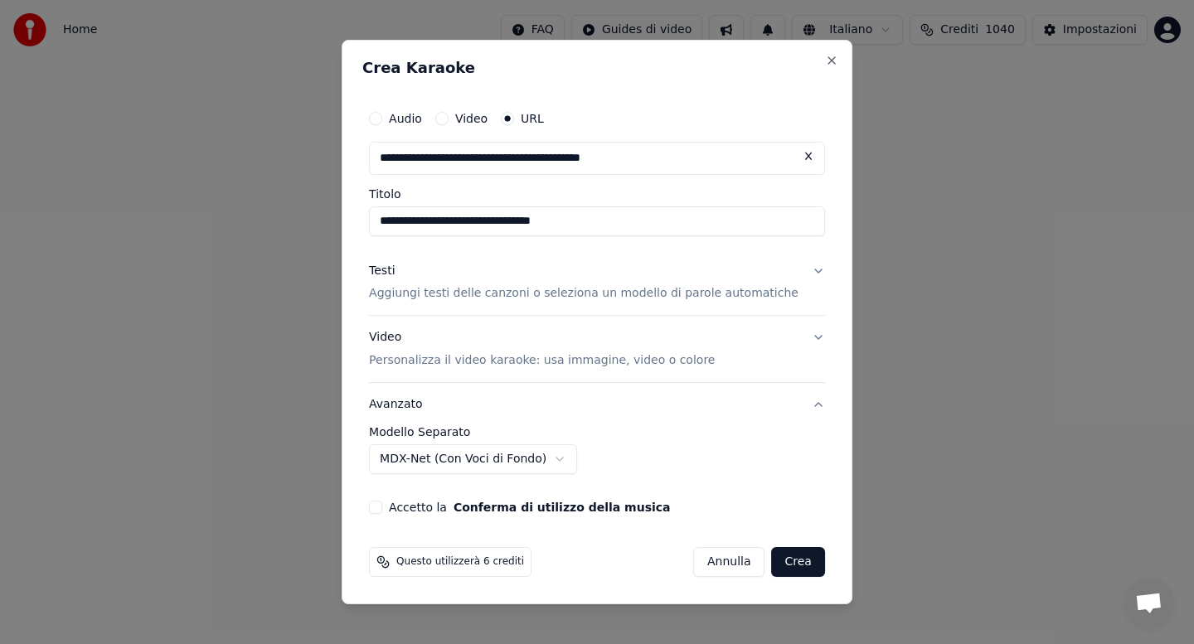
click at [783, 565] on button "Crea" at bounding box center [798, 562] width 53 height 30
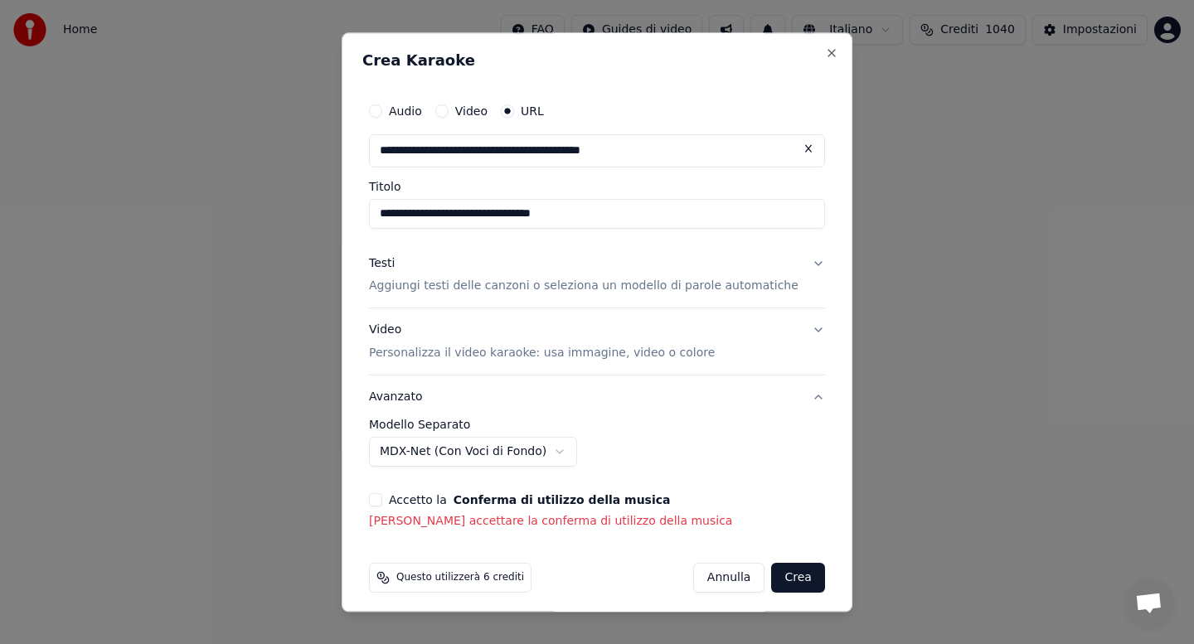
click at [382, 497] on button "Accetto la Conferma di utilizzo della musica" at bounding box center [375, 500] width 13 height 13
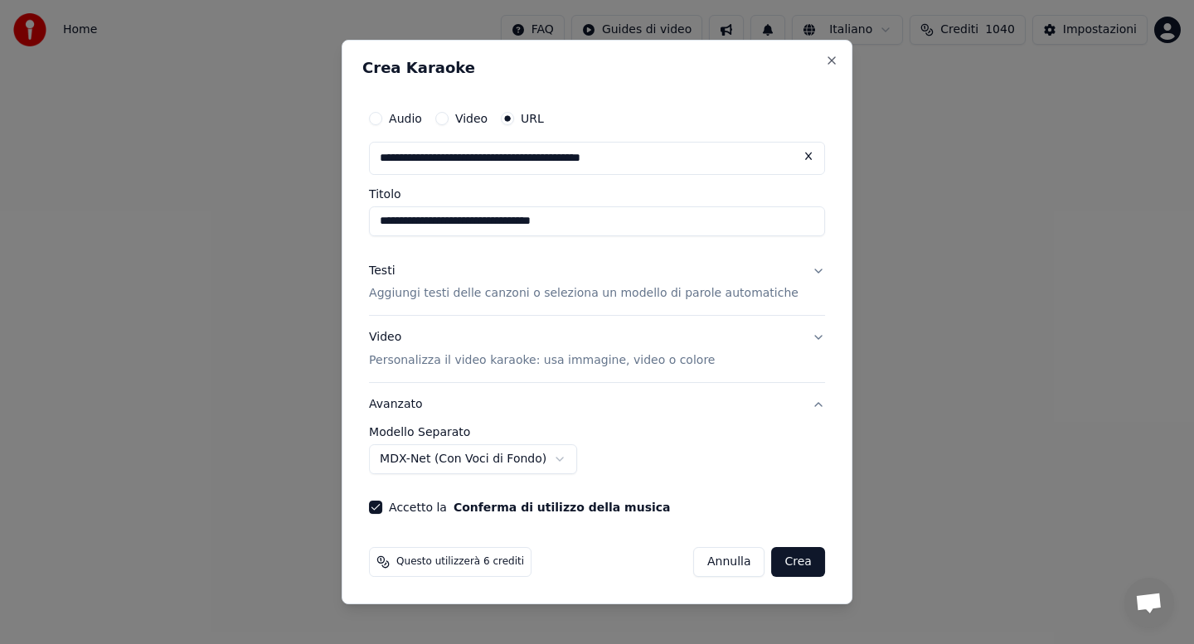
click at [785, 559] on button "Crea" at bounding box center [798, 562] width 53 height 30
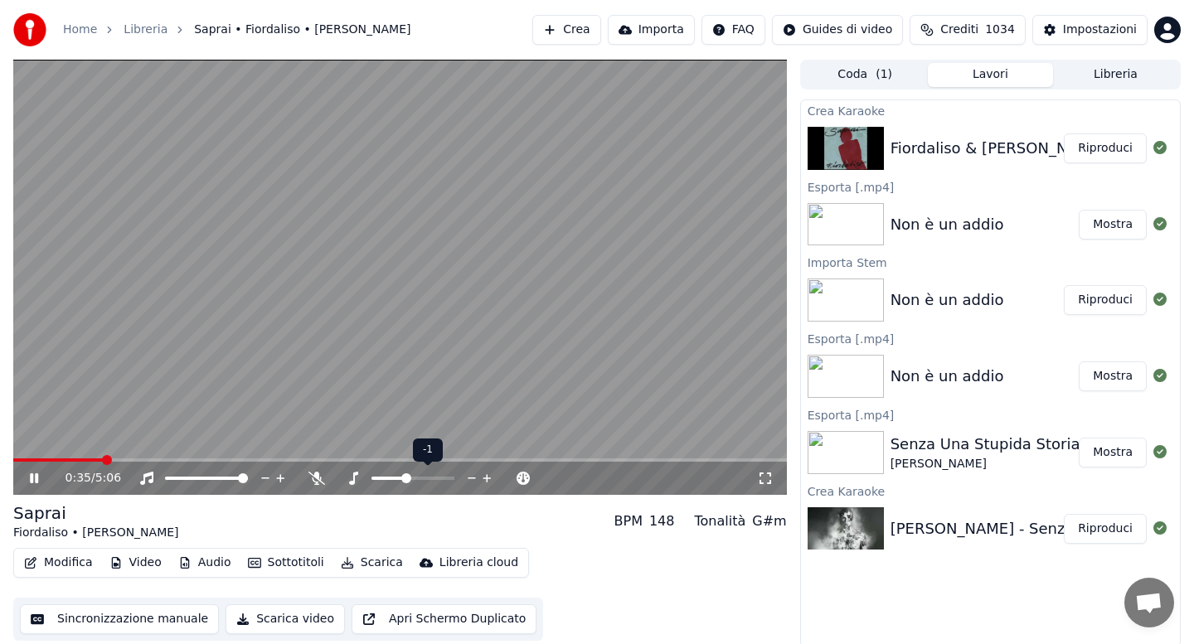
click at [406, 478] on span at bounding box center [406, 478] width 10 height 10
click at [315, 479] on icon at bounding box center [316, 478] width 17 height 13
click at [72, 462] on div "0:41 / 5:06" at bounding box center [400, 478] width 774 height 33
click at [69, 459] on span at bounding box center [65, 459] width 105 height 3
click at [363, 562] on button "Scarica" at bounding box center [371, 562] width 75 height 23
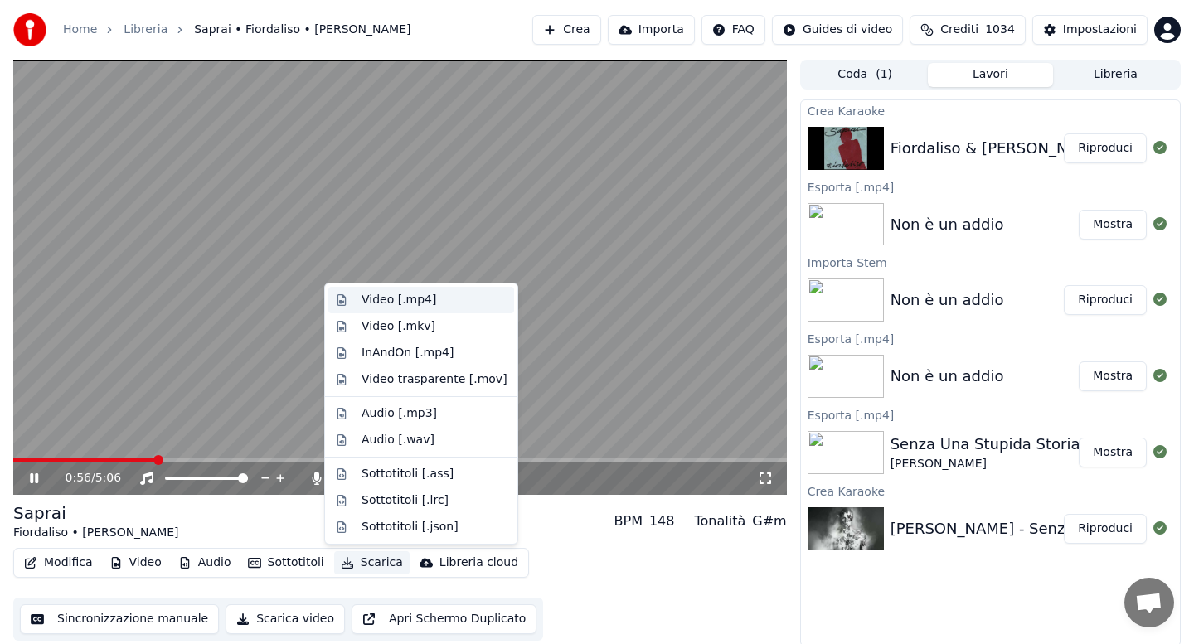
click at [388, 303] on div "Video [.mp4]" at bounding box center [398, 300] width 75 height 17
